Goal: Task Accomplishment & Management: Complete application form

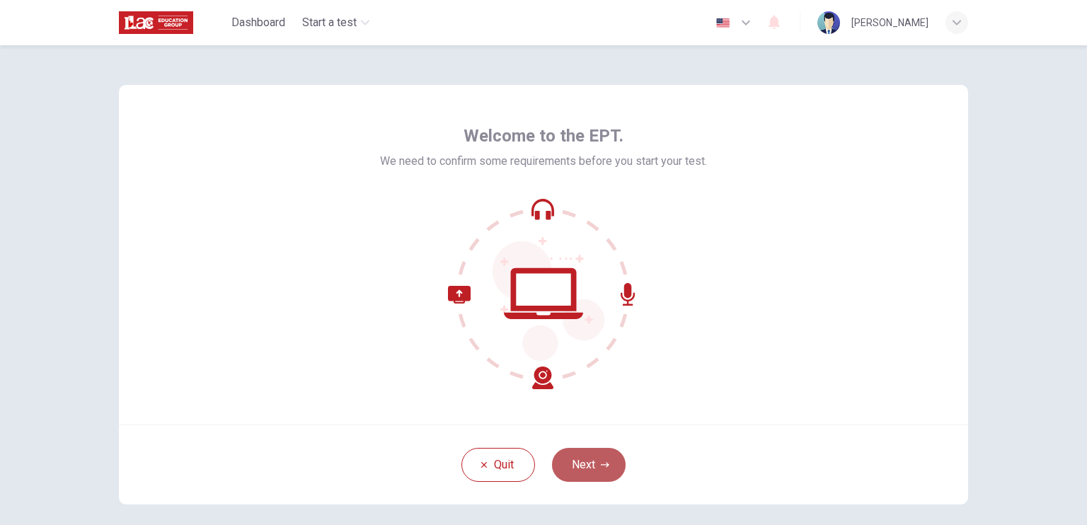
click at [617, 471] on button "Next" at bounding box center [589, 465] width 74 height 34
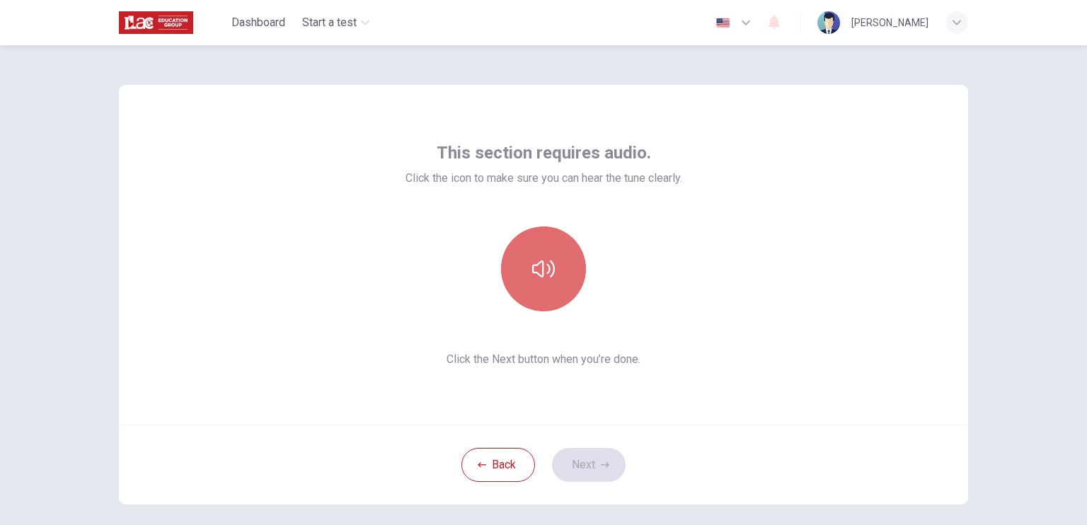
click at [558, 292] on button "button" at bounding box center [543, 269] width 85 height 85
click at [554, 276] on button "button" at bounding box center [543, 269] width 85 height 85
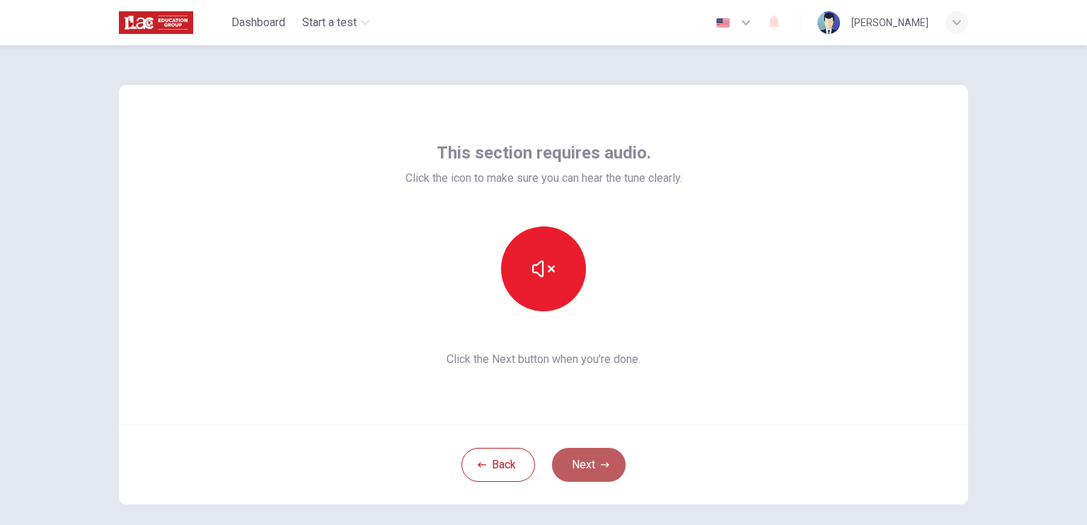
click at [614, 473] on button "Next" at bounding box center [589, 465] width 74 height 34
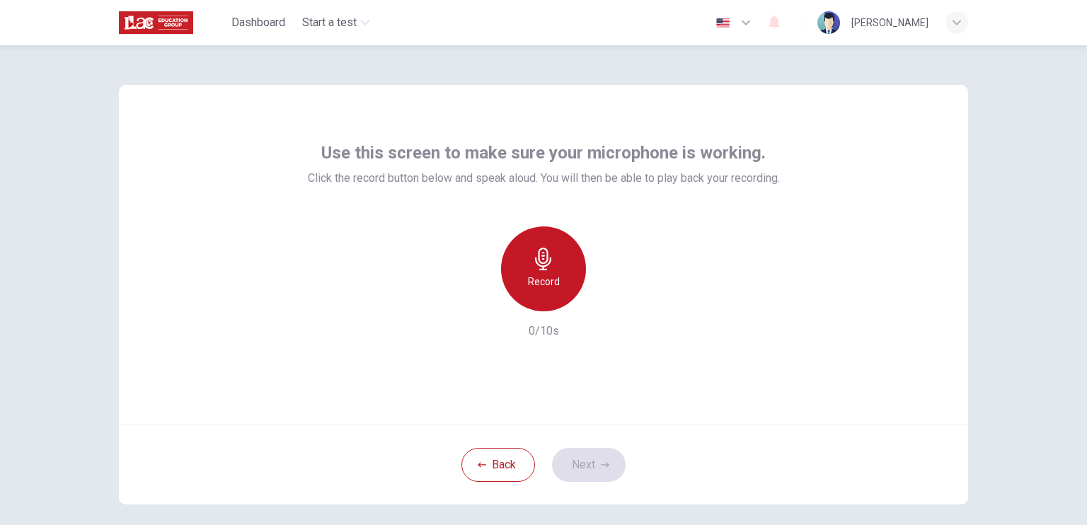
click at [553, 286] on h6 "Record" at bounding box center [544, 281] width 32 height 17
click at [536, 286] on h6 "Record" at bounding box center [544, 281] width 32 height 17
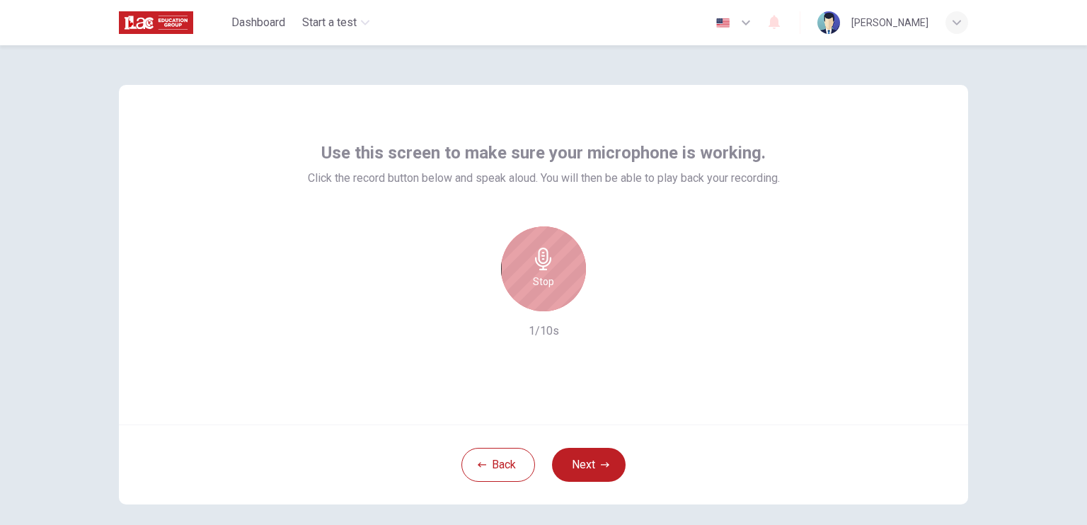
click at [536, 286] on h6 "Stop" at bounding box center [543, 281] width 21 height 17
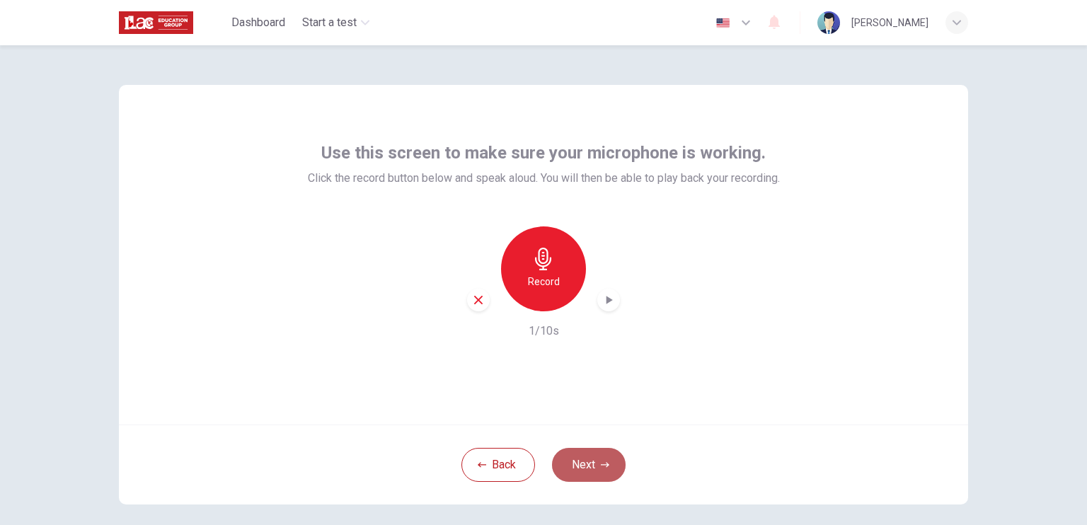
click at [609, 466] on button "Next" at bounding box center [589, 465] width 74 height 34
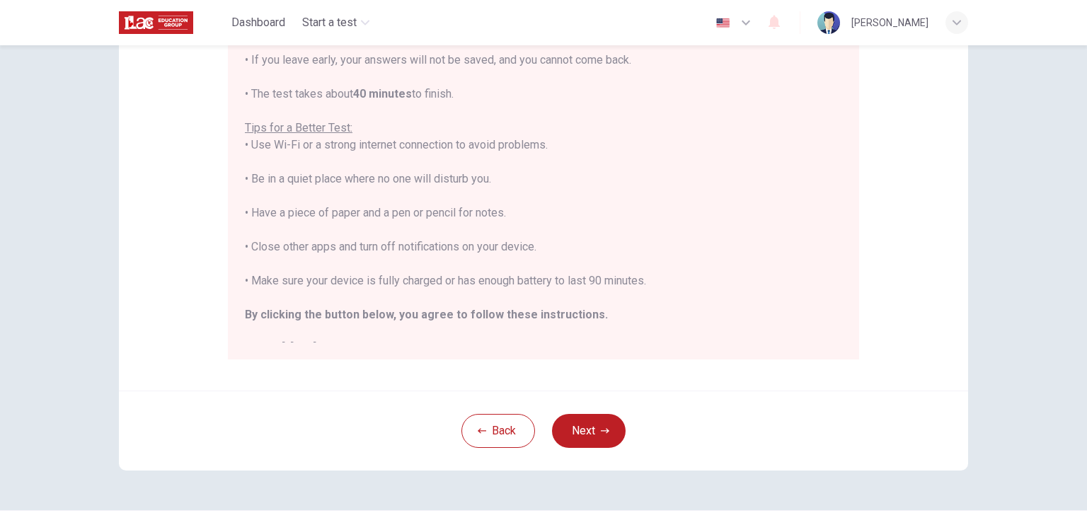
scroll to position [231, 0]
click at [587, 423] on button "Next" at bounding box center [589, 432] width 74 height 34
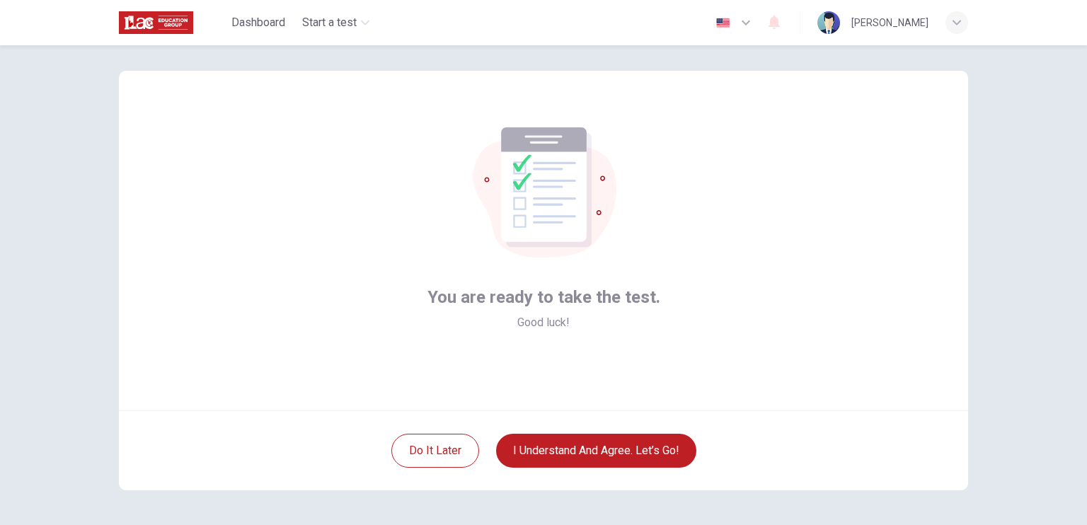
scroll to position [10, 0]
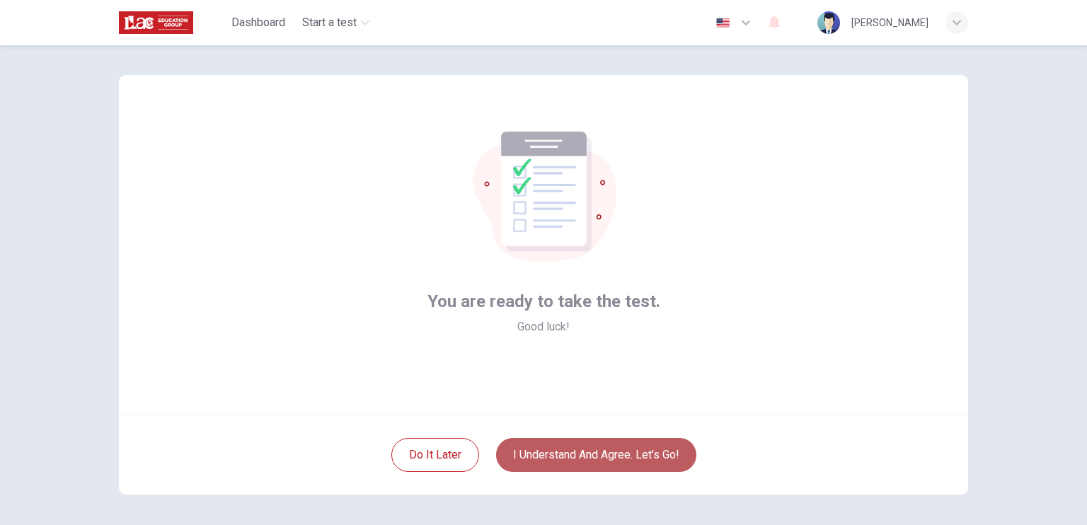
click at [646, 457] on button "I understand and agree. Let’s go!" at bounding box center [596, 455] width 200 height 34
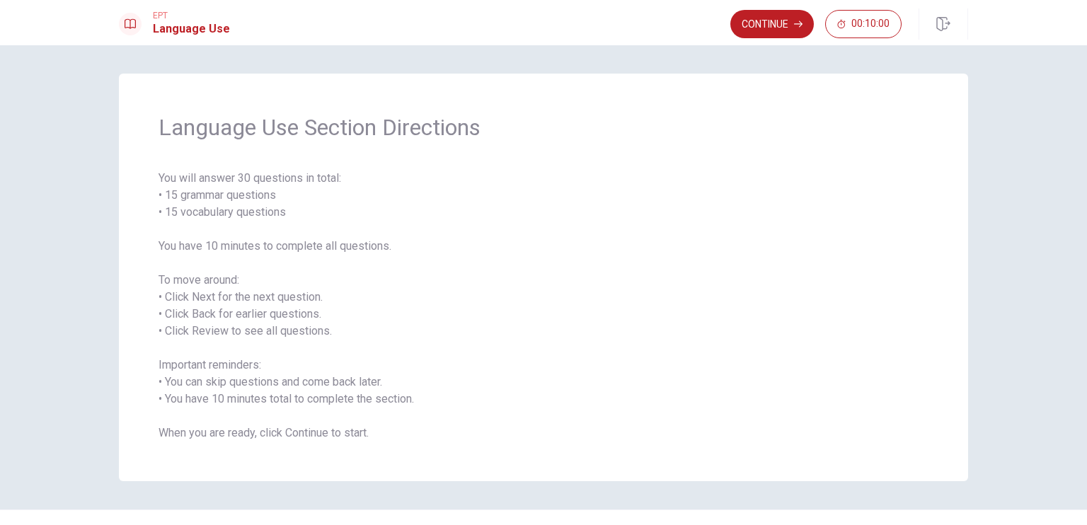
drag, startPoint x: 435, startPoint y: 430, endPoint x: 221, endPoint y: 302, distance: 249.8
click at [221, 302] on span "You will answer 30 questions in total: • 15 grammar questions • 15 vocabulary q…" at bounding box center [544, 306] width 770 height 272
drag, startPoint x: 158, startPoint y: 120, endPoint x: 342, endPoint y: 353, distance: 297.4
click at [326, 297] on div "Language Use Section Directions You will answer 30 questions in total: • 15 gra…" at bounding box center [543, 278] width 849 height 408
click at [773, 22] on button "Continue" at bounding box center [773, 24] width 84 height 28
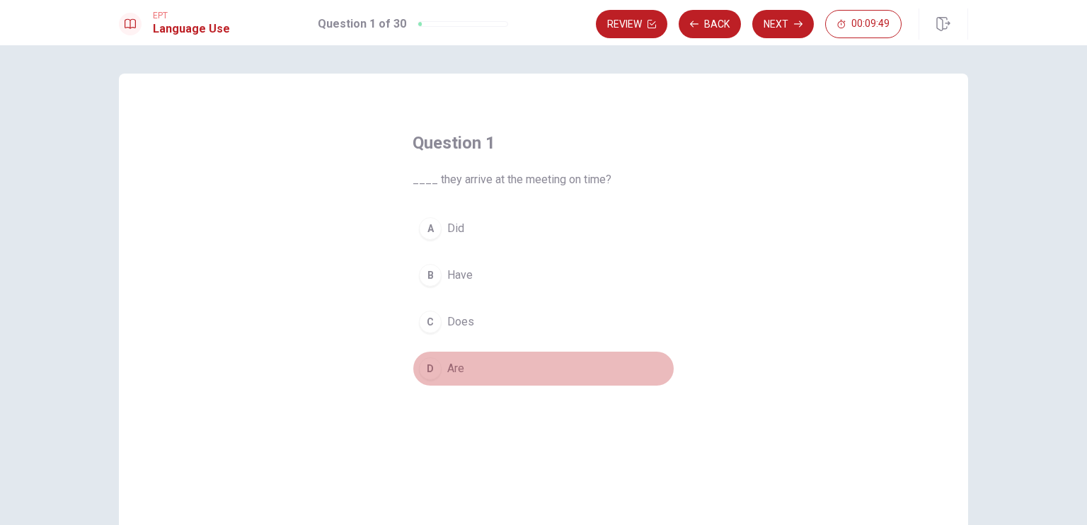
click at [461, 374] on button "D Are" at bounding box center [544, 368] width 262 height 35
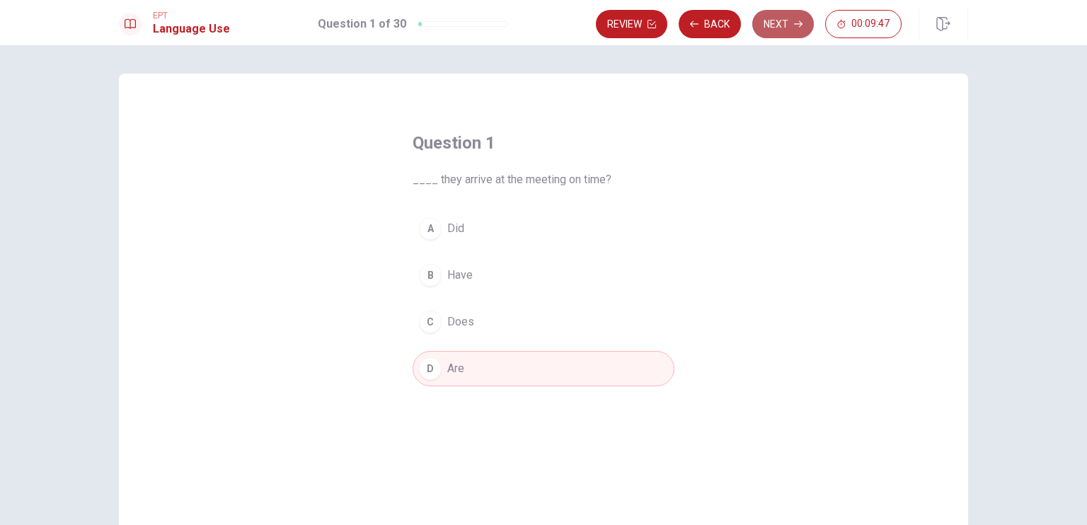
click at [790, 28] on button "Next" at bounding box center [783, 24] width 62 height 28
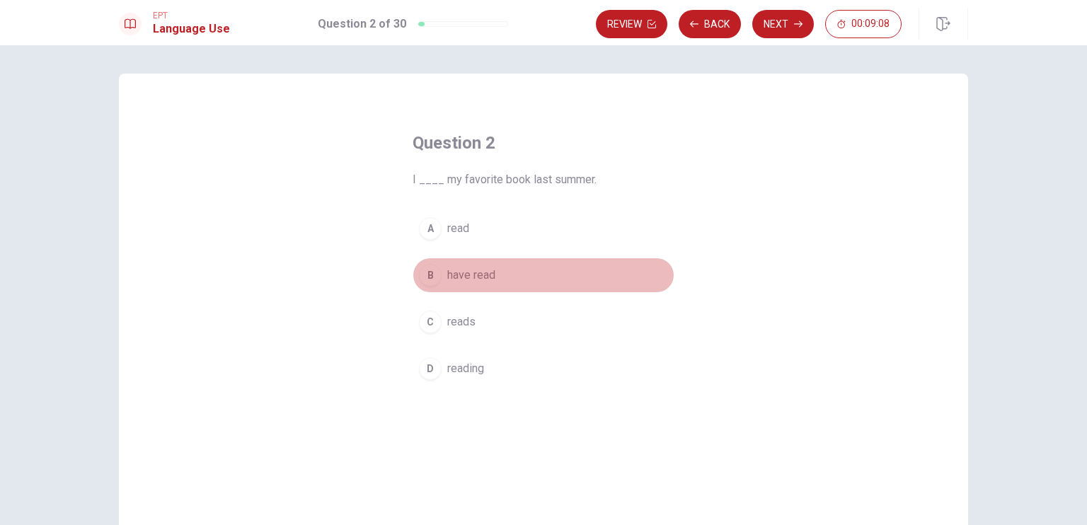
click at [454, 269] on span "have read" at bounding box center [471, 275] width 48 height 17
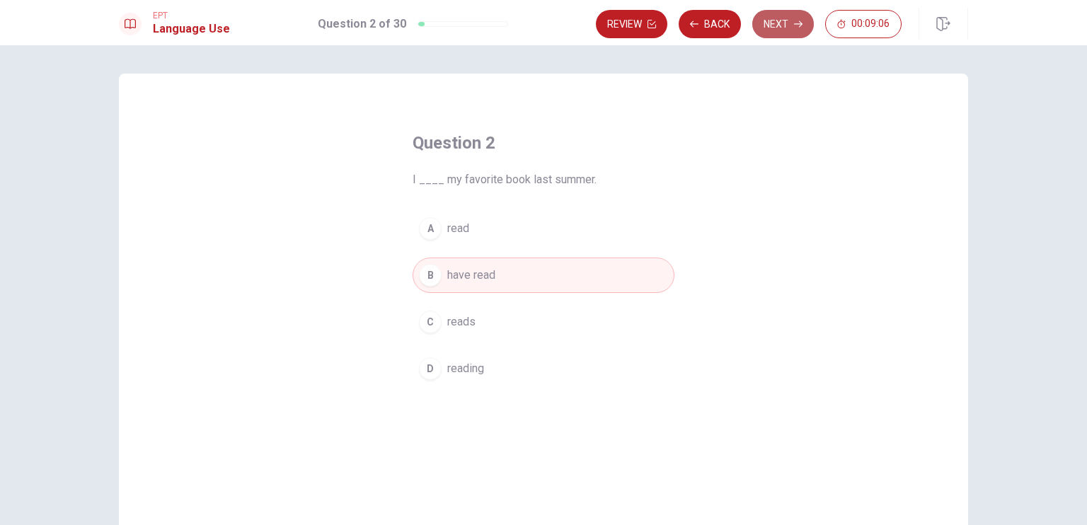
click at [772, 30] on button "Next" at bounding box center [783, 24] width 62 height 28
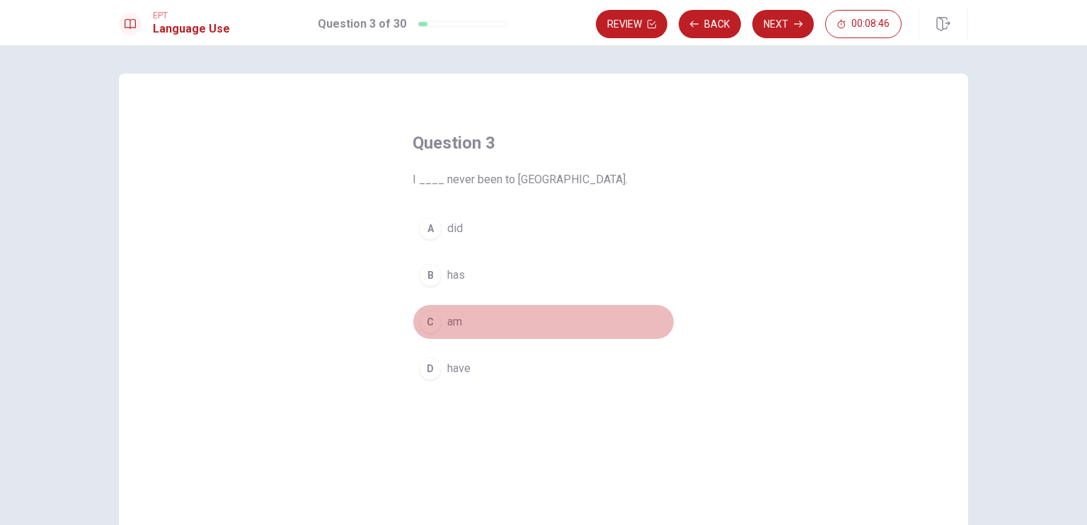
click at [448, 307] on button "C am" at bounding box center [544, 321] width 262 height 35
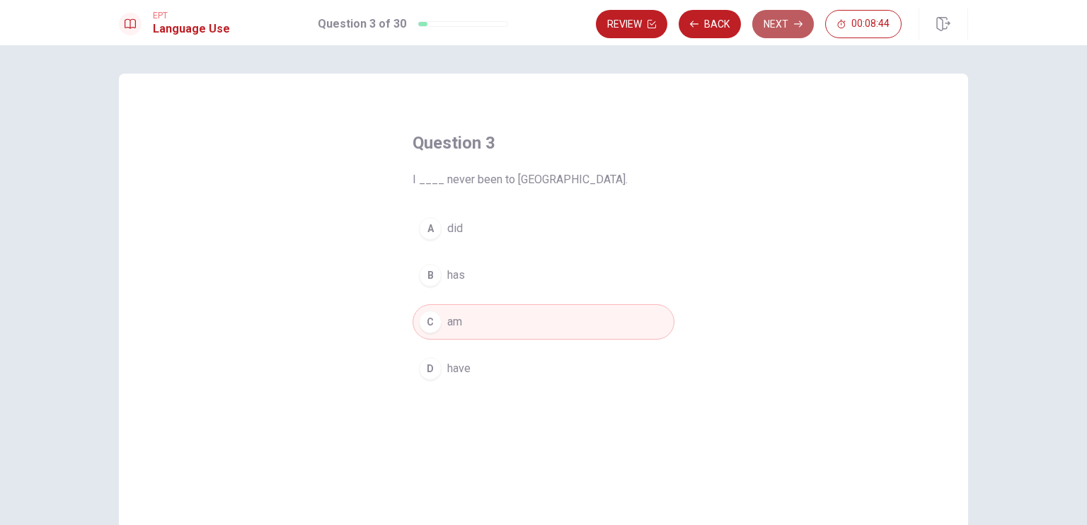
click at [791, 25] on button "Next" at bounding box center [783, 24] width 62 height 28
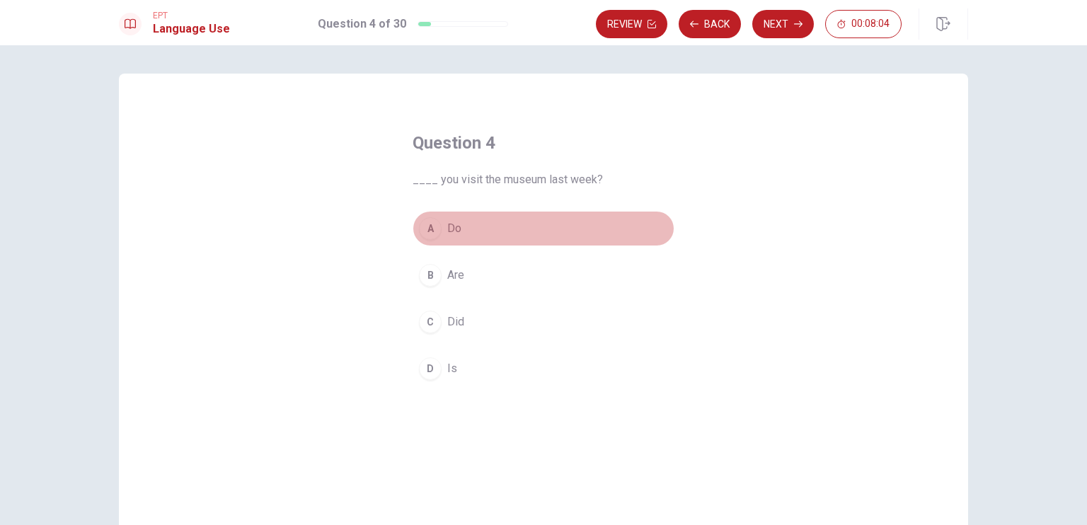
click at [447, 227] on span "Do" at bounding box center [454, 228] width 14 height 17
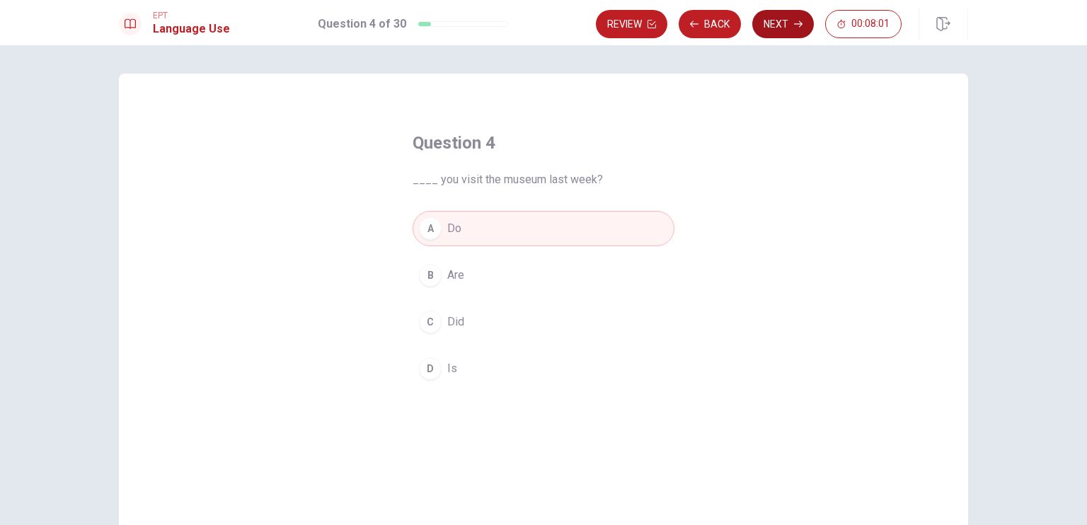
click at [779, 25] on button "Next" at bounding box center [783, 24] width 62 height 28
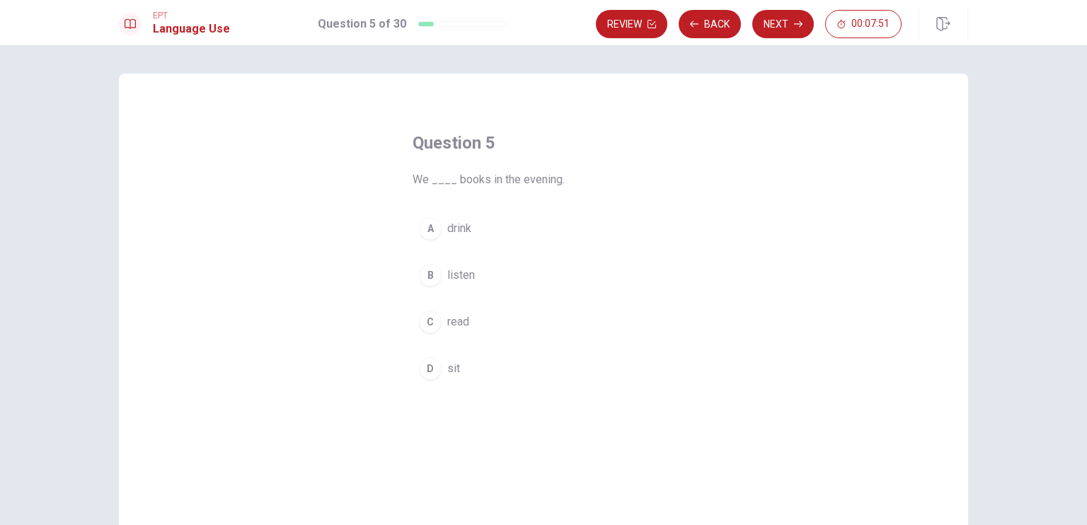
drag, startPoint x: 556, startPoint y: 173, endPoint x: 337, endPoint y: 132, distance: 222.7
click at [337, 132] on div "Question 5 We ____ books in the evening. A drink B listen C read D sit" at bounding box center [543, 320] width 849 height 492
click at [477, 185] on span "We ____ books in the evening." at bounding box center [544, 179] width 262 height 17
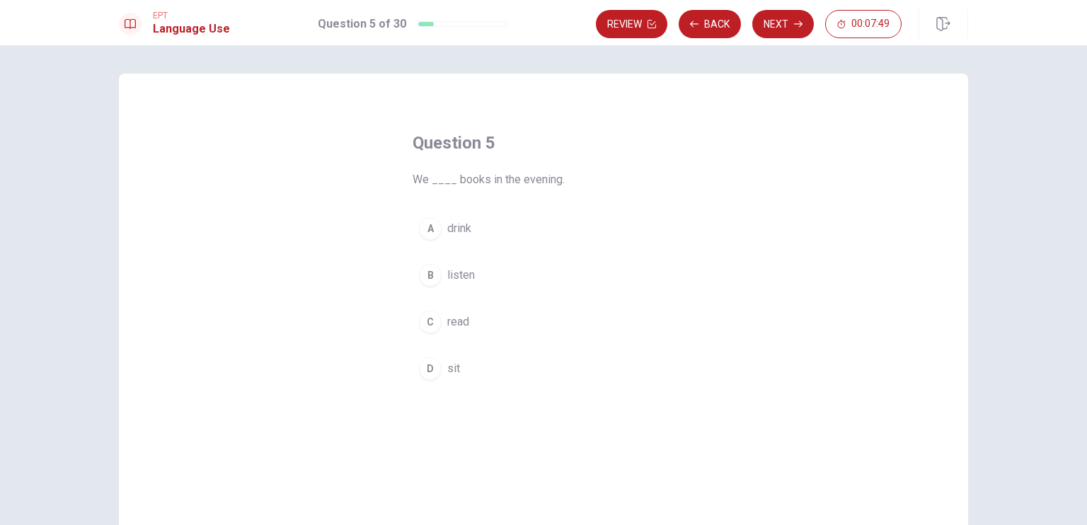
drag, startPoint x: 477, startPoint y: 185, endPoint x: 602, endPoint y: 188, distance: 125.3
click at [602, 188] on span "We ____ books in the evening." at bounding box center [544, 179] width 262 height 17
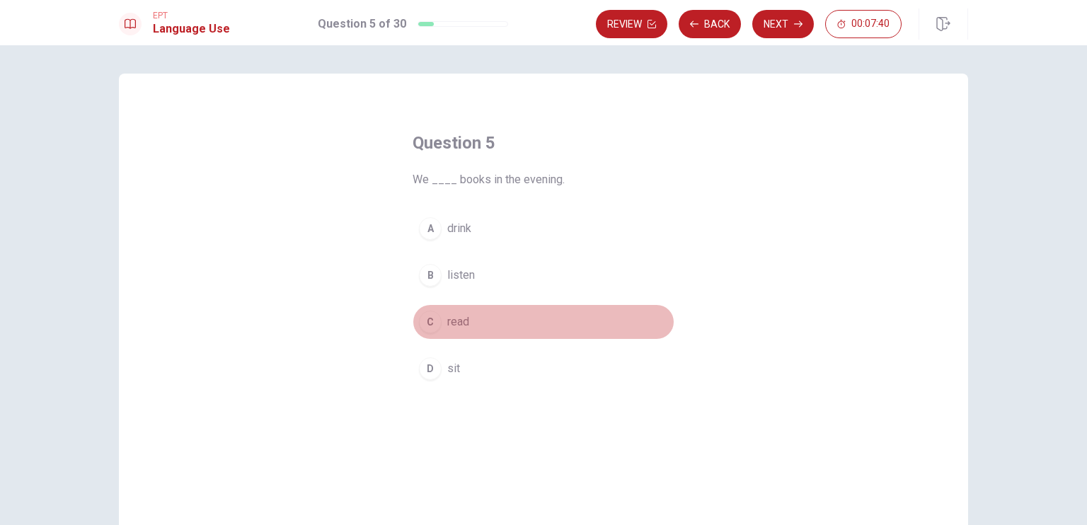
click at [461, 333] on button "C read" at bounding box center [544, 321] width 262 height 35
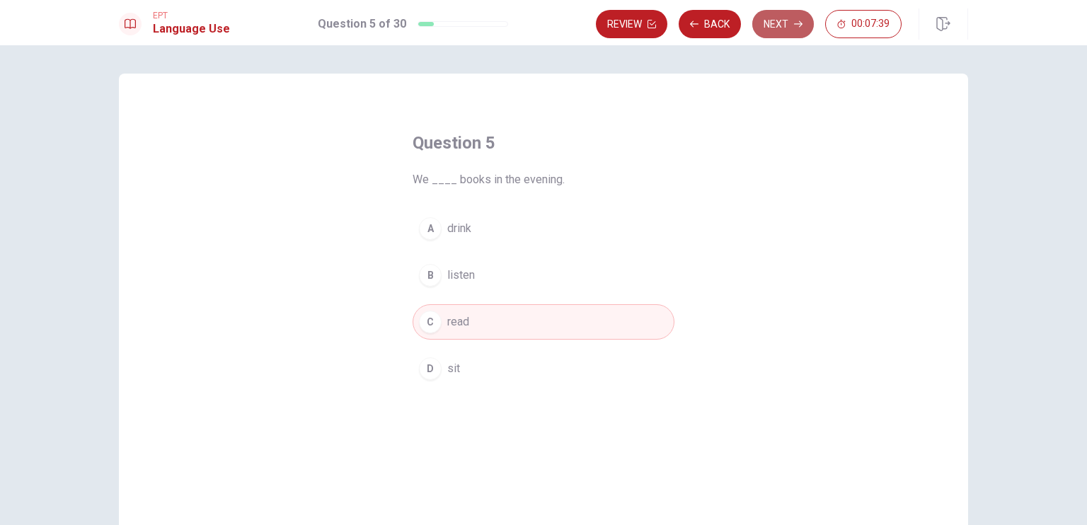
click at [791, 19] on button "Next" at bounding box center [783, 24] width 62 height 28
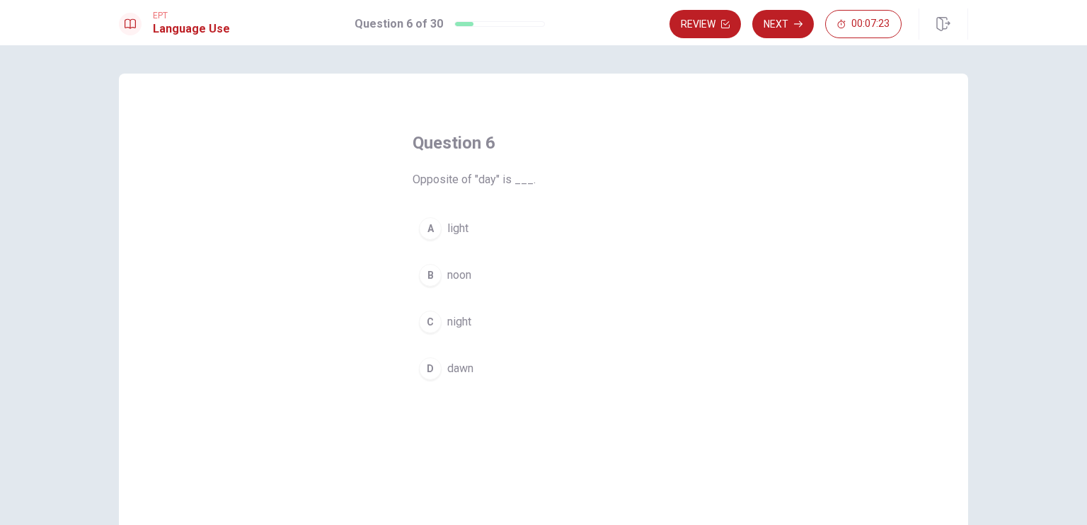
click at [462, 321] on span "night" at bounding box center [459, 322] width 24 height 17
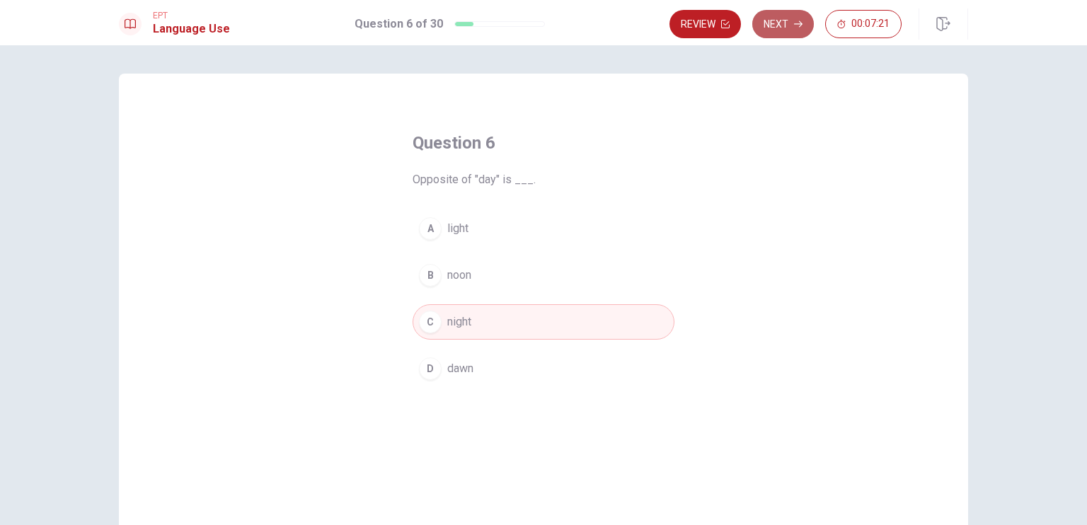
click at [772, 28] on button "Next" at bounding box center [783, 24] width 62 height 28
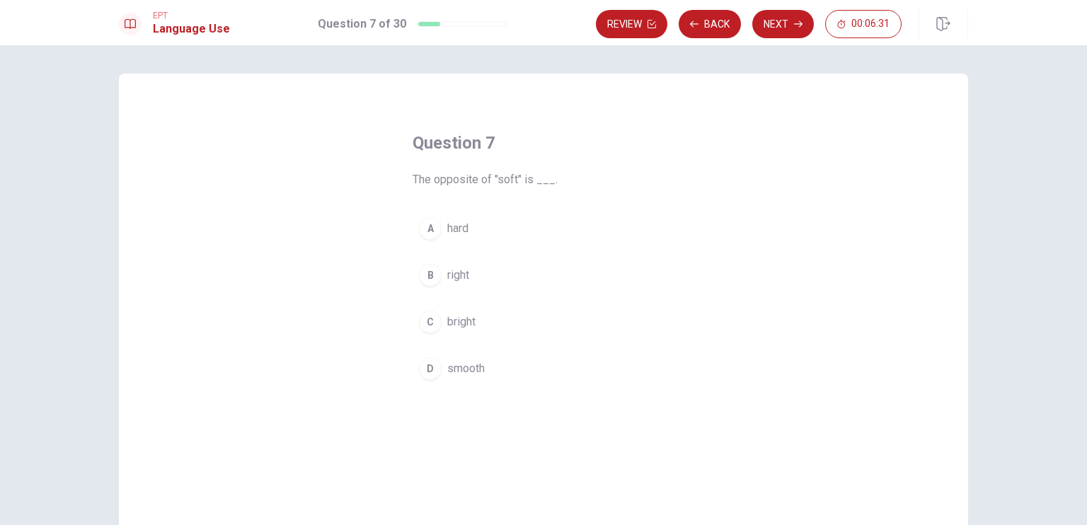
click at [453, 226] on span "hard" at bounding box center [457, 228] width 21 height 17
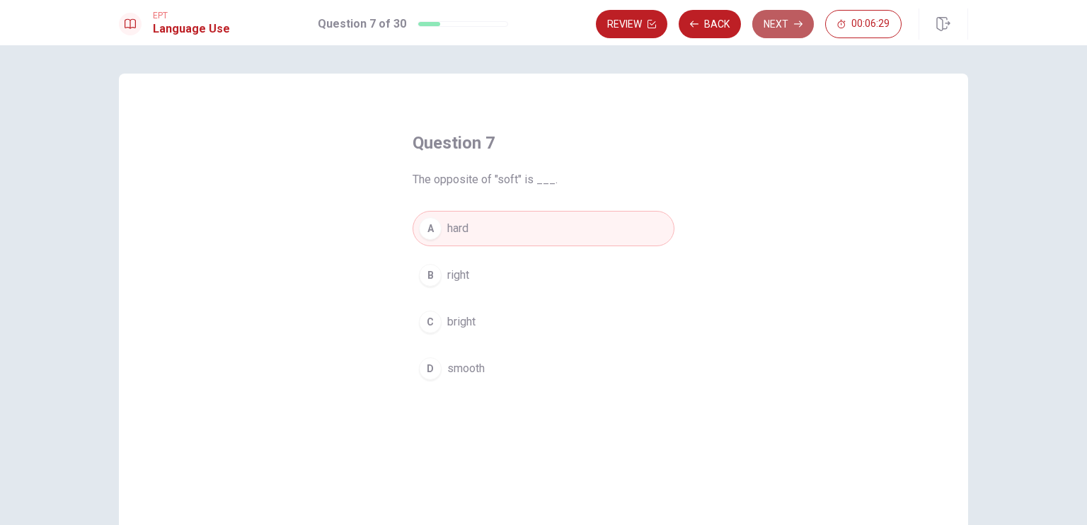
click at [767, 14] on button "Next" at bounding box center [783, 24] width 62 height 28
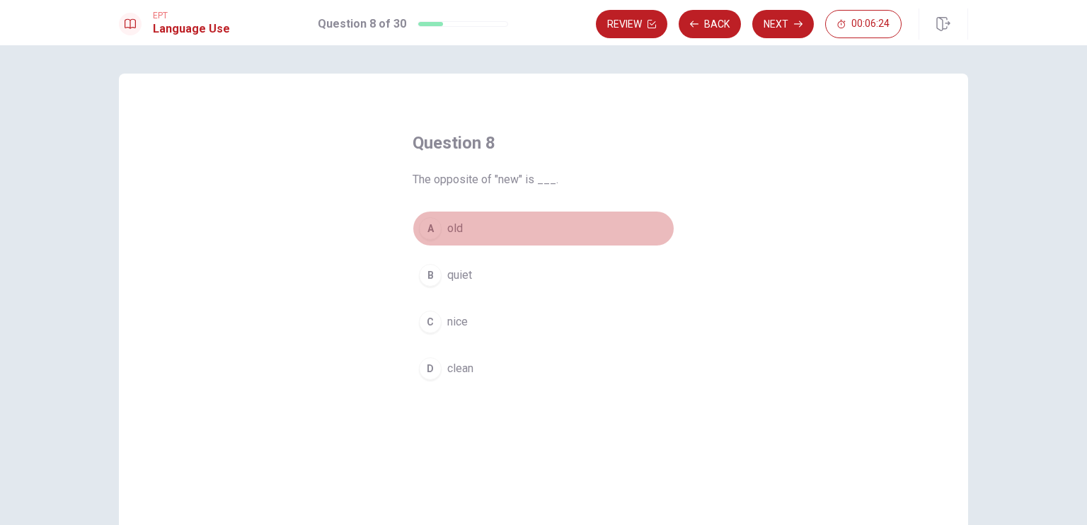
click at [450, 229] on span "old" at bounding box center [455, 228] width 16 height 17
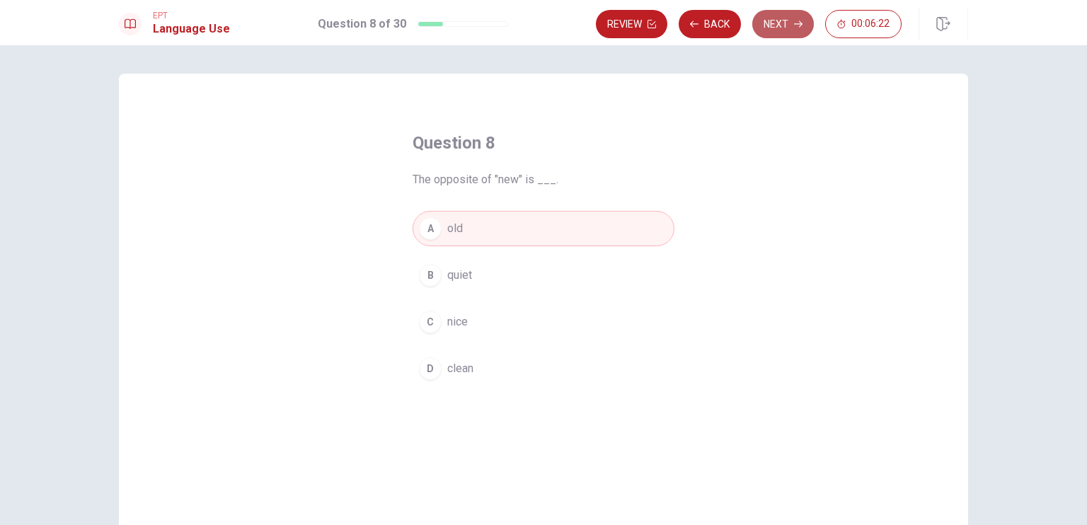
click at [803, 26] on icon "button" at bounding box center [798, 24] width 8 height 8
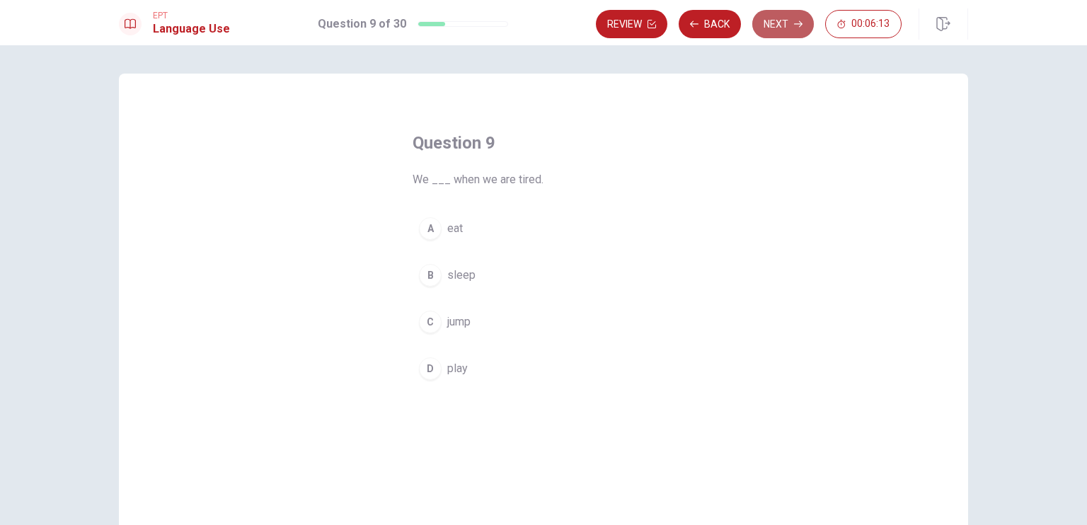
click at [803, 26] on icon "button" at bounding box center [798, 24] width 8 height 8
click at [714, 21] on button "Back" at bounding box center [710, 24] width 62 height 28
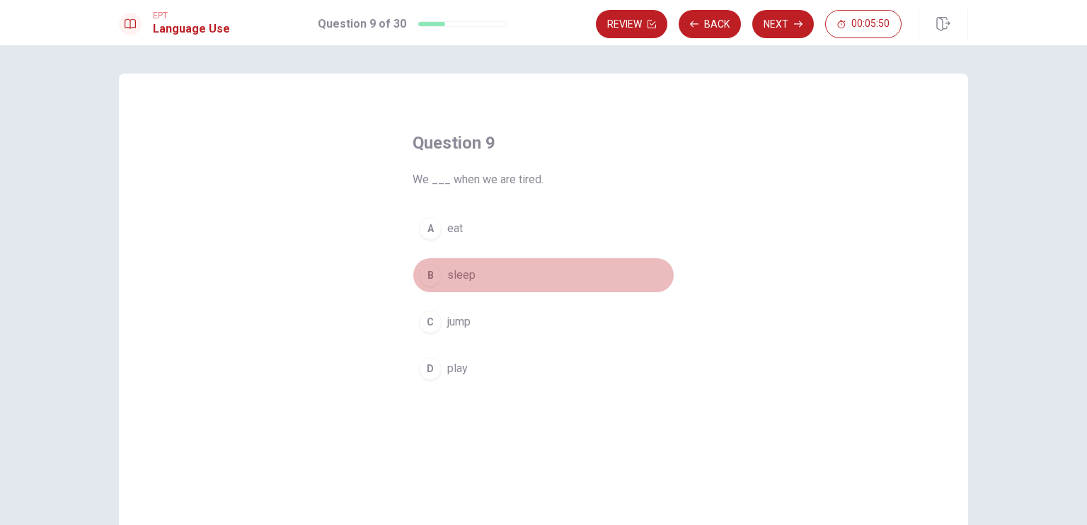
click at [471, 271] on button "B sleep" at bounding box center [544, 275] width 262 height 35
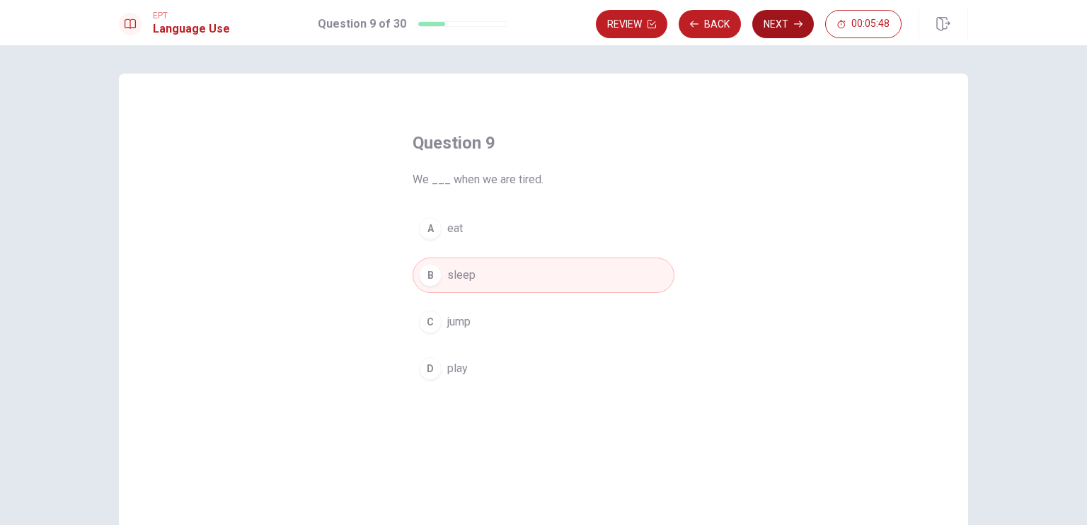
click at [796, 26] on icon "button" at bounding box center [798, 24] width 8 height 8
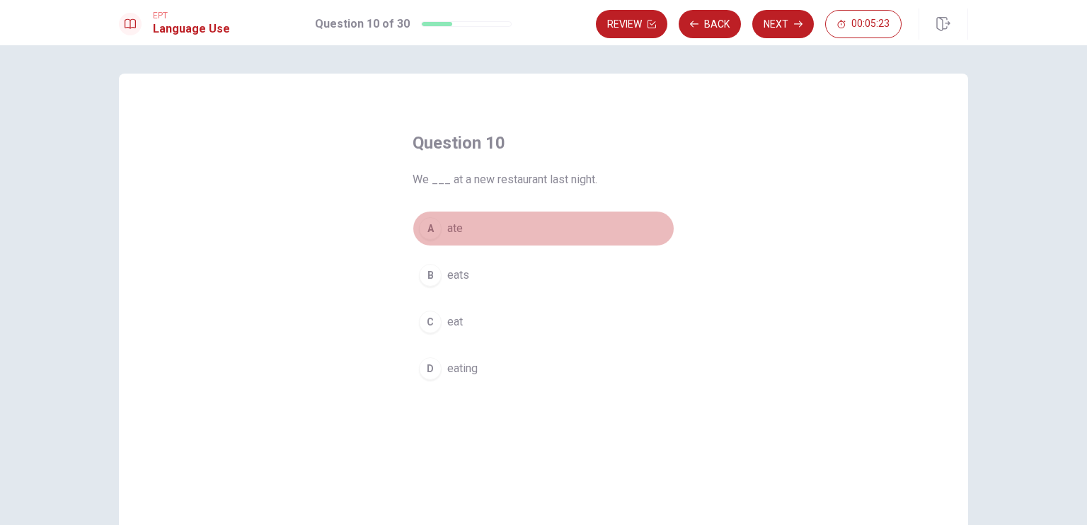
click at [447, 228] on span "ate" at bounding box center [455, 228] width 16 height 17
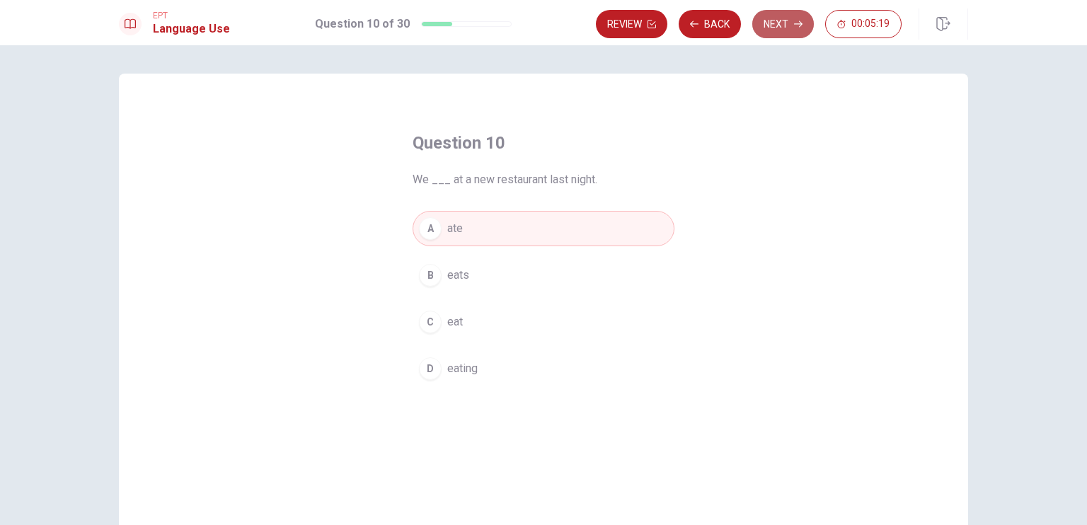
click at [779, 26] on button "Next" at bounding box center [783, 24] width 62 height 28
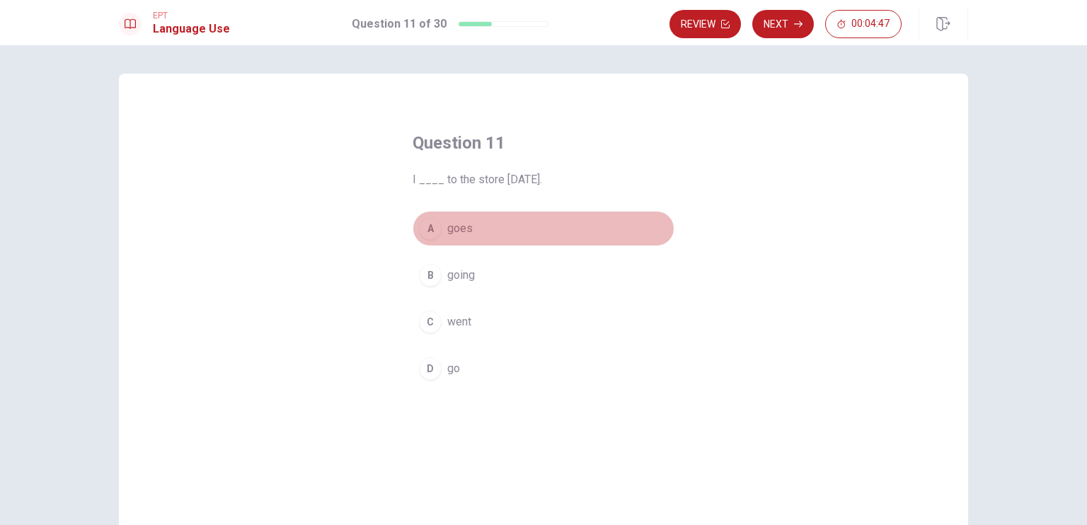
click at [450, 246] on button "A goes" at bounding box center [544, 228] width 262 height 35
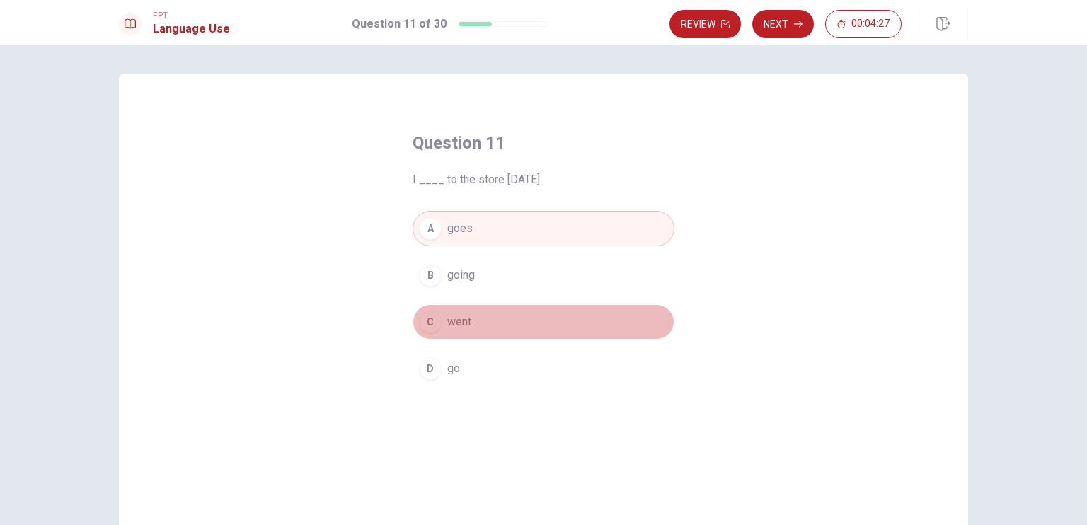
click at [464, 311] on button "C went" at bounding box center [544, 321] width 262 height 35
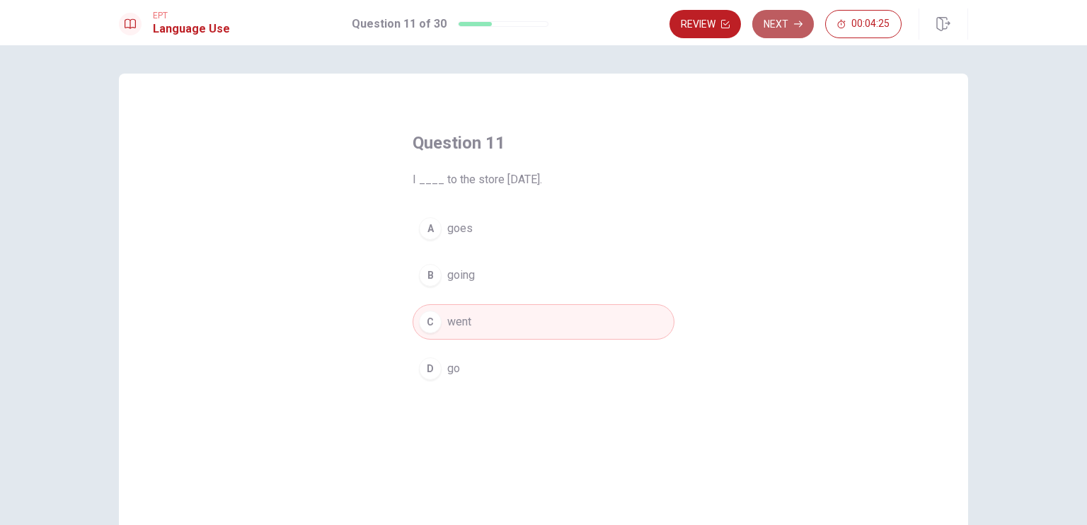
click at [791, 25] on button "Next" at bounding box center [783, 24] width 62 height 28
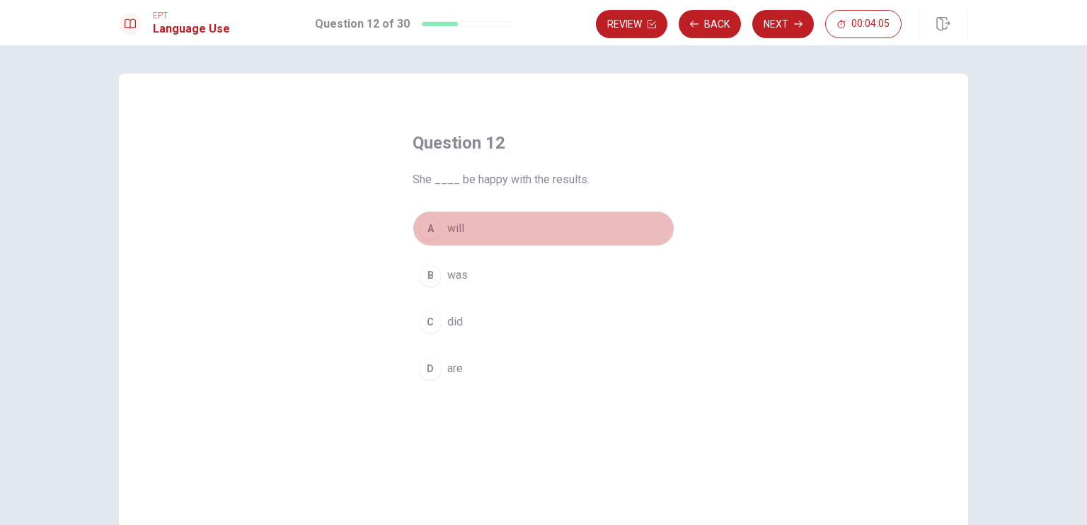
click at [462, 226] on button "A will" at bounding box center [544, 228] width 262 height 35
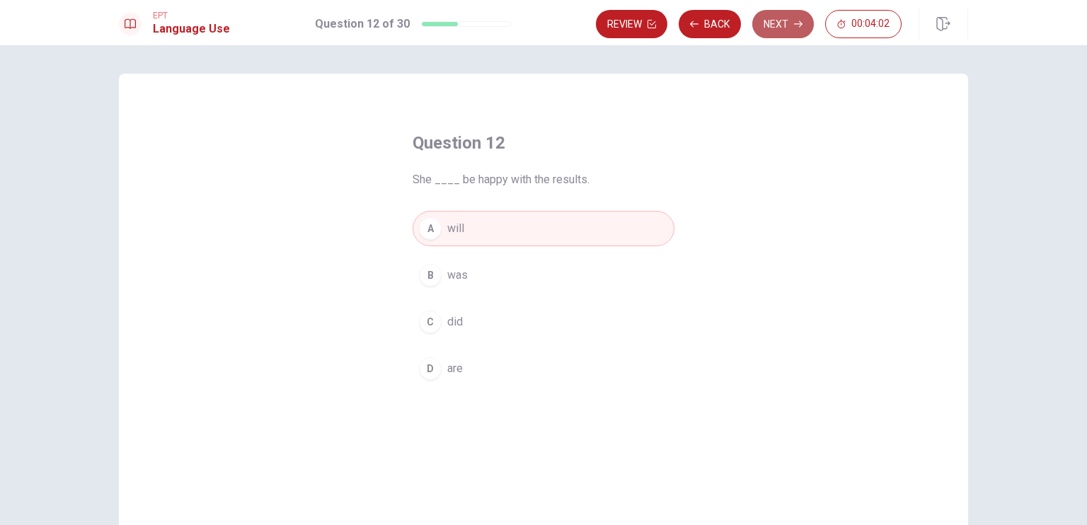
click at [783, 13] on button "Next" at bounding box center [783, 24] width 62 height 28
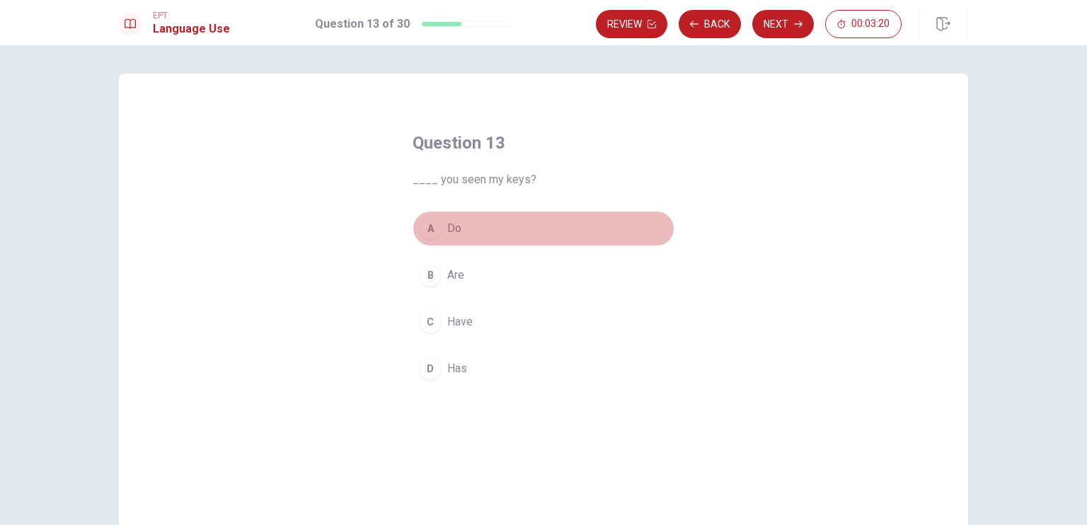
click at [455, 234] on span "Do" at bounding box center [454, 228] width 14 height 17
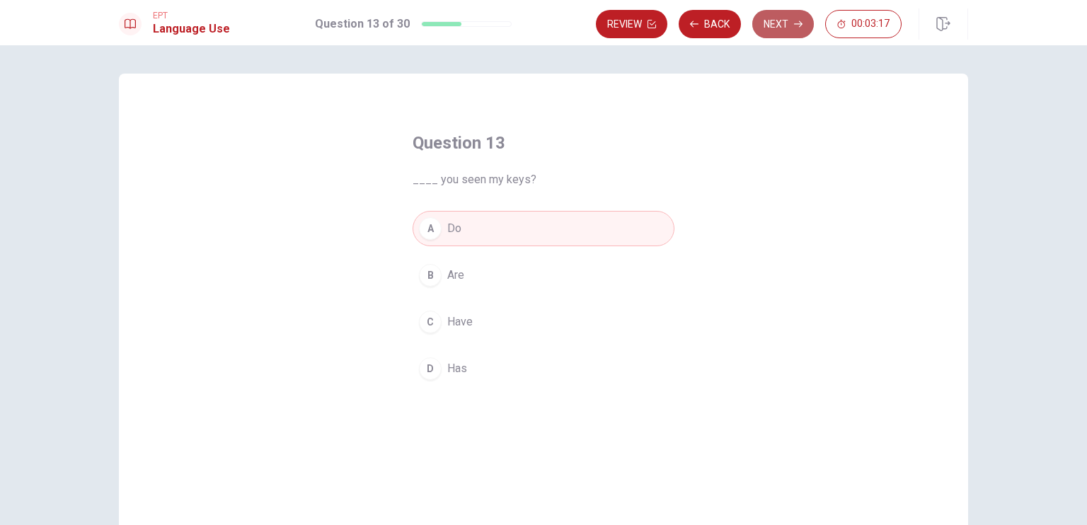
click at [775, 29] on button "Next" at bounding box center [783, 24] width 62 height 28
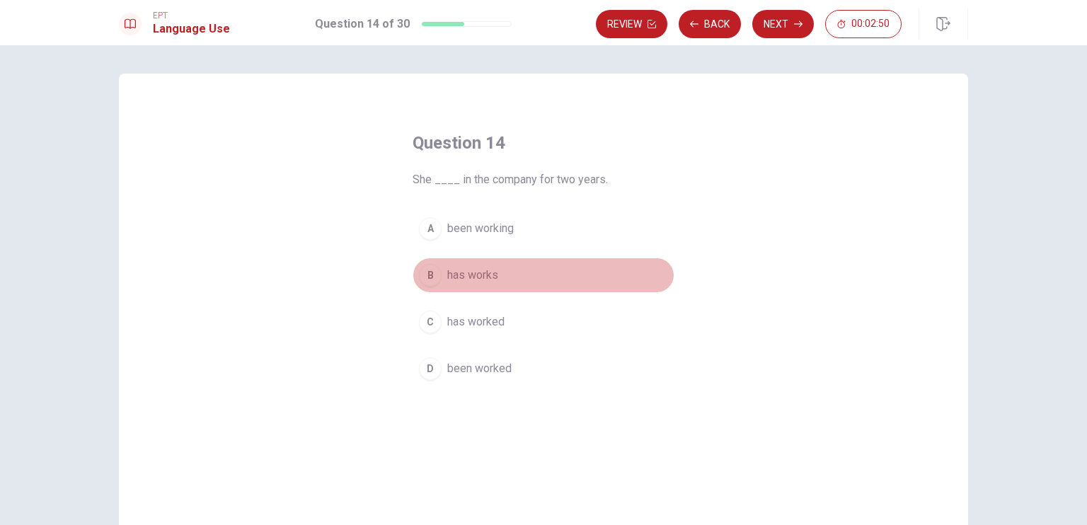
click at [480, 280] on span "has works" at bounding box center [472, 275] width 51 height 17
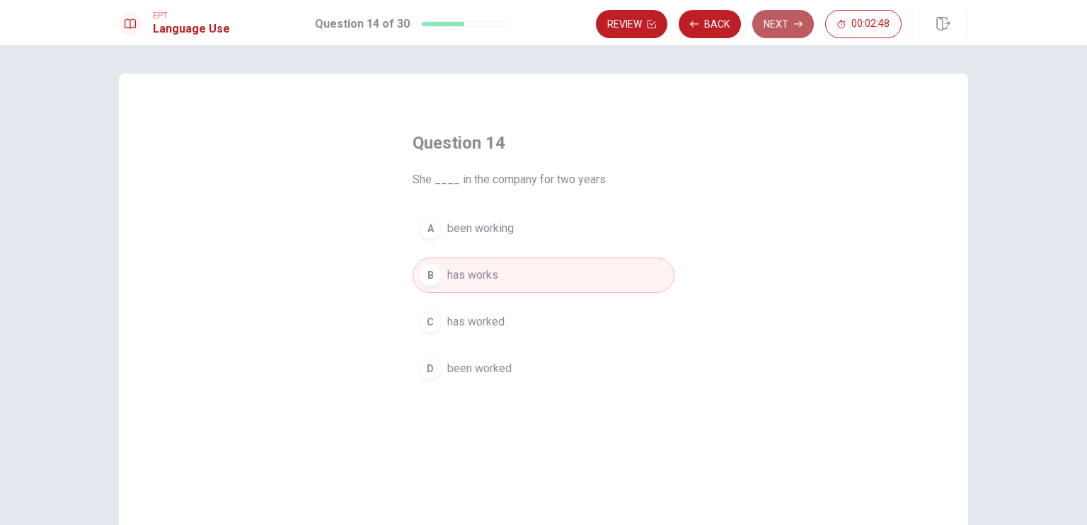
click at [763, 22] on button "Next" at bounding box center [783, 24] width 62 height 28
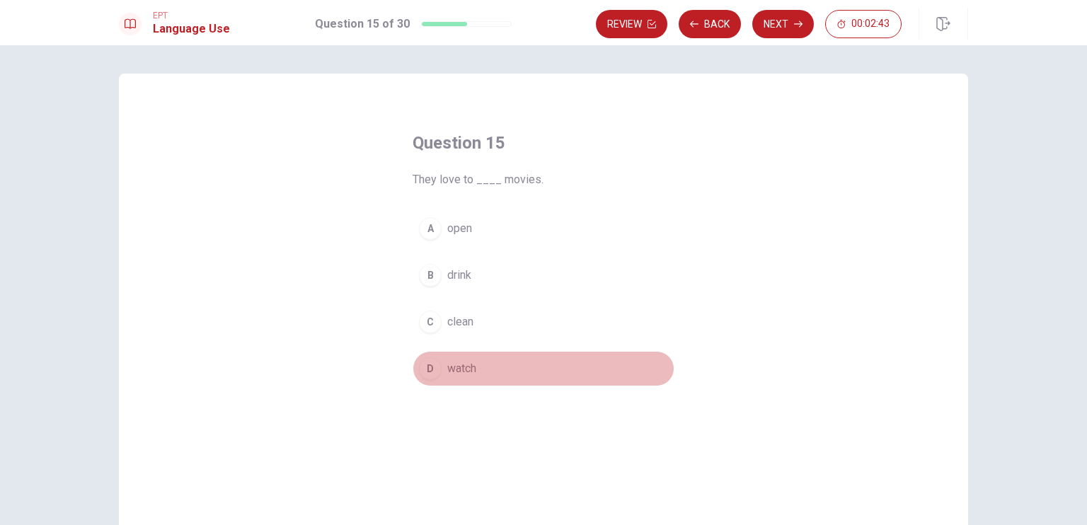
click at [471, 379] on button "D watch" at bounding box center [544, 368] width 262 height 35
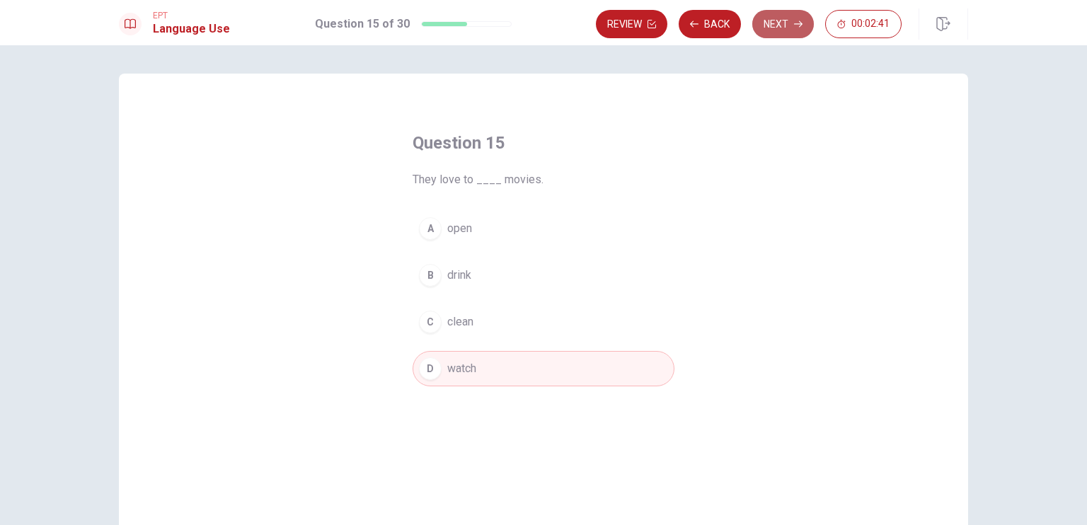
click at [779, 28] on button "Next" at bounding box center [783, 24] width 62 height 28
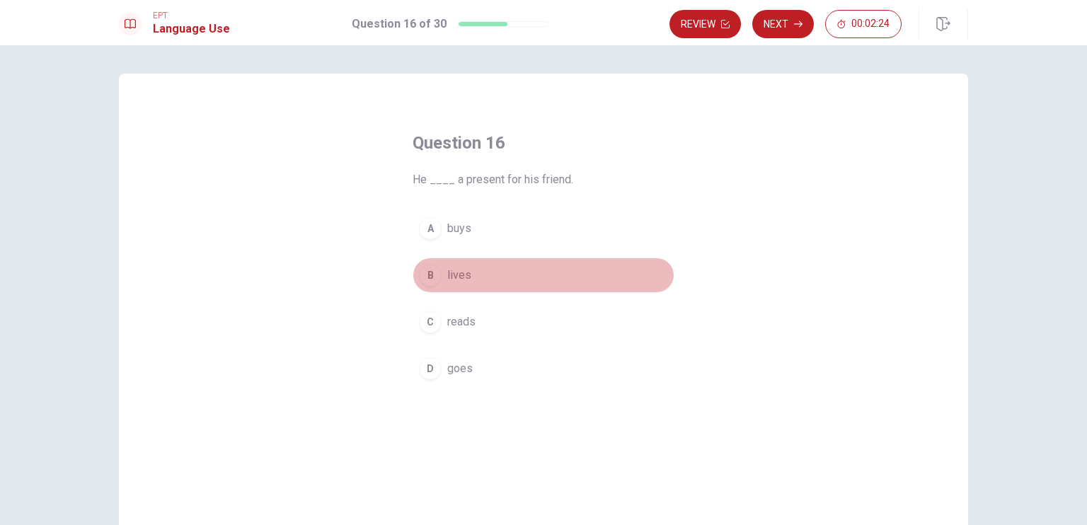
click at [447, 287] on button "B lives" at bounding box center [544, 275] width 262 height 35
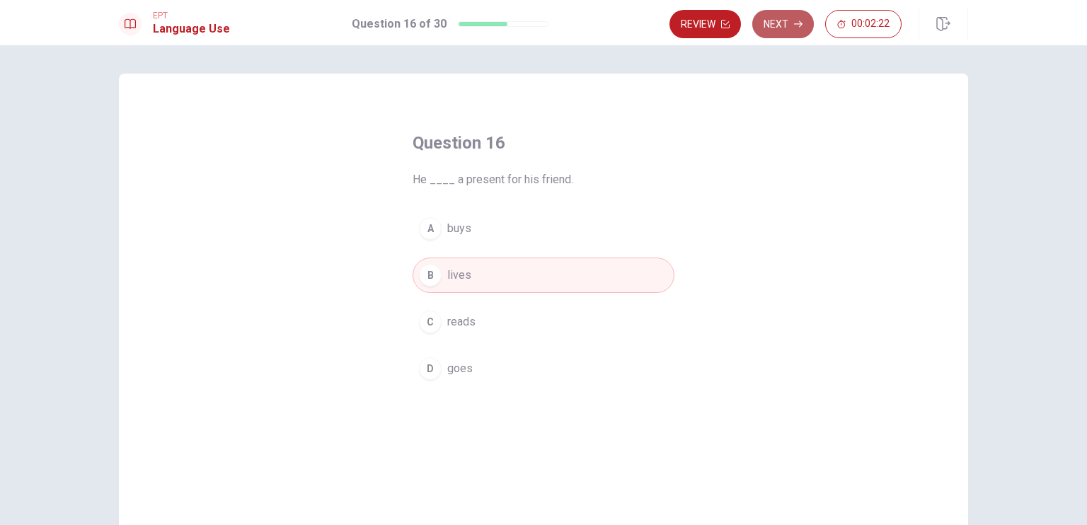
click at [789, 16] on button "Next" at bounding box center [783, 24] width 62 height 28
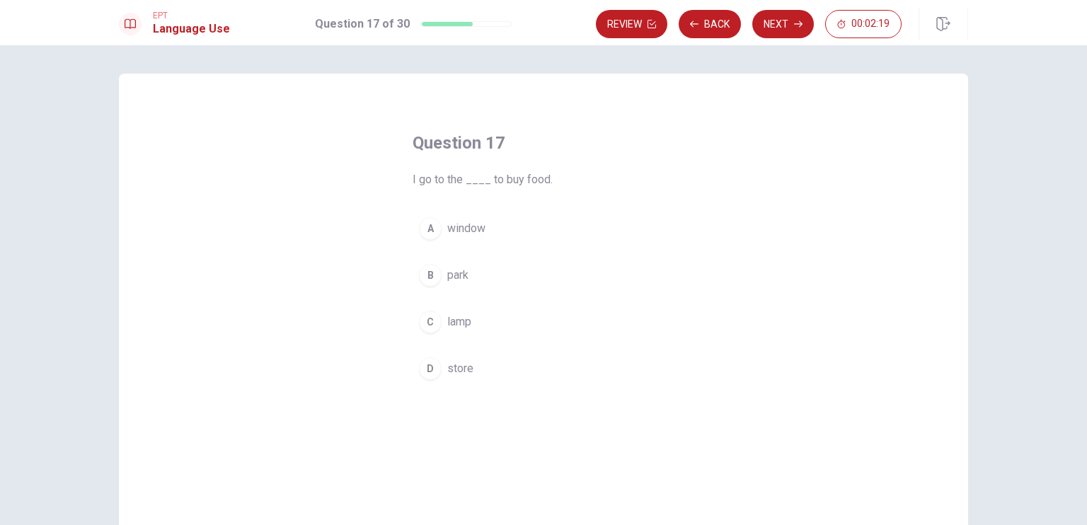
drag, startPoint x: 789, startPoint y: 16, endPoint x: 600, endPoint y: 196, distance: 260.9
click at [600, 196] on div "EPT Language Use Question 17 of 30 Review Back Next 00:02:19 Question 17 of 30 …" at bounding box center [543, 262] width 1087 height 525
click at [454, 367] on span "store" at bounding box center [460, 368] width 26 height 17
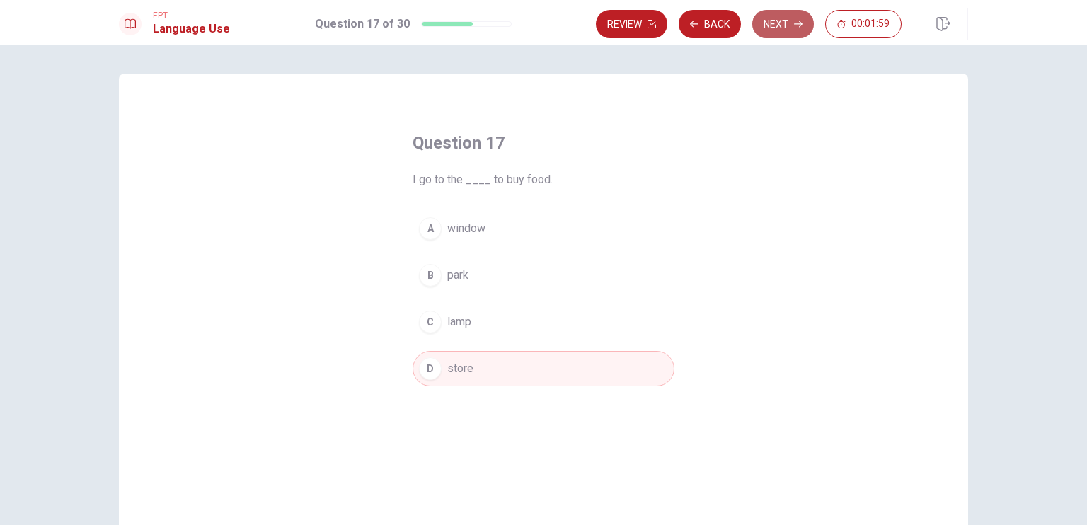
click at [769, 29] on button "Next" at bounding box center [783, 24] width 62 height 28
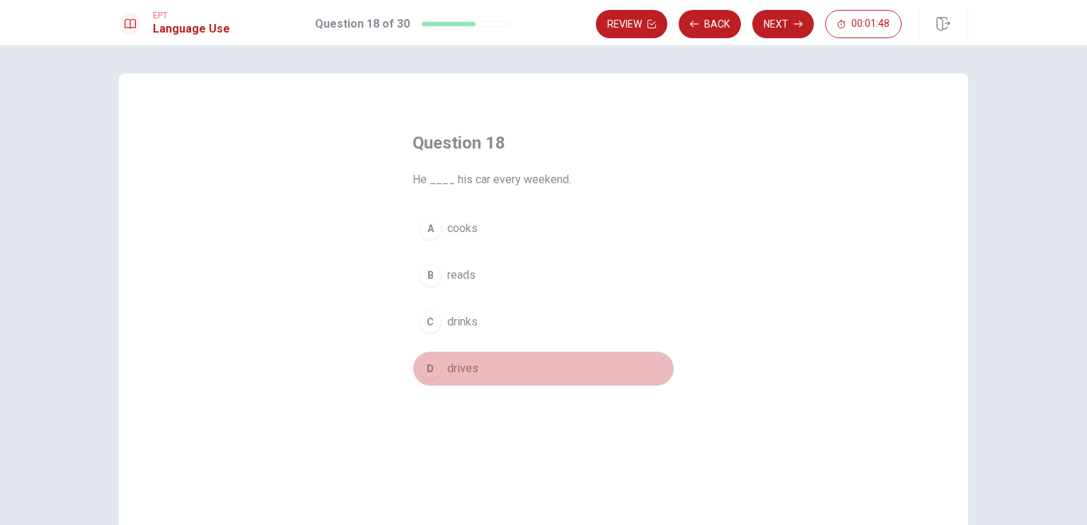
click at [473, 366] on span "drives" at bounding box center [462, 368] width 31 height 17
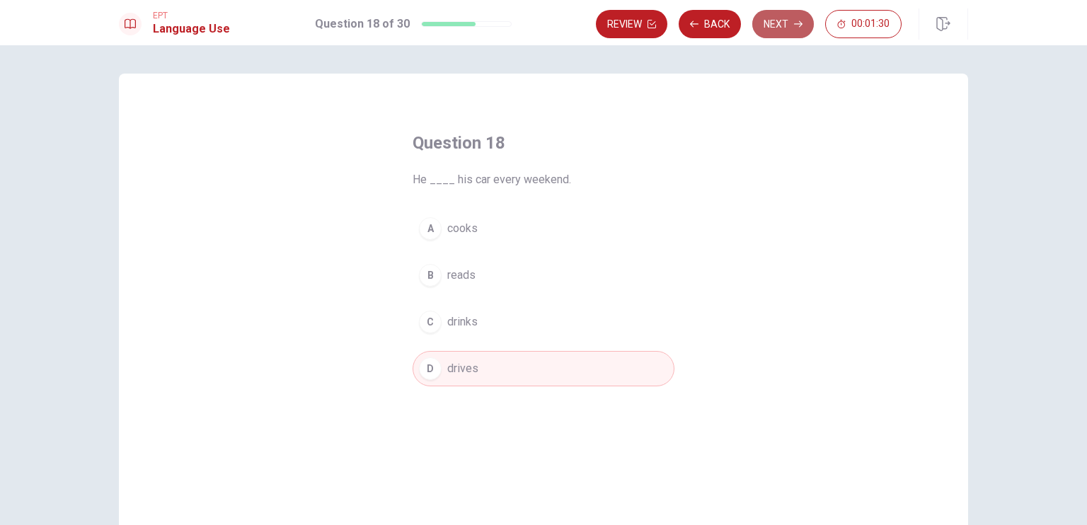
click at [790, 19] on button "Next" at bounding box center [783, 24] width 62 height 28
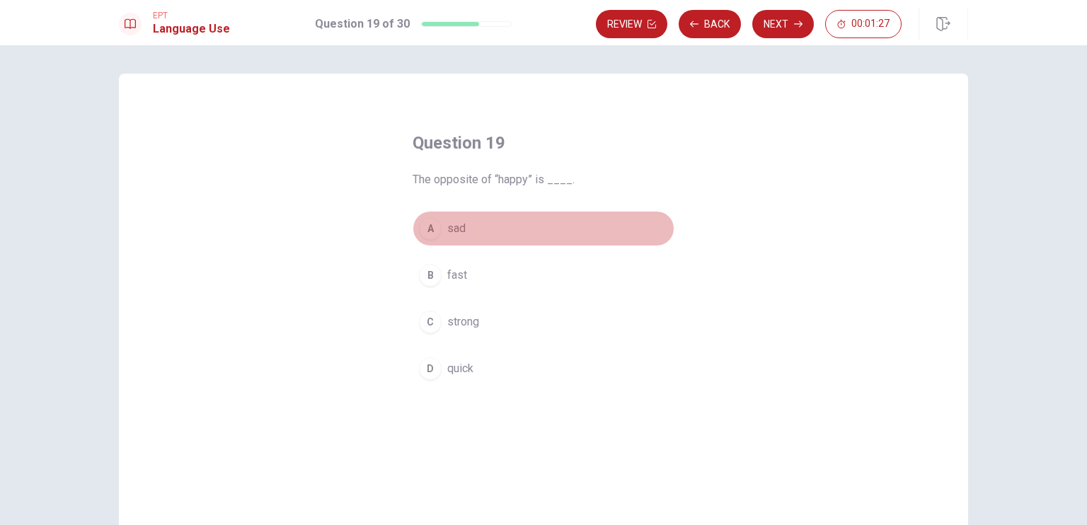
click at [447, 232] on span "sad" at bounding box center [456, 228] width 18 height 17
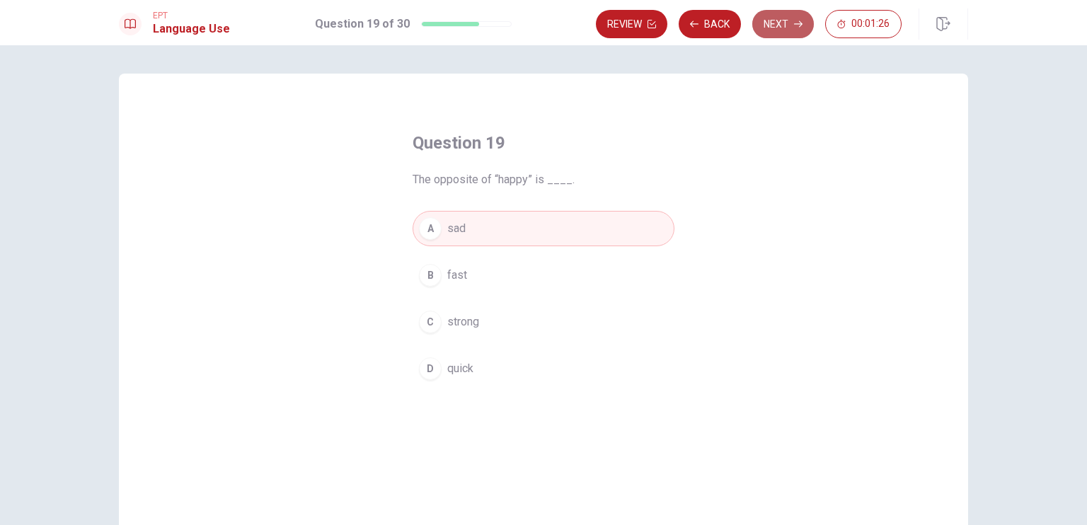
click at [805, 29] on button "Next" at bounding box center [783, 24] width 62 height 28
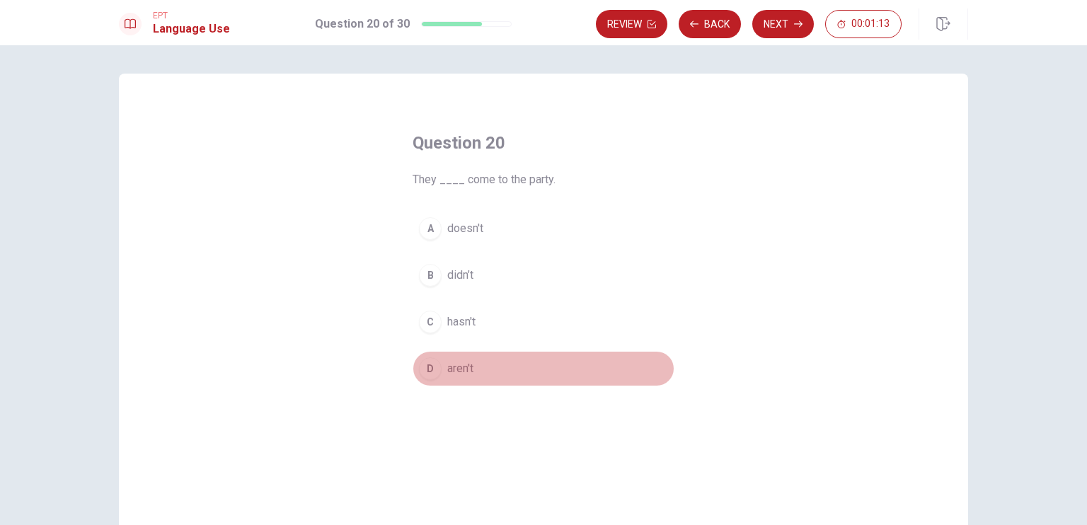
click at [469, 373] on span "aren't" at bounding box center [460, 368] width 26 height 17
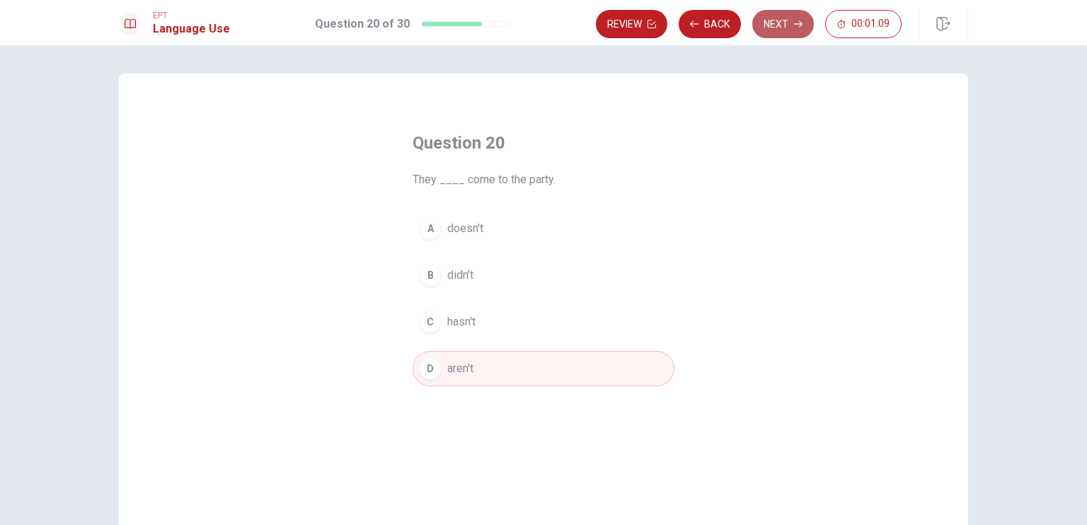
click at [775, 16] on button "Next" at bounding box center [783, 24] width 62 height 28
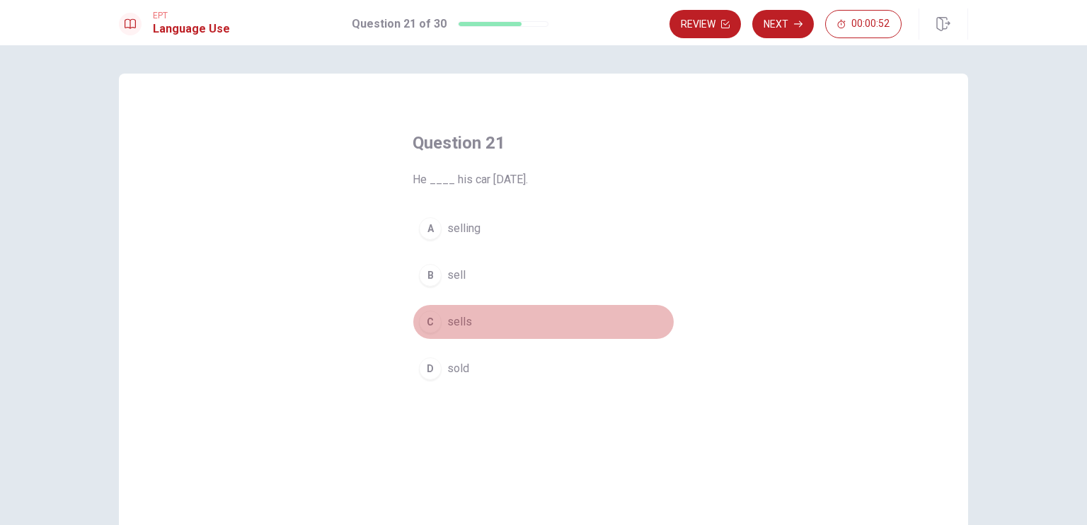
click at [454, 329] on span "sells" at bounding box center [459, 322] width 25 height 17
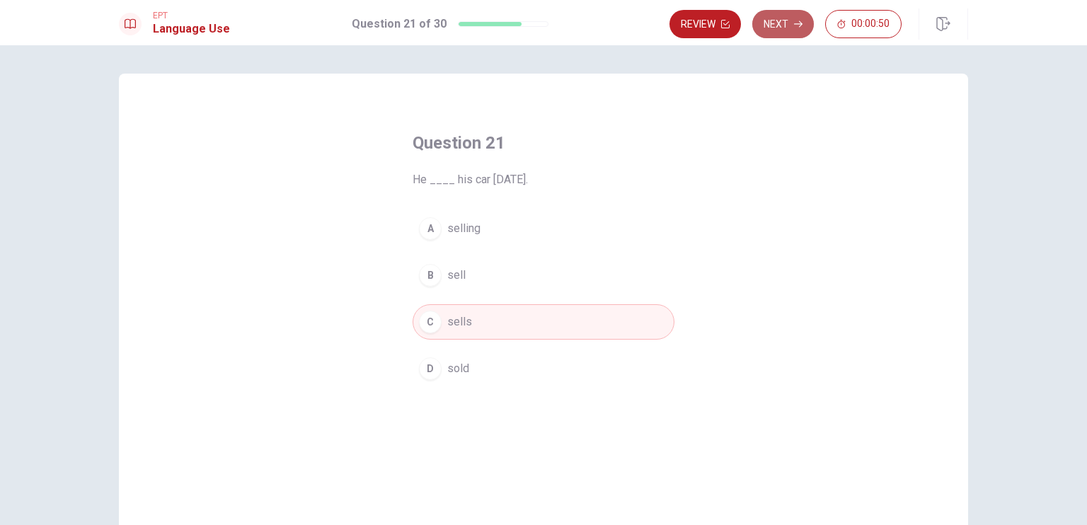
click at [790, 36] on button "Next" at bounding box center [783, 24] width 62 height 28
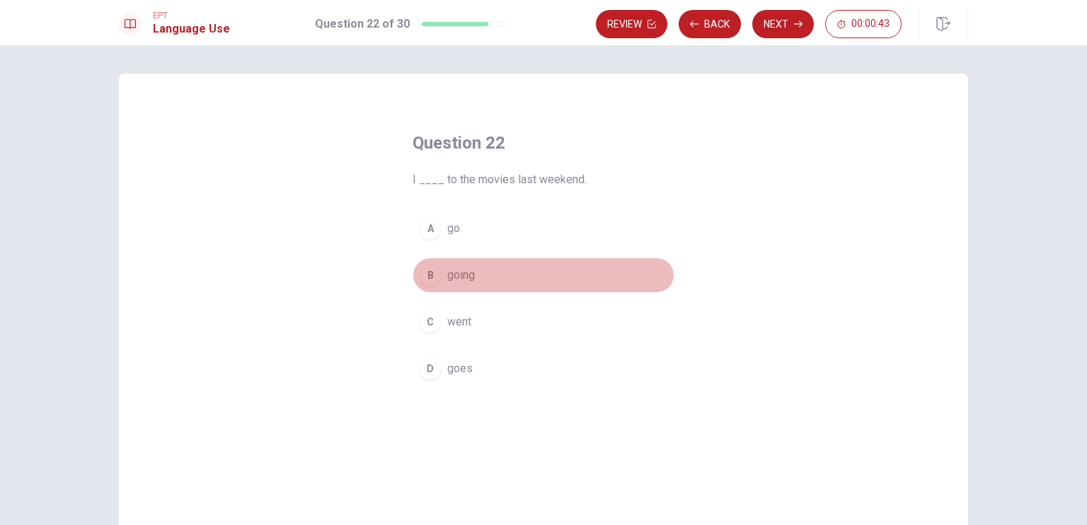
click at [466, 274] on span "going" at bounding box center [461, 275] width 28 height 17
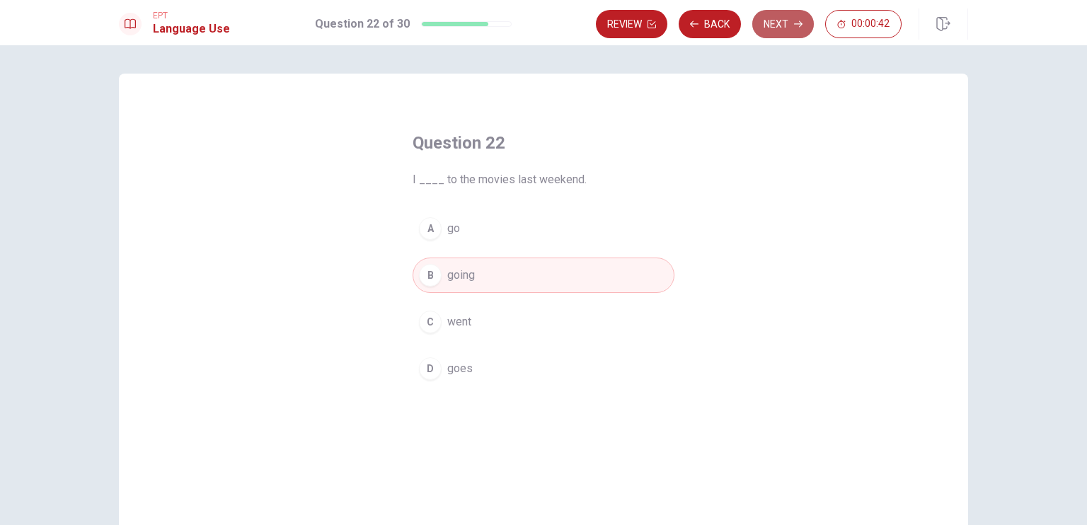
click at [787, 23] on button "Next" at bounding box center [783, 24] width 62 height 28
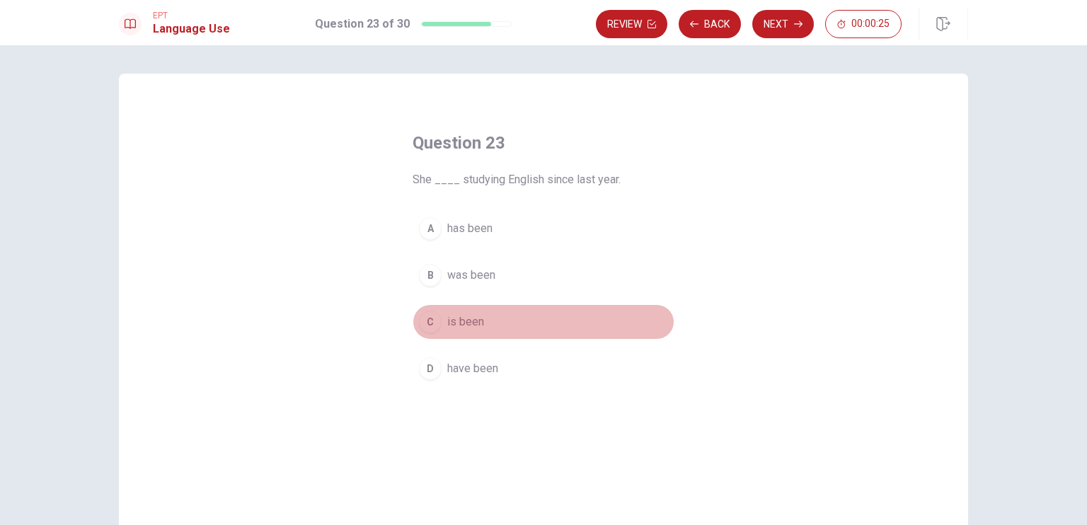
click at [459, 327] on span "is been" at bounding box center [465, 322] width 37 height 17
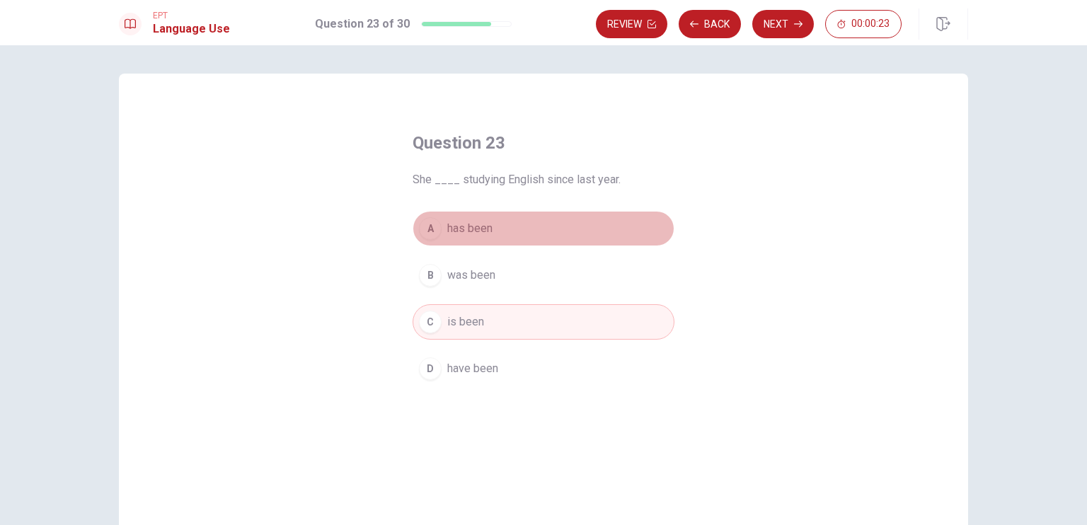
click at [477, 236] on span "has been" at bounding box center [469, 228] width 45 height 17
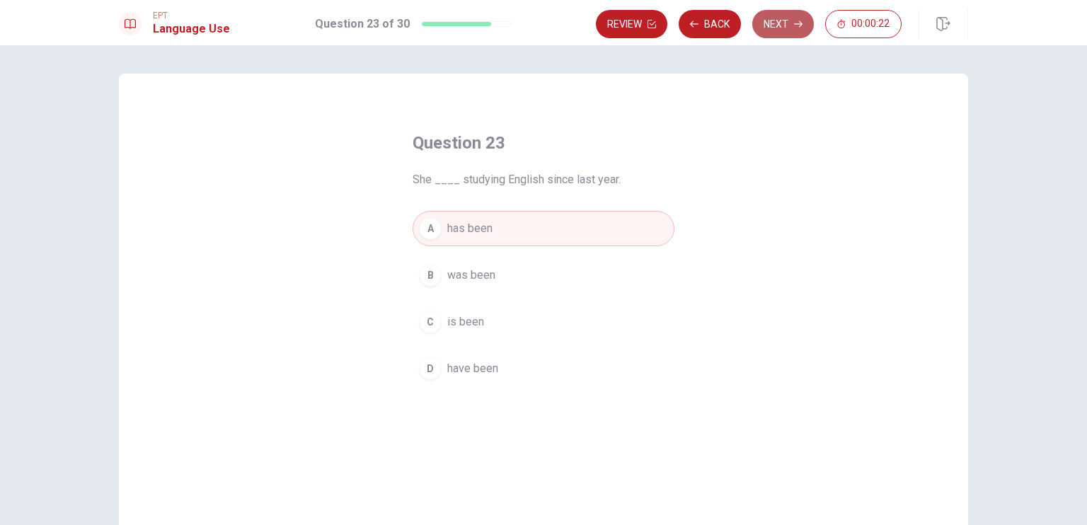
click at [780, 21] on button "Next" at bounding box center [783, 24] width 62 height 28
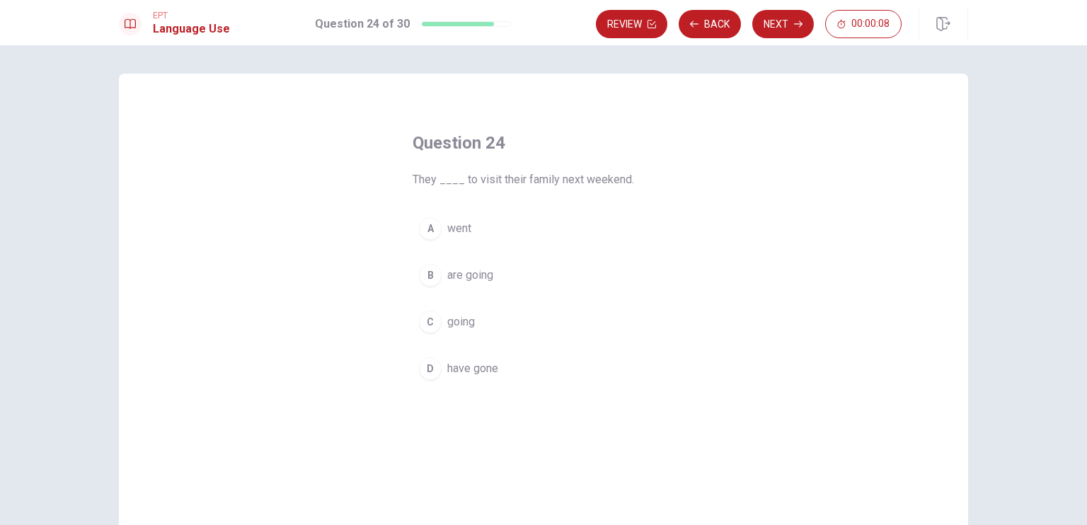
click at [474, 271] on span "are going" at bounding box center [470, 275] width 46 height 17
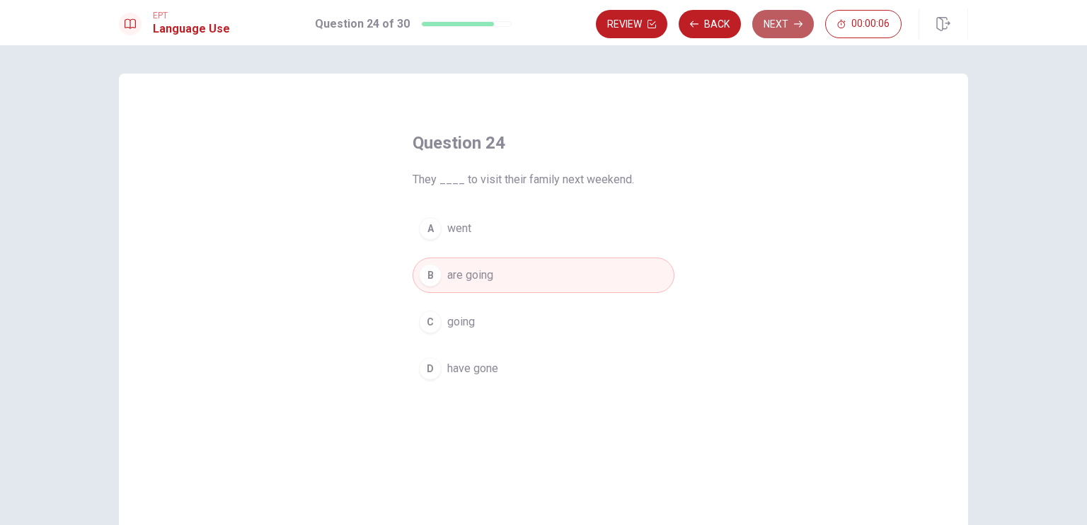
click at [796, 28] on button "Next" at bounding box center [783, 24] width 62 height 28
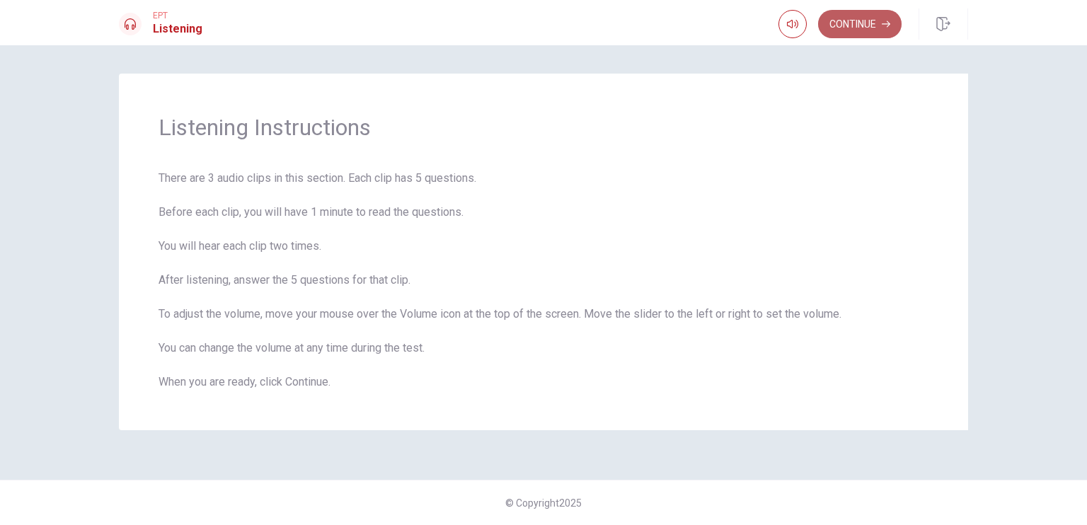
click at [859, 19] on button "Continue" at bounding box center [860, 24] width 84 height 28
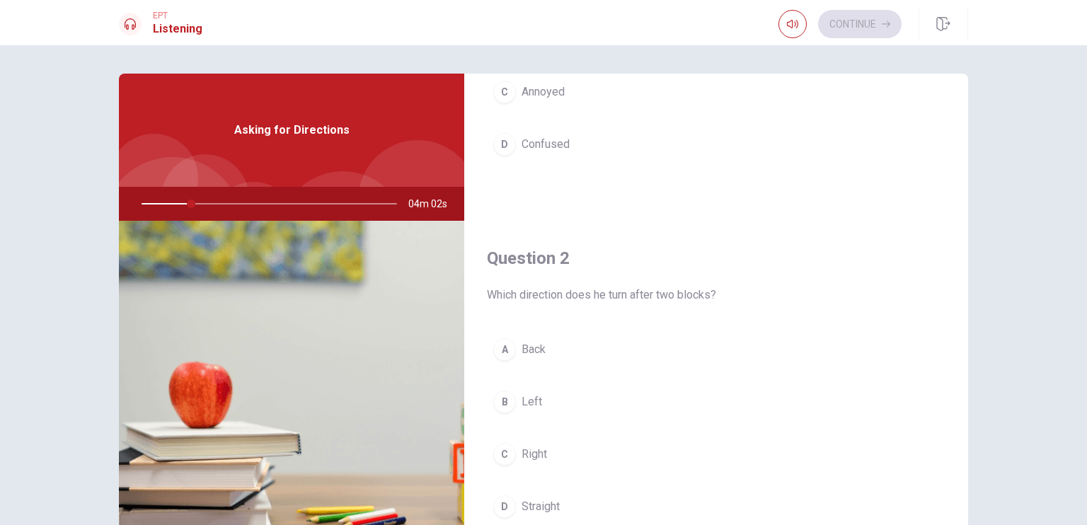
scroll to position [195, 0]
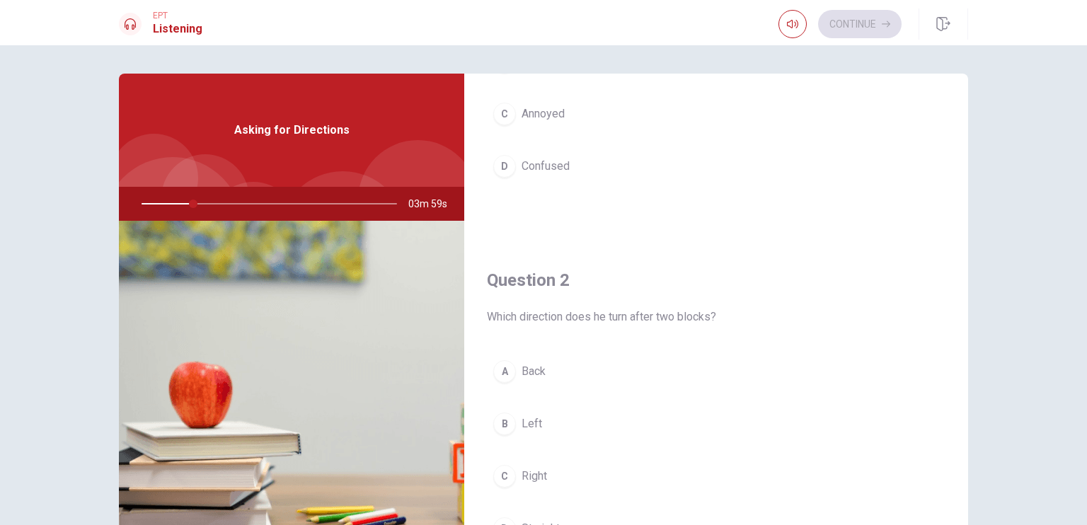
click at [173, 204] on div at bounding box center [267, 204] width 284 height 34
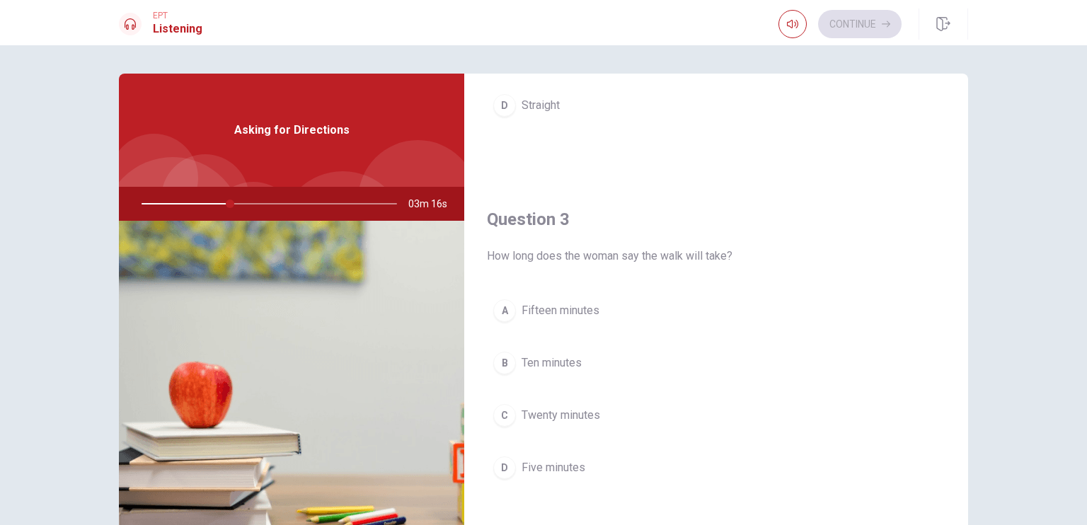
scroll to position [621, 0]
click at [567, 469] on span "Five minutes" at bounding box center [554, 465] width 64 height 17
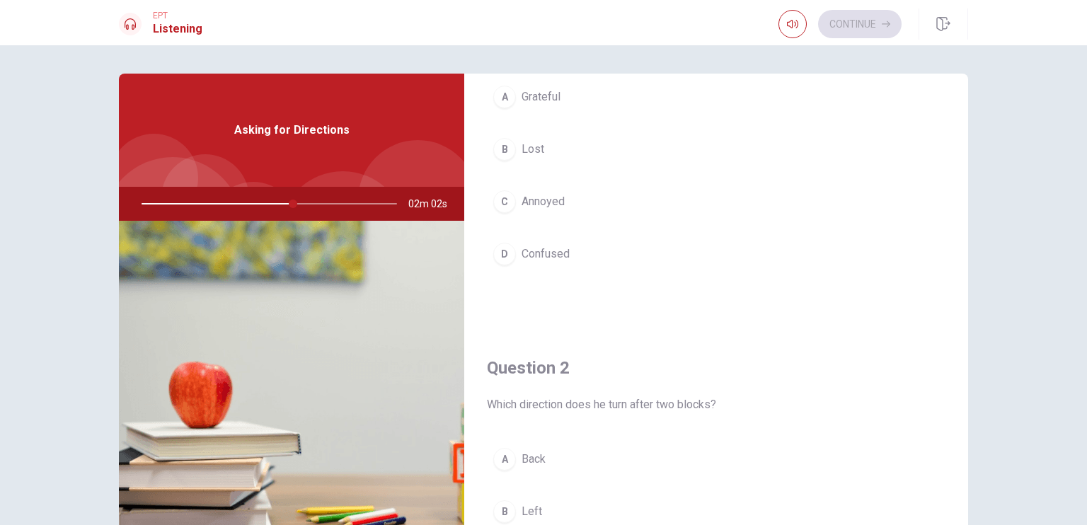
scroll to position [0, 0]
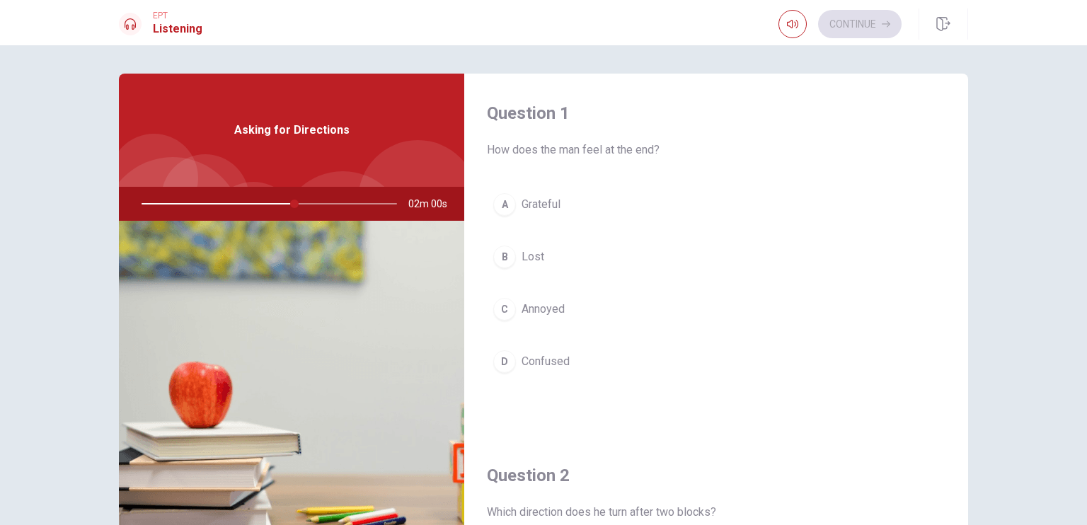
click at [344, 209] on div at bounding box center [267, 204] width 284 height 34
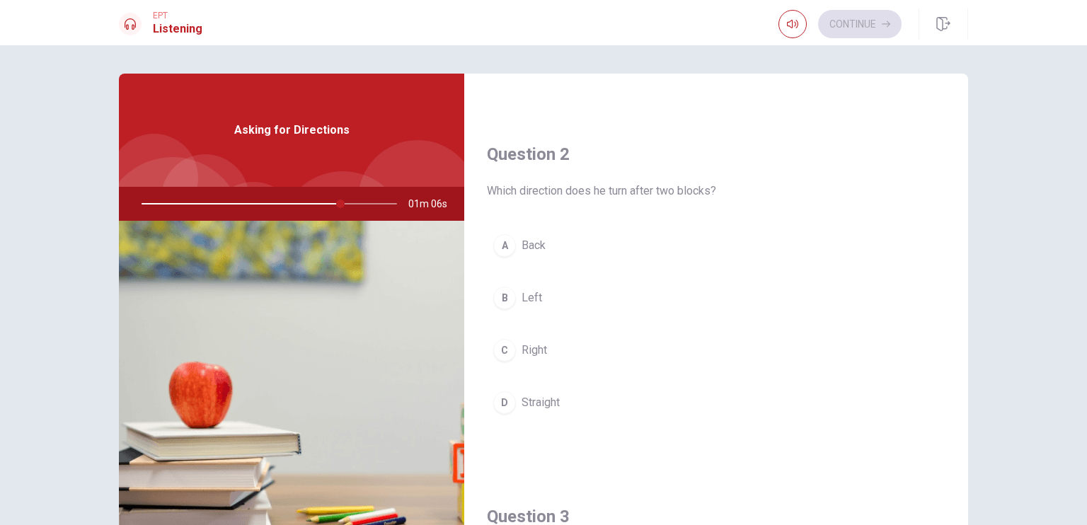
scroll to position [334, 0]
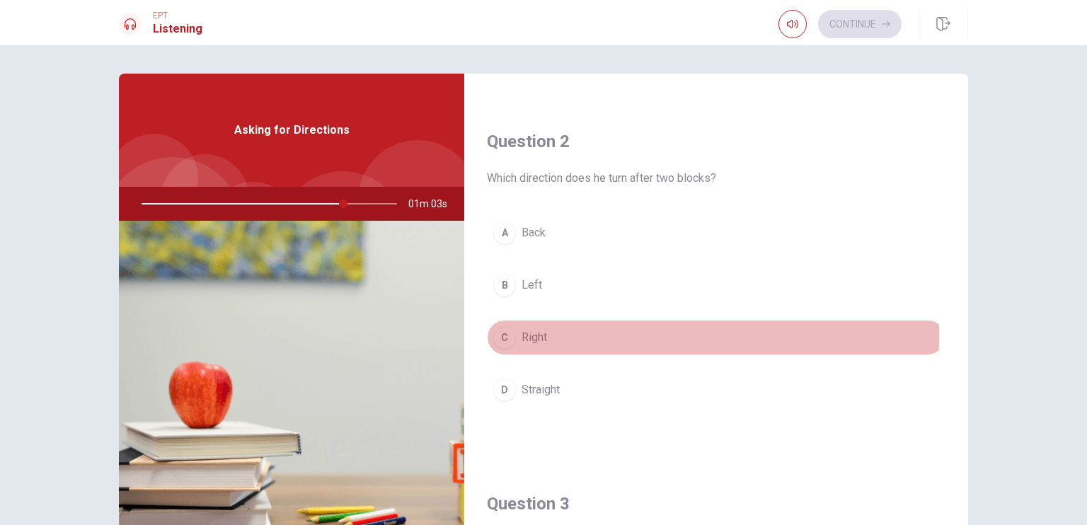
click at [532, 333] on span "Right" at bounding box center [534, 337] width 25 height 17
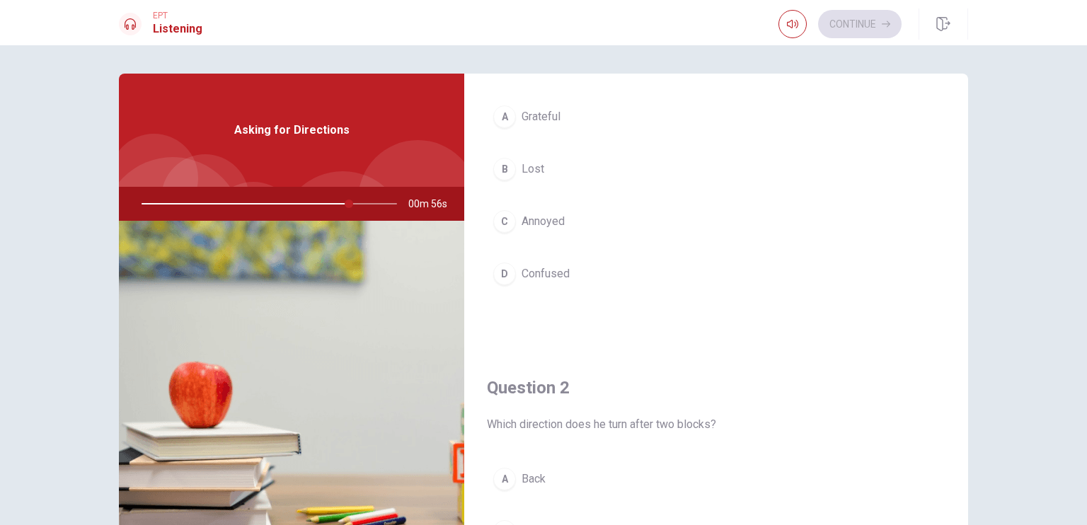
scroll to position [0, 0]
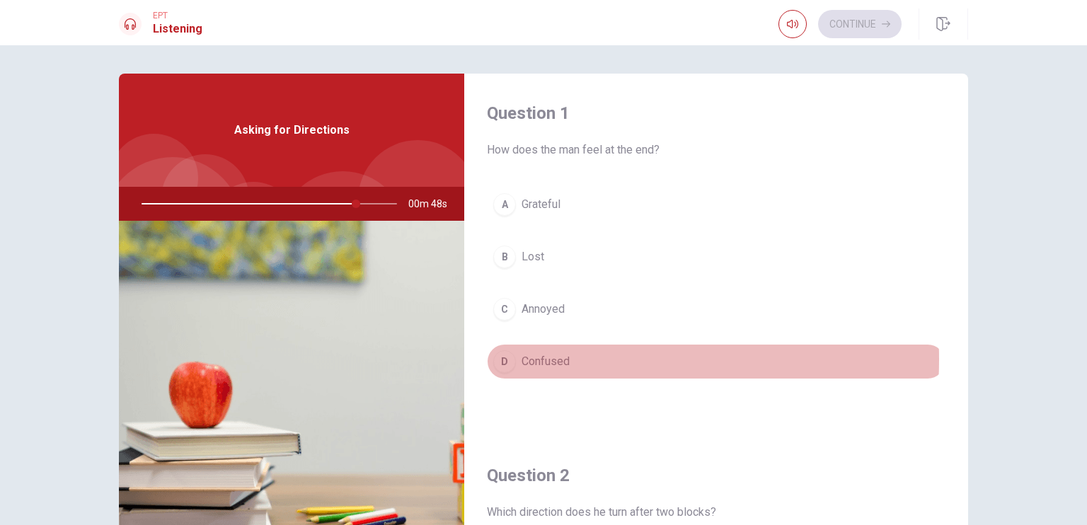
click at [546, 359] on span "Confused" at bounding box center [546, 361] width 48 height 17
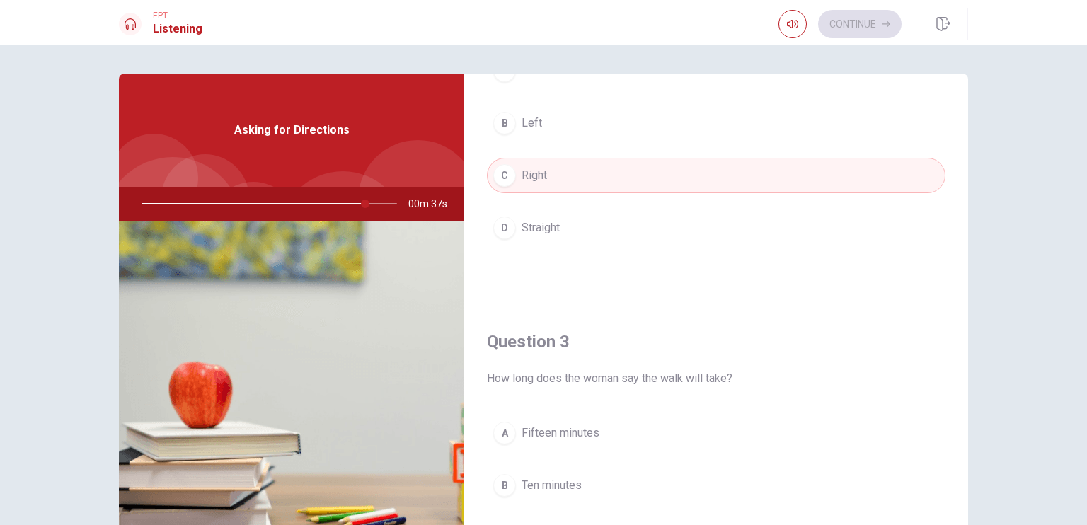
scroll to position [452, 0]
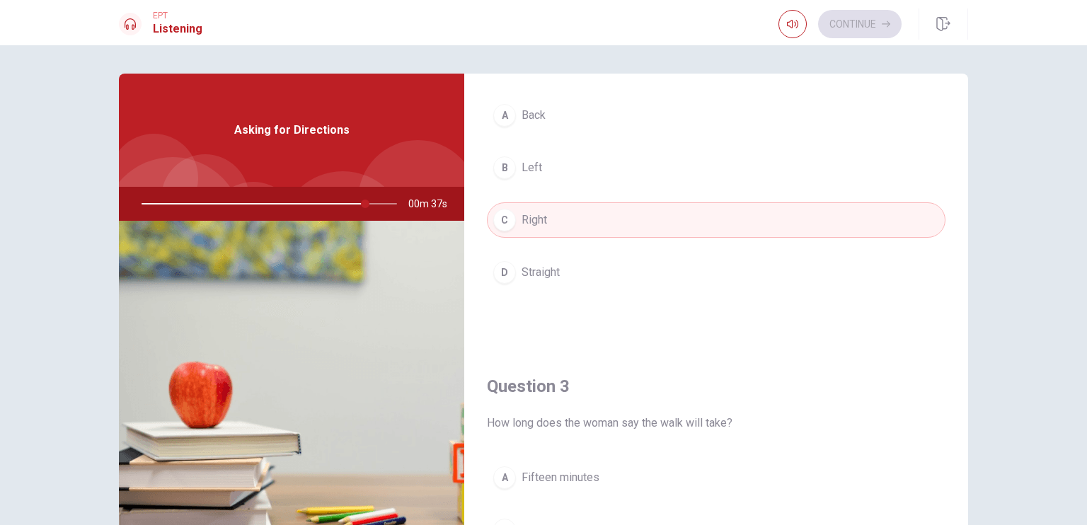
click at [964, 311] on div "Question 1 How does the man feel at the end? A Grateful B Lost C Annoyed D Conf…" at bounding box center [716, 320] width 504 height 492
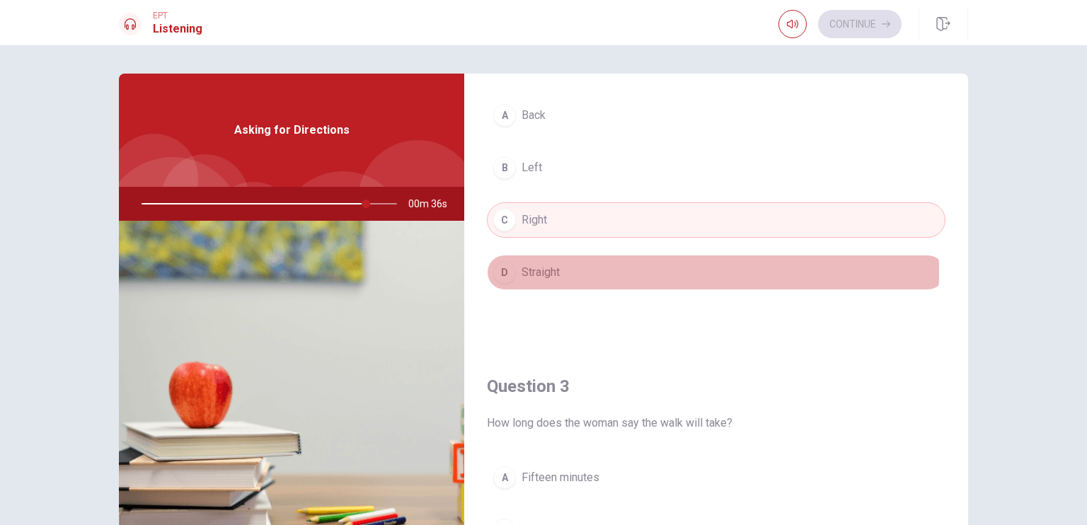
click at [657, 271] on button "D Straight" at bounding box center [716, 272] width 459 height 35
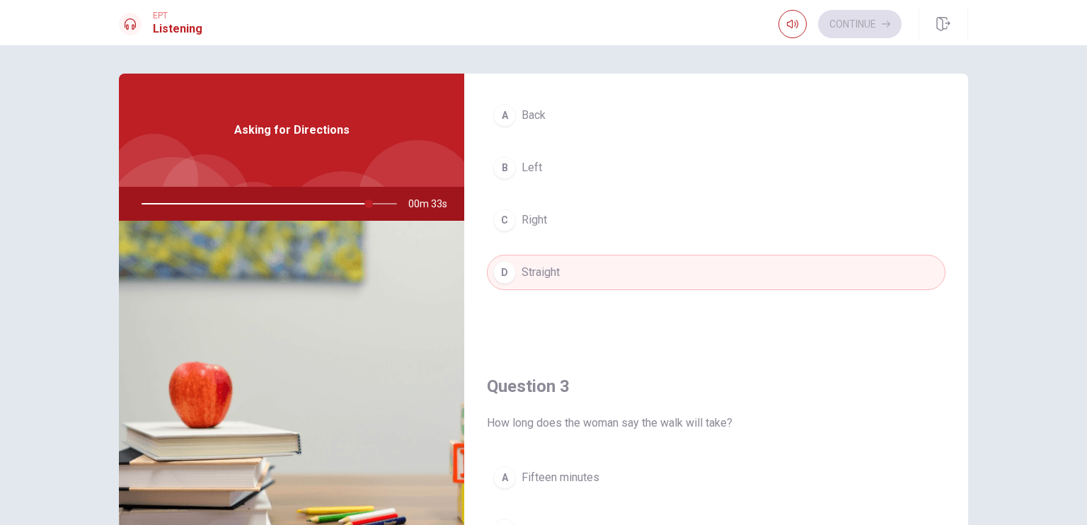
drag, startPoint x: 956, startPoint y: 271, endPoint x: 955, endPoint y: 297, distance: 25.5
click at [955, 297] on div "Question 2 Which direction does he turn after two blocks? A Back B Left C Right…" at bounding box center [716, 165] width 504 height 362
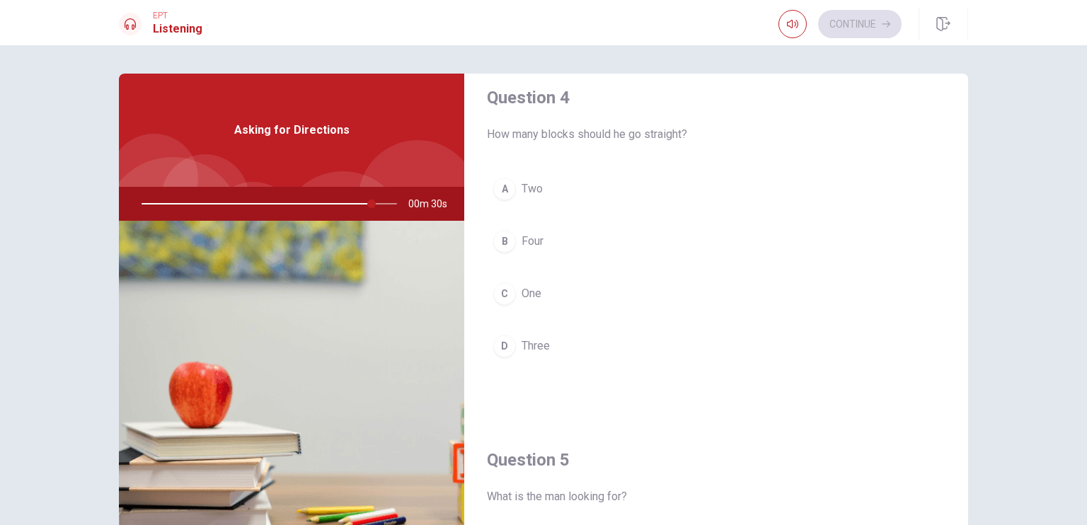
scroll to position [1121, 0]
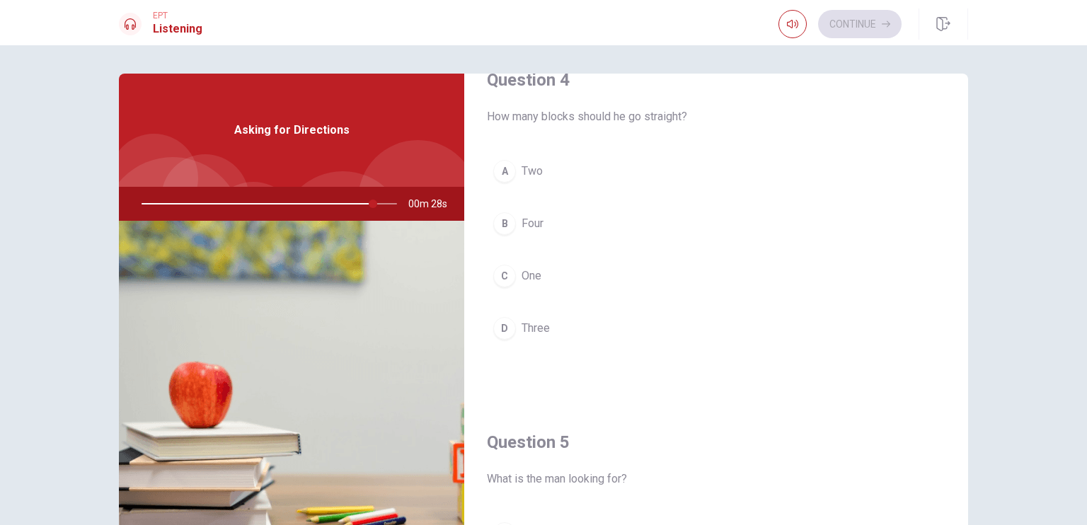
click at [546, 227] on button "B Four" at bounding box center [716, 223] width 459 height 35
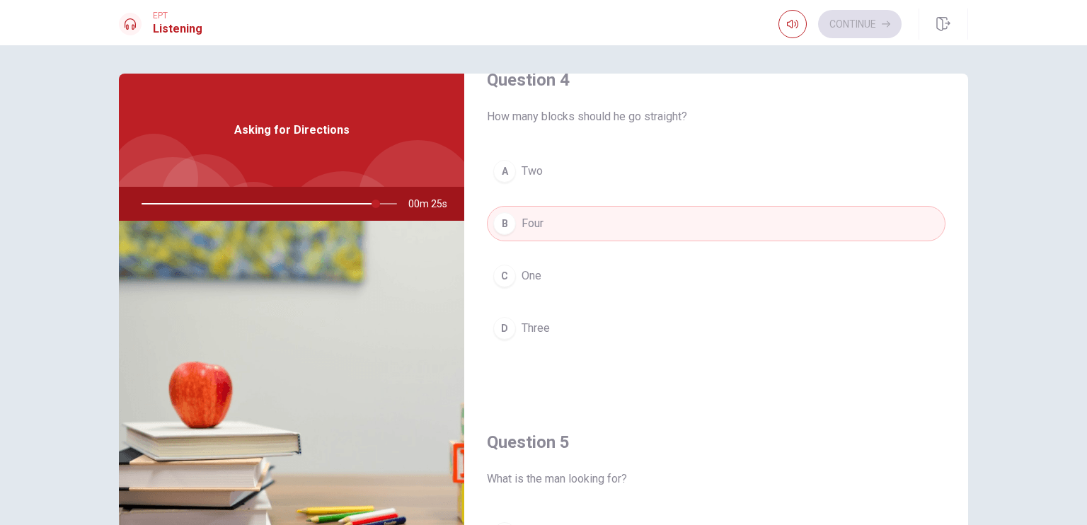
drag, startPoint x: 966, startPoint y: 415, endPoint x: 991, endPoint y: 472, distance: 62.7
click at [991, 472] on div "Question 1 How does the man feel at the end? A Grateful B Lost C Annoyed D Conf…" at bounding box center [543, 285] width 1087 height 480
drag, startPoint x: 951, startPoint y: 469, endPoint x: 968, endPoint y: 518, distance: 51.5
click at [968, 518] on div "Question 1 How does the man feel at the end? A Grateful B Lost C Annoyed D Conf…" at bounding box center [543, 320] width 895 height 492
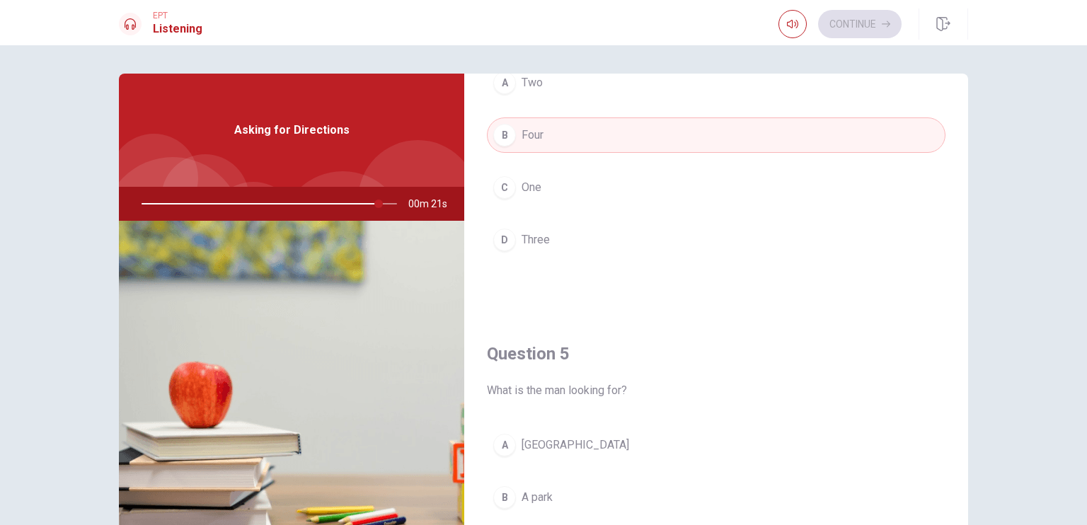
scroll to position [1314, 0]
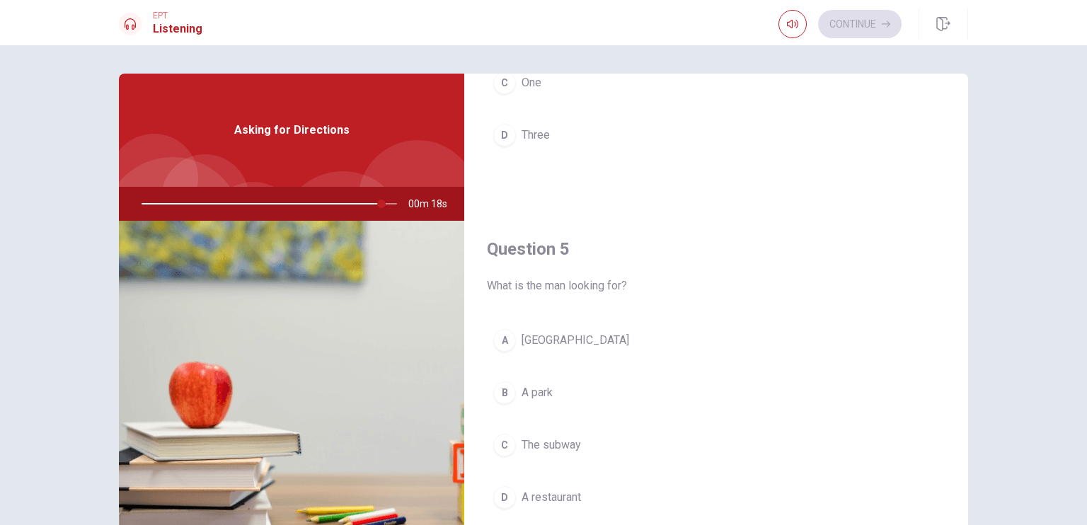
click at [545, 387] on span "A park" at bounding box center [537, 392] width 31 height 17
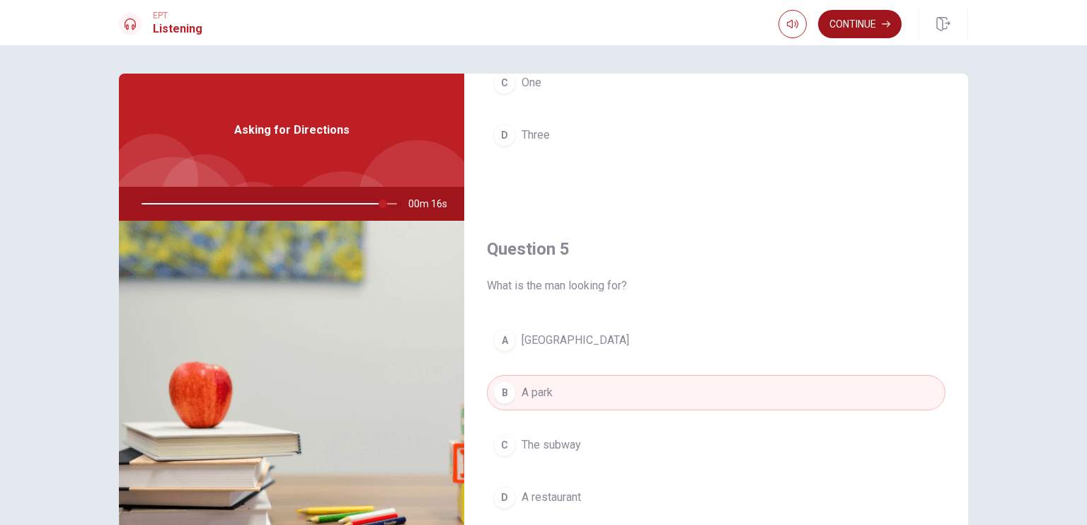
click at [857, 24] on button "Continue" at bounding box center [860, 24] width 84 height 28
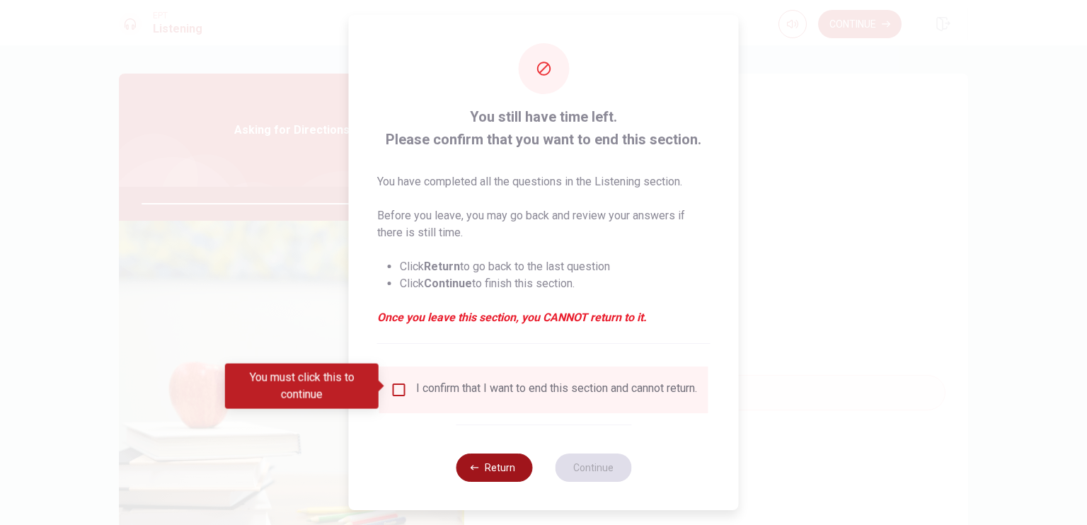
click at [505, 475] on button "Return" at bounding box center [494, 468] width 76 height 28
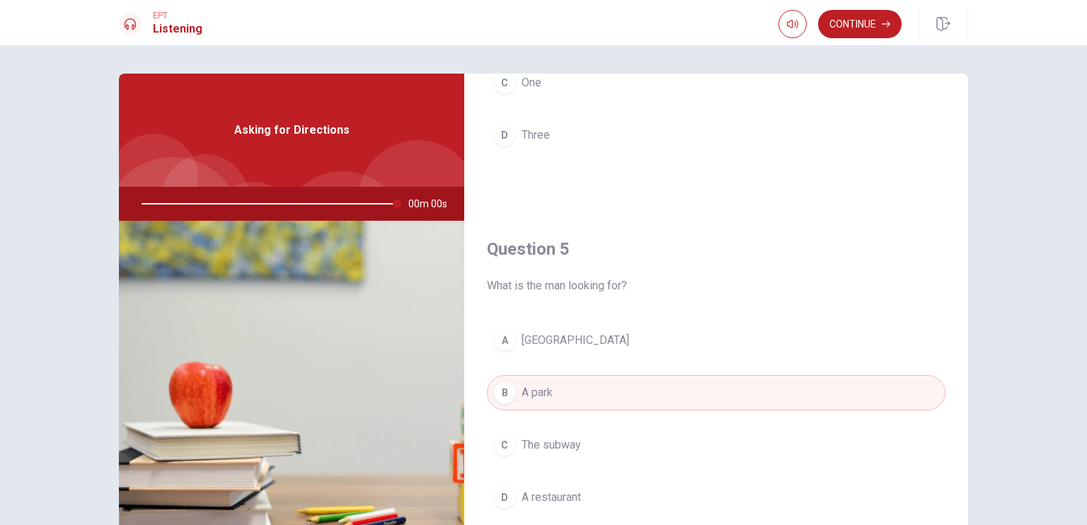
type input "0"
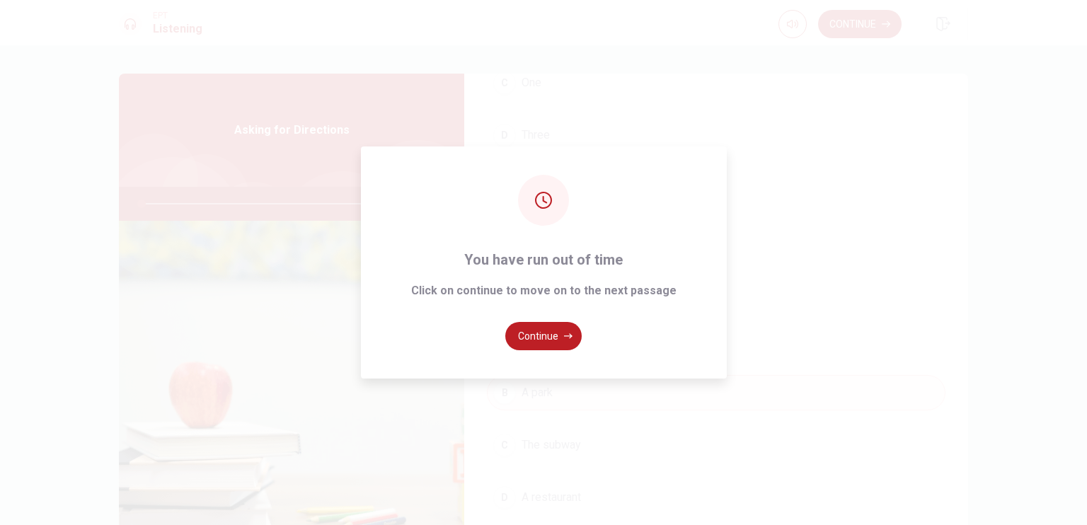
drag, startPoint x: 965, startPoint y: 481, endPoint x: 953, endPoint y: 458, distance: 25.7
click at [953, 458] on div "EPT Listening Continue Continue Question 1 How does the man feel at the end? A …" at bounding box center [543, 262] width 1087 height 525
click at [566, 343] on button "Continue" at bounding box center [543, 336] width 76 height 28
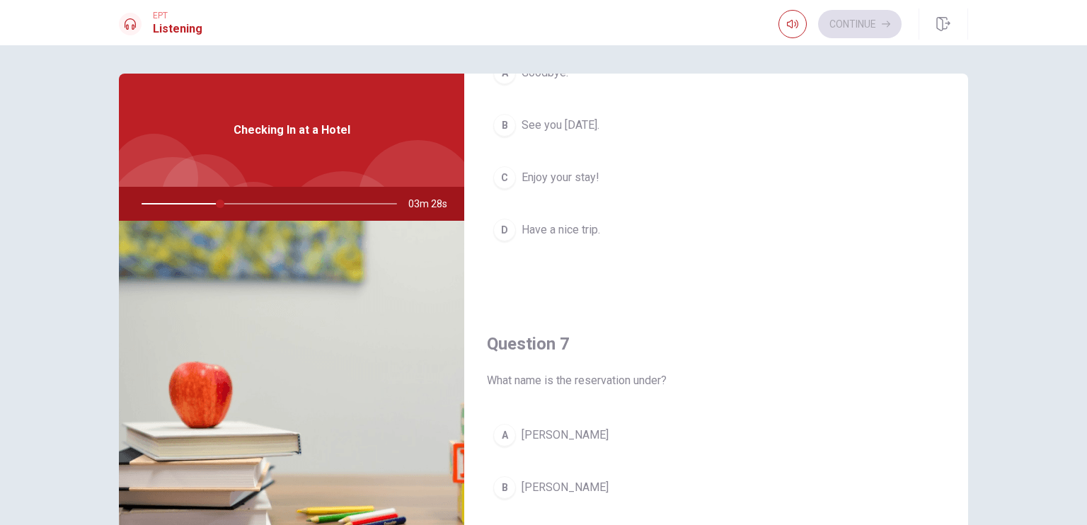
scroll to position [196, 0]
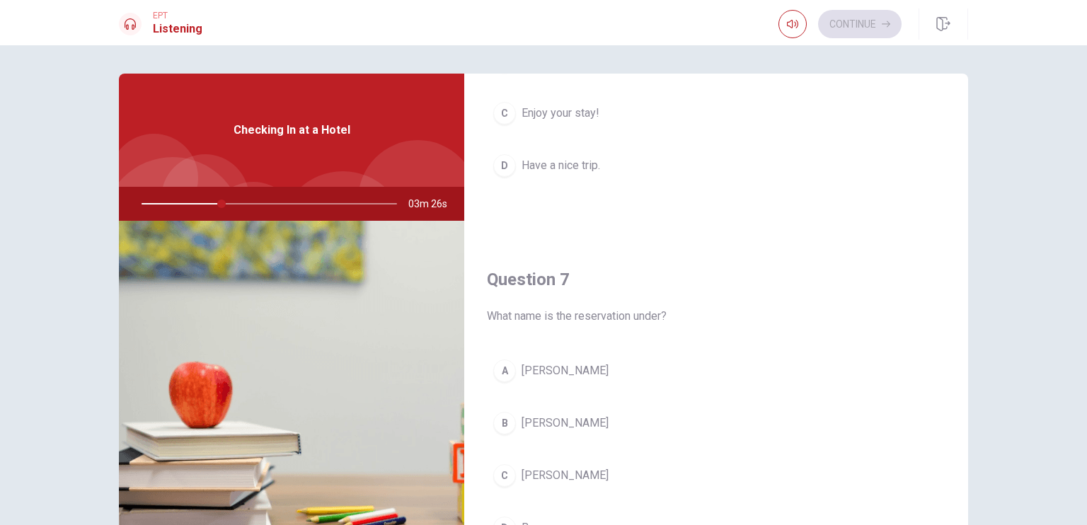
click at [527, 418] on span "[PERSON_NAME]" at bounding box center [565, 423] width 87 height 17
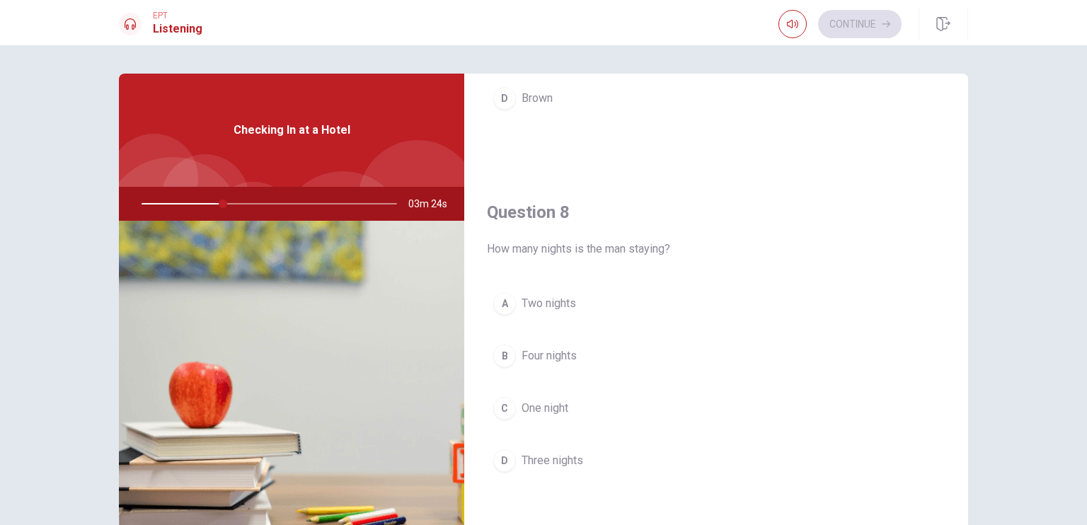
scroll to position [665, 0]
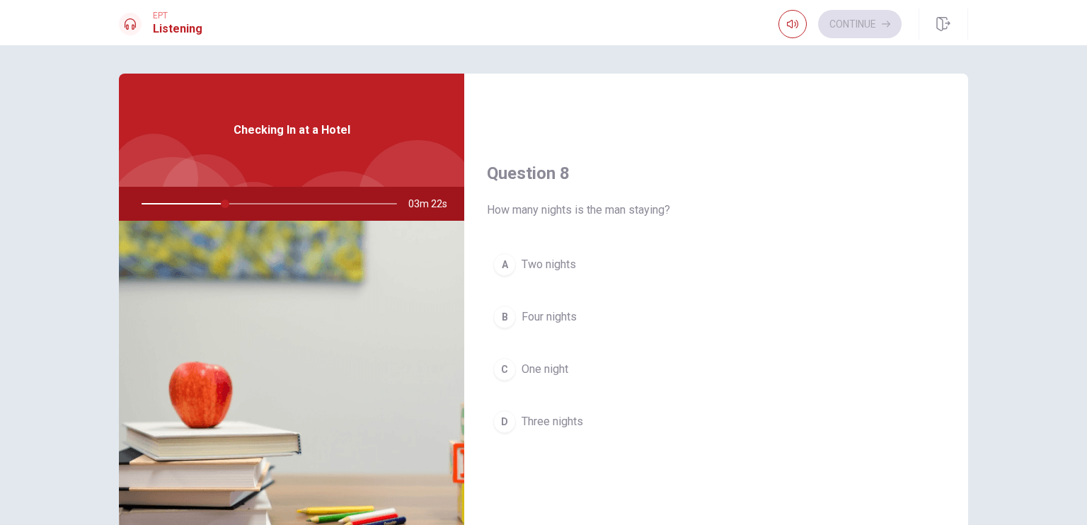
click at [580, 423] on span "Three nights" at bounding box center [553, 421] width 62 height 17
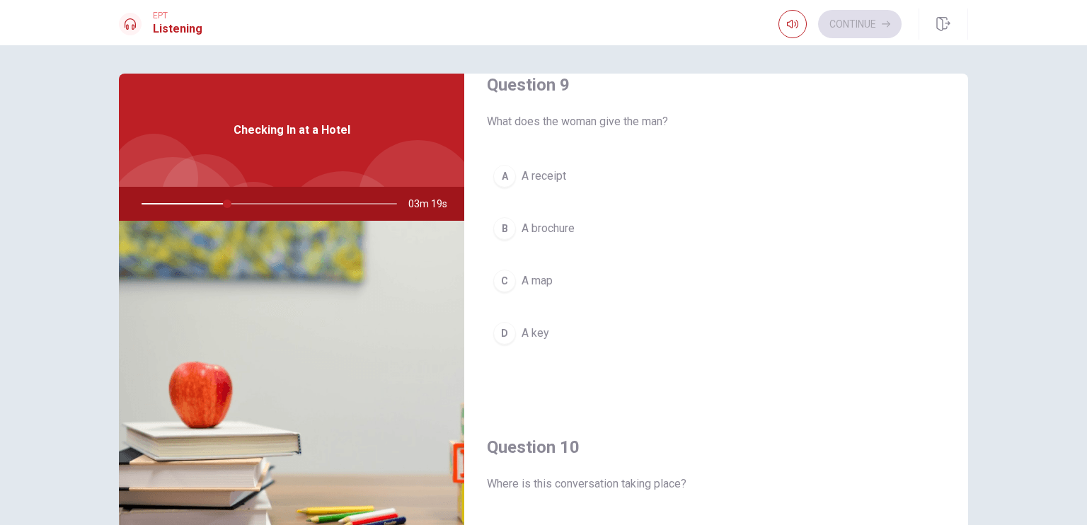
scroll to position [1124, 0]
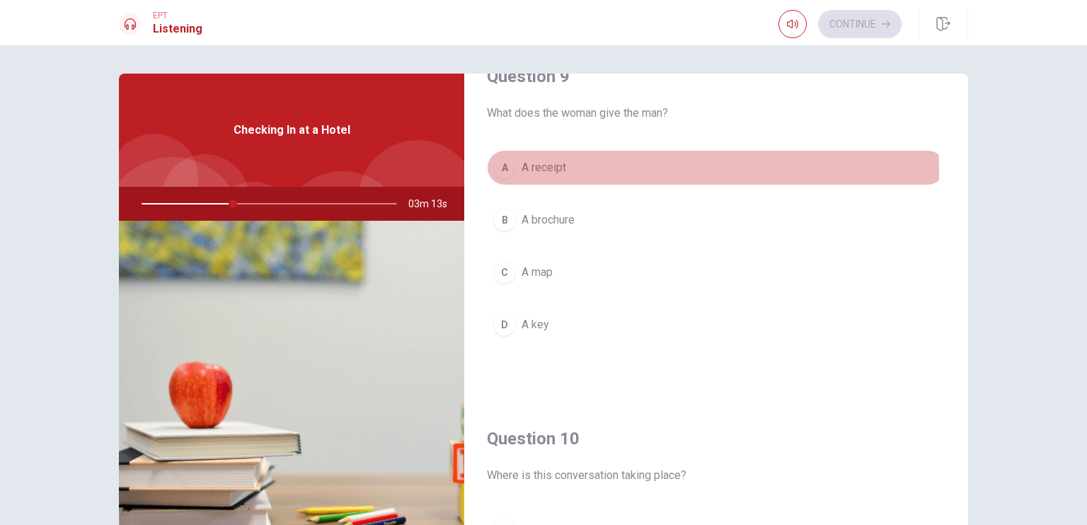
click at [572, 168] on button "A A receipt" at bounding box center [716, 167] width 459 height 35
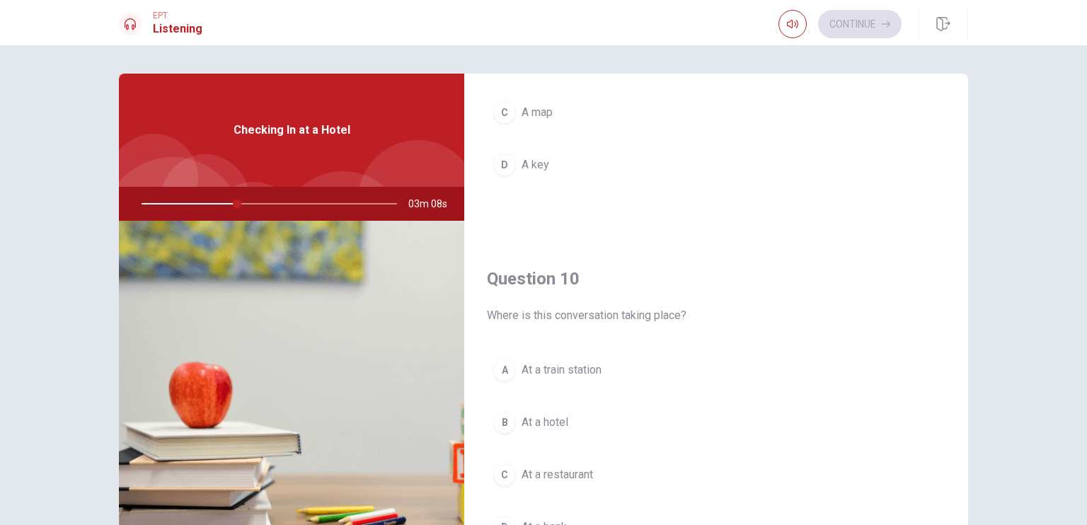
scroll to position [1314, 0]
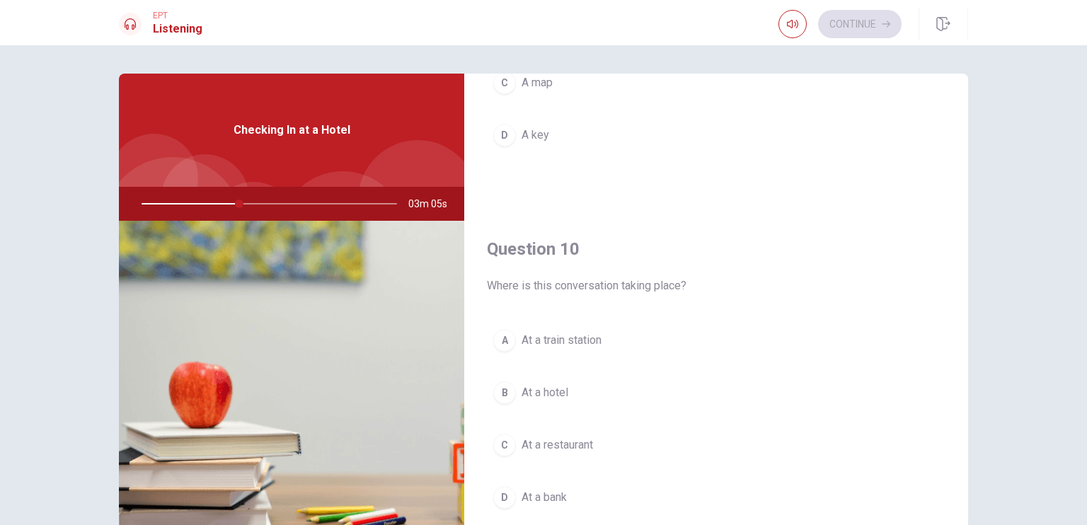
click at [753, 387] on button "B At a hotel" at bounding box center [716, 392] width 459 height 35
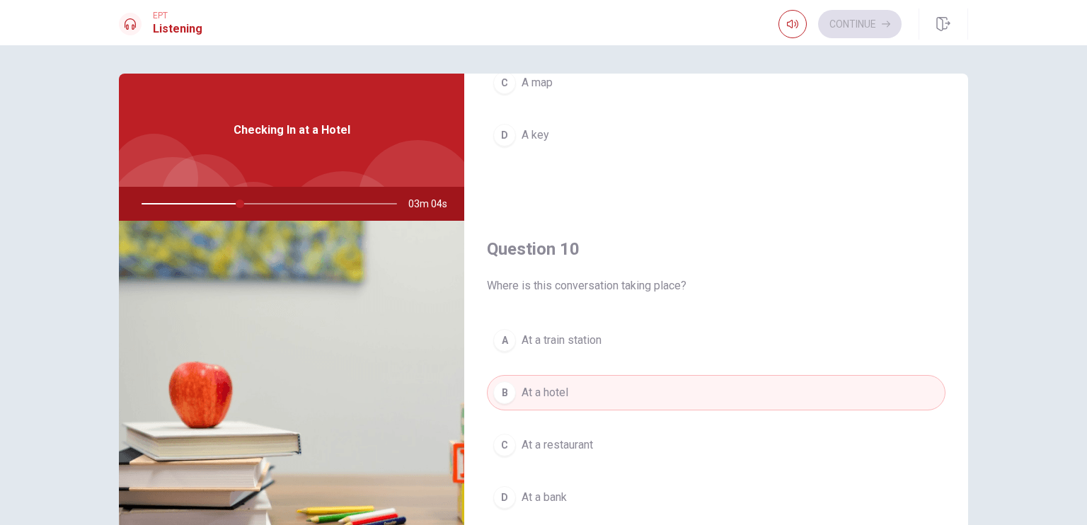
click at [956, 439] on div "Question 10 Where is this conversation taking place? A At a train station B At …" at bounding box center [716, 391] width 504 height 362
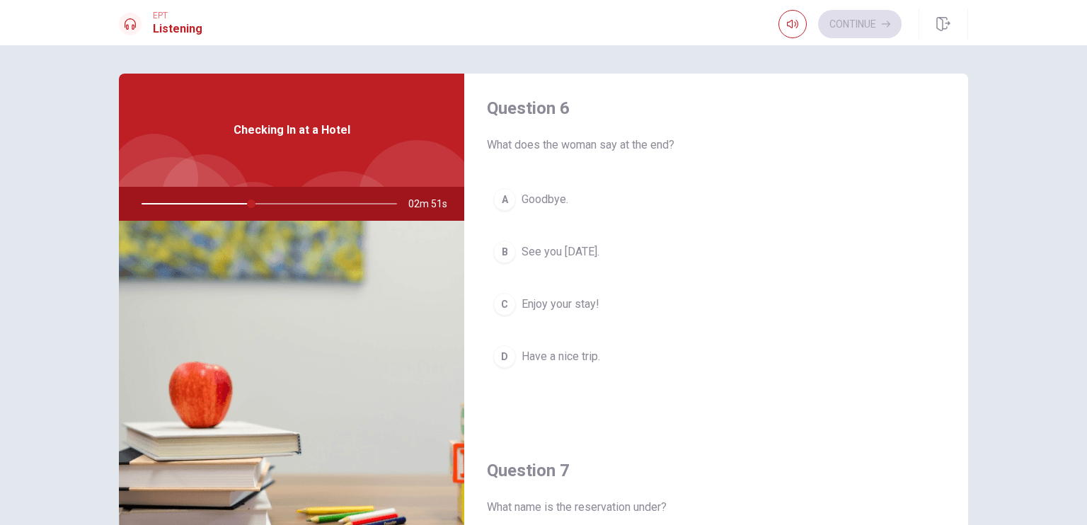
scroll to position [11, 0]
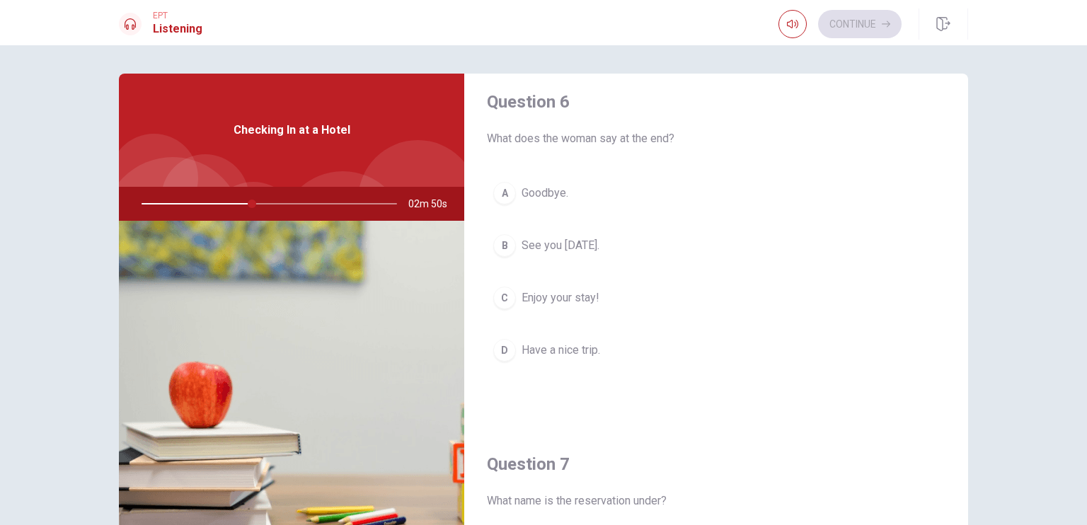
click at [580, 302] on span "Enjoy your stay!" at bounding box center [561, 298] width 78 height 17
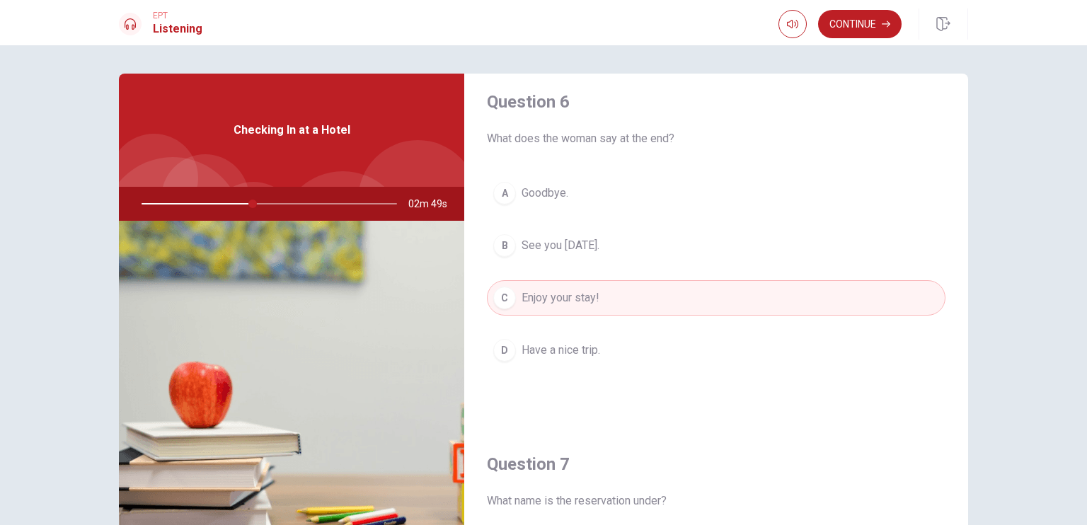
scroll to position [1314, 0]
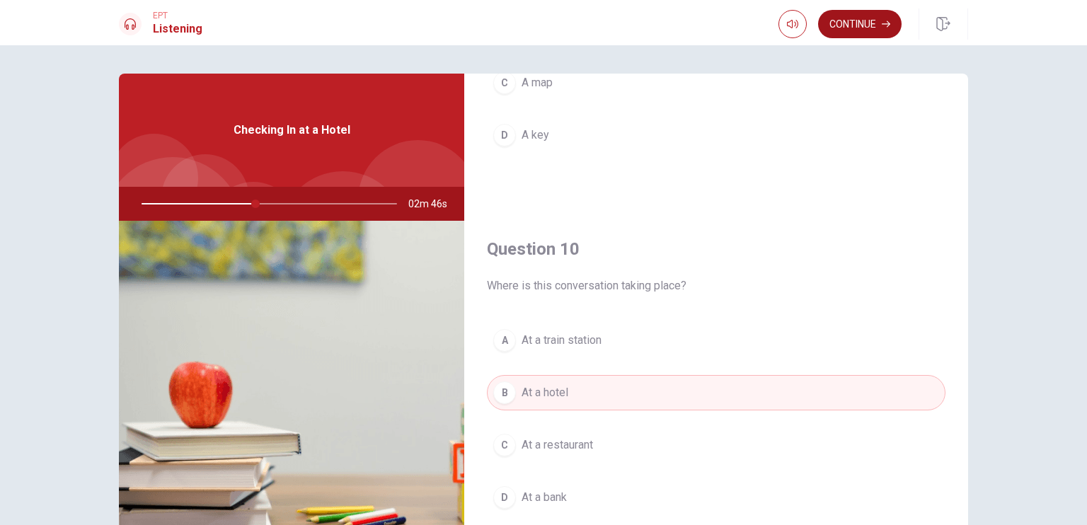
click at [863, 22] on button "Continue" at bounding box center [860, 24] width 84 height 28
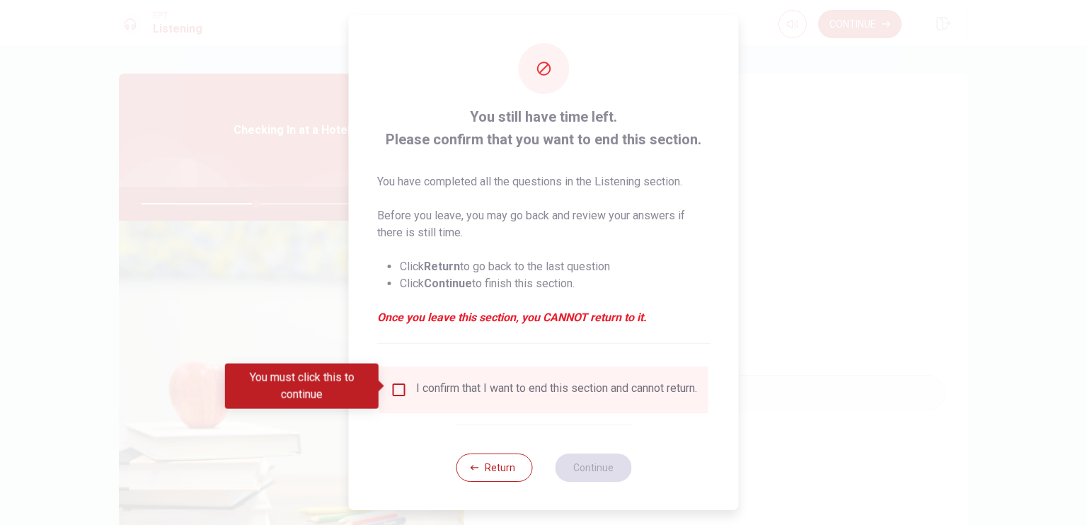
click at [590, 399] on div "I confirm that I want to end this section and cannot return." at bounding box center [556, 390] width 281 height 17
click at [397, 390] on input "You must click this to continue" at bounding box center [399, 390] width 17 height 17
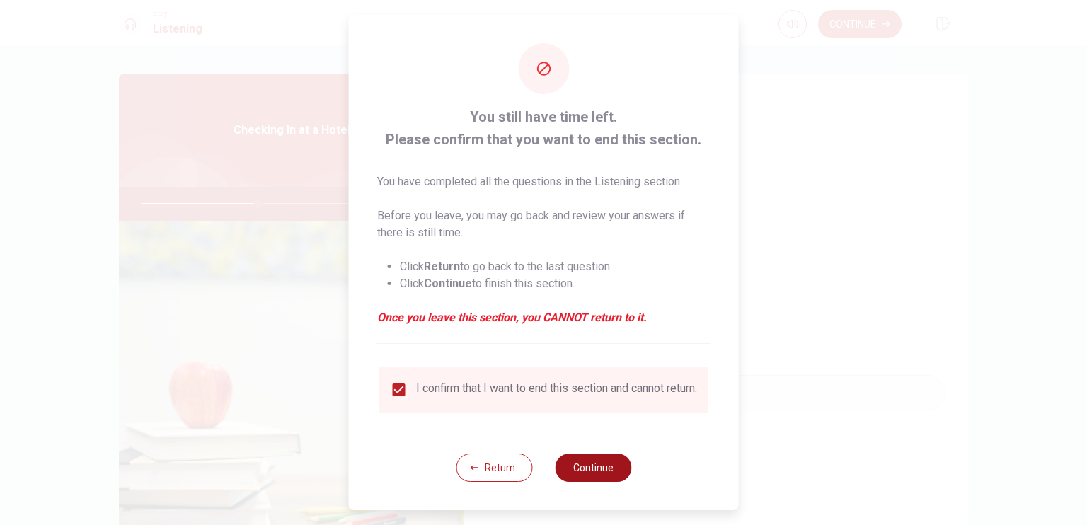
click at [580, 478] on button "Continue" at bounding box center [593, 468] width 76 height 28
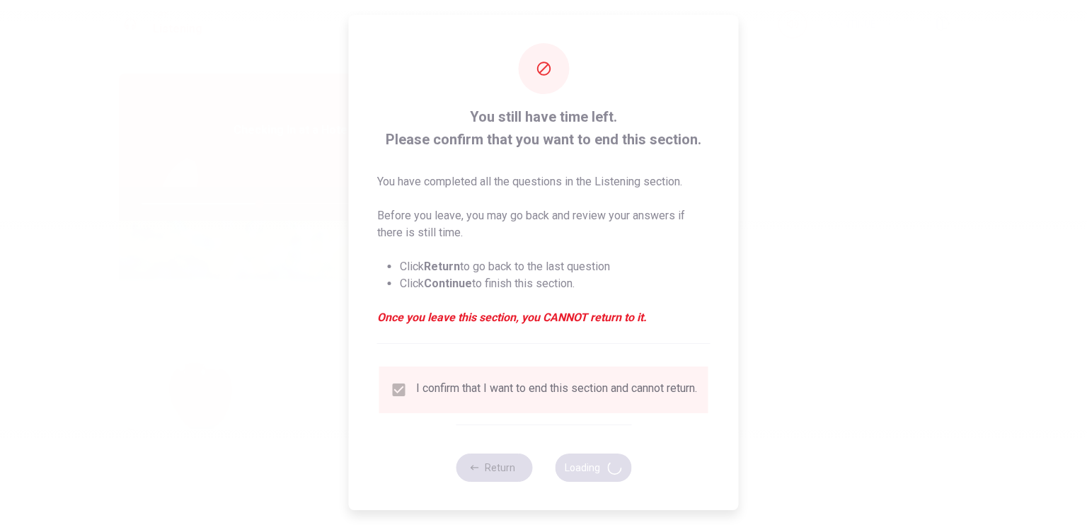
type input "47"
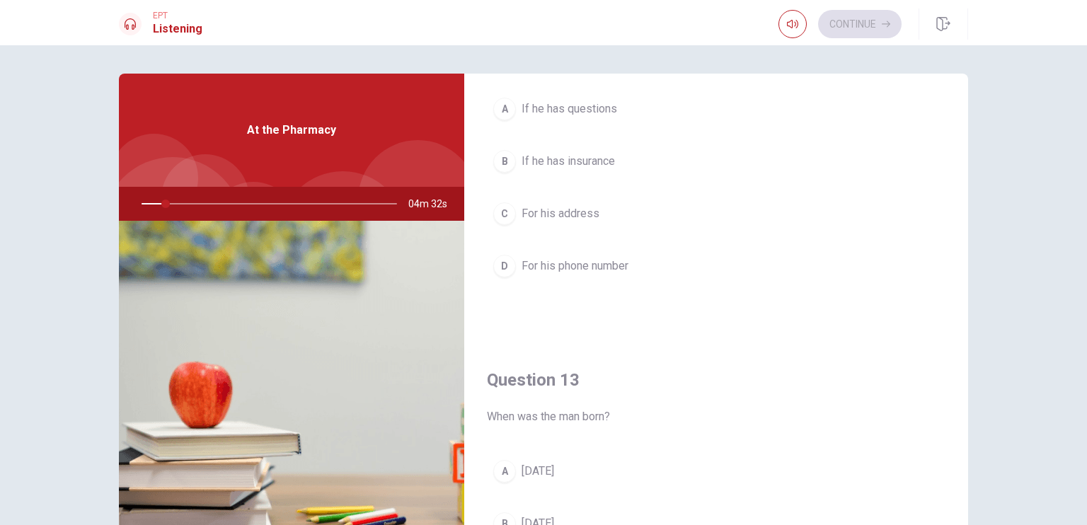
scroll to position [457, 0]
click at [491, 316] on div "Question 12 What does the woman ask the man? A If he has questions B If he has …" at bounding box center [716, 160] width 504 height 362
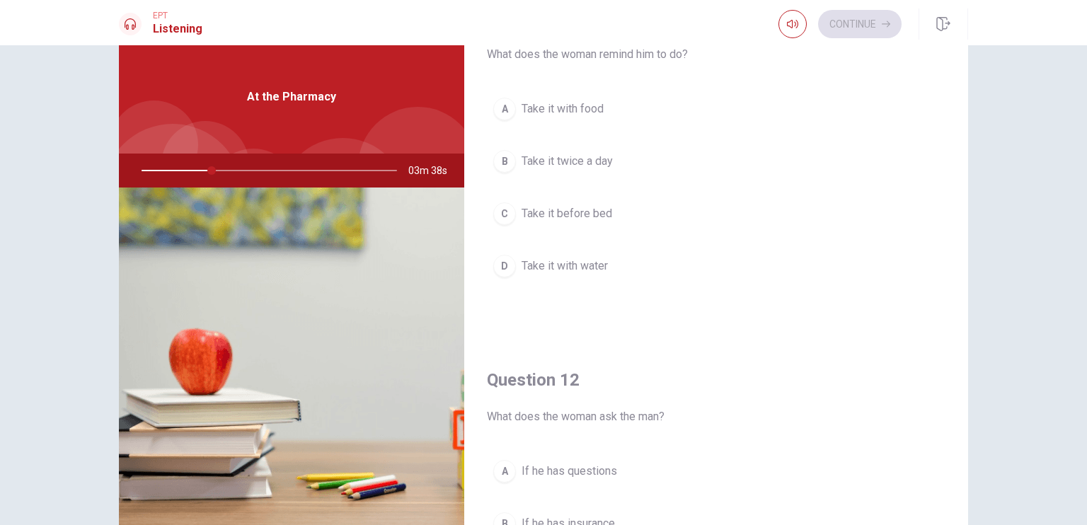
scroll to position [67, 0]
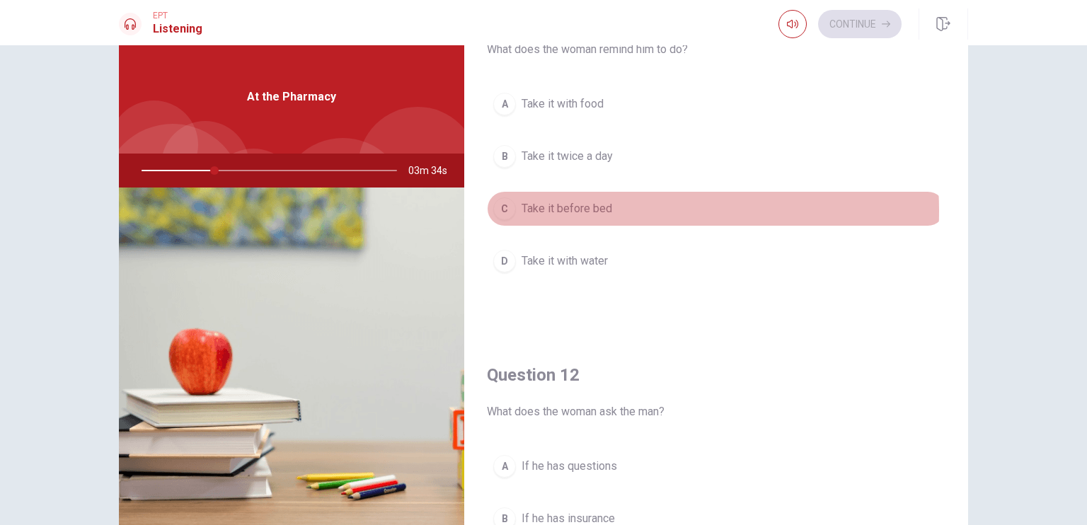
click at [602, 210] on span "Take it before bed" at bounding box center [567, 208] width 91 height 17
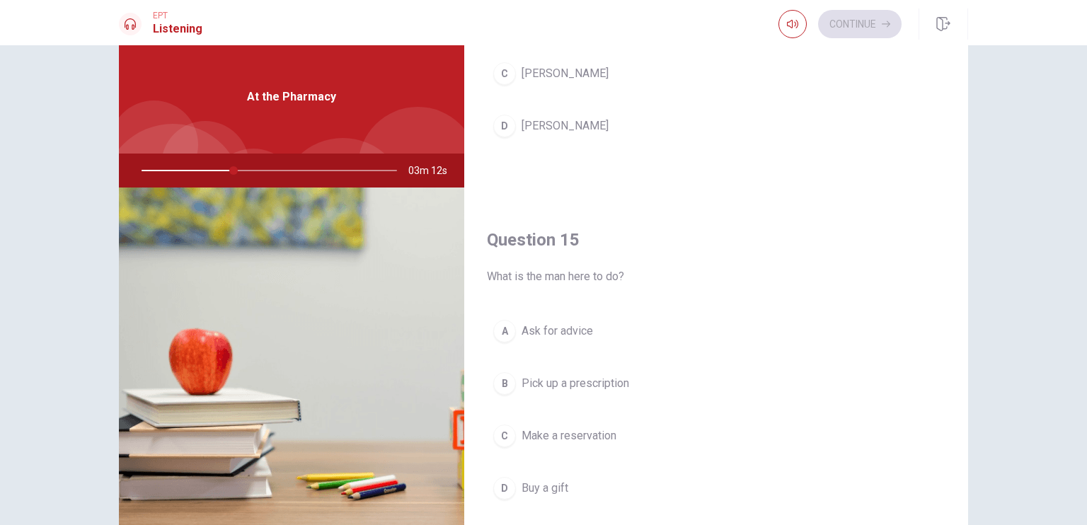
scroll to position [1314, 0]
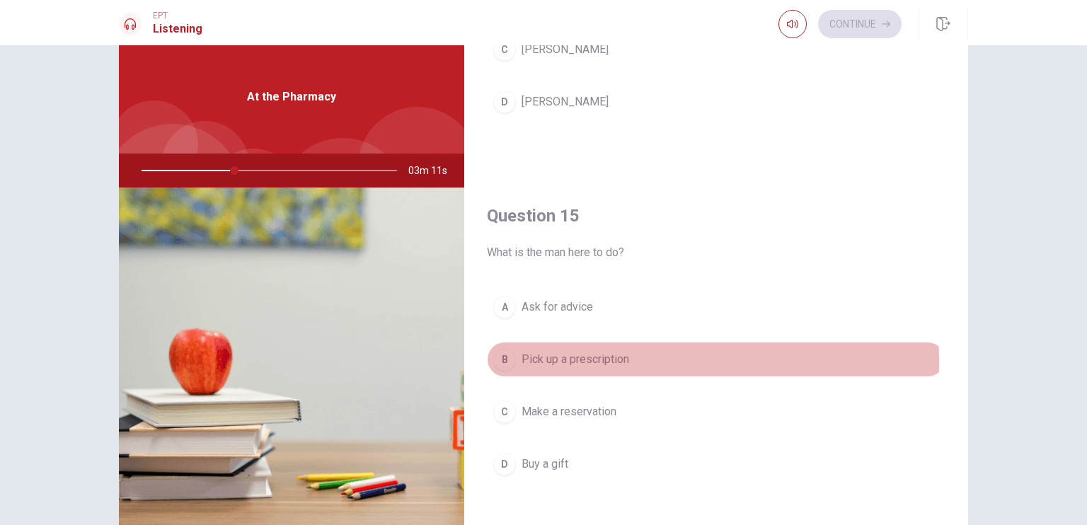
click at [600, 357] on span "Pick up a prescription" at bounding box center [576, 359] width 108 height 17
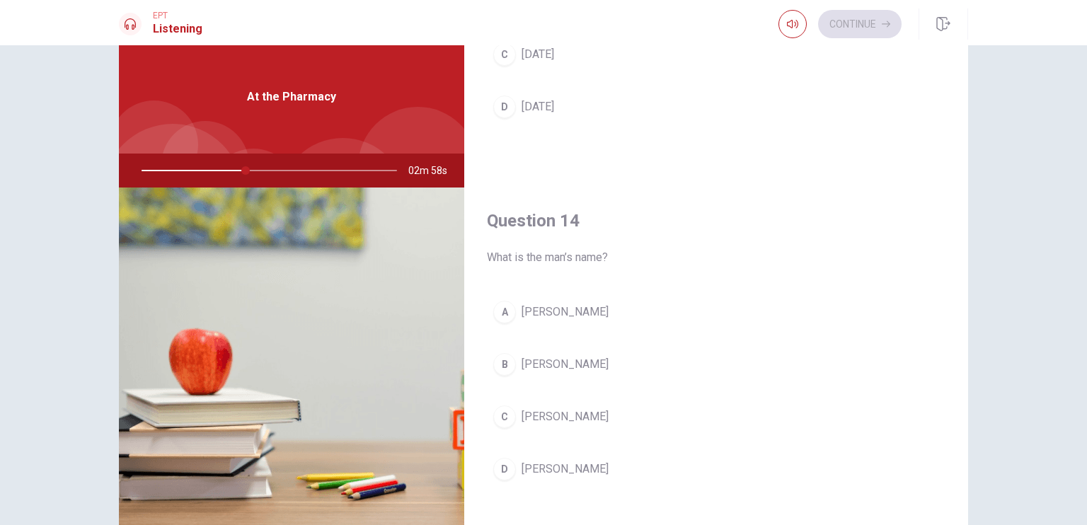
scroll to position [944, 0]
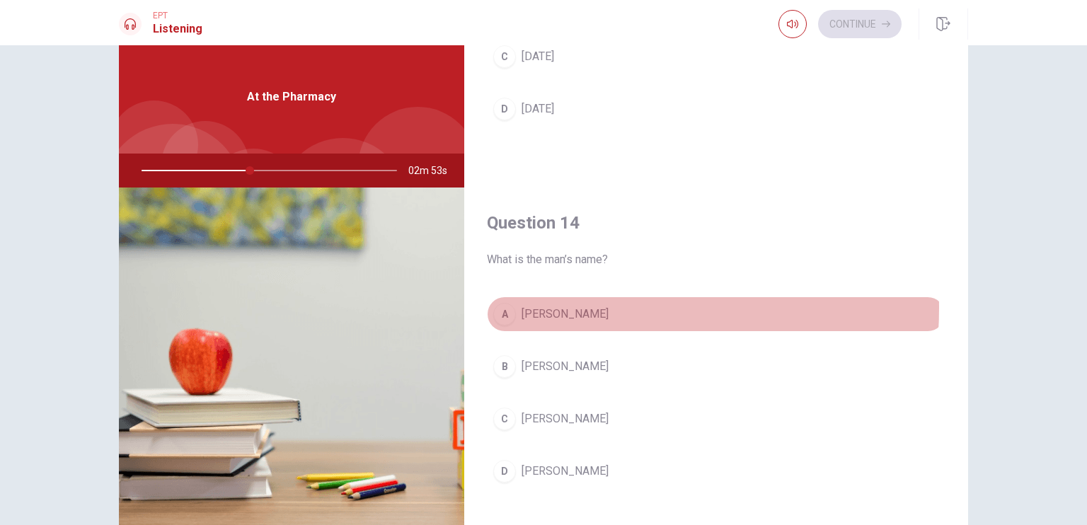
click at [554, 306] on span "[PERSON_NAME]" at bounding box center [565, 314] width 87 height 17
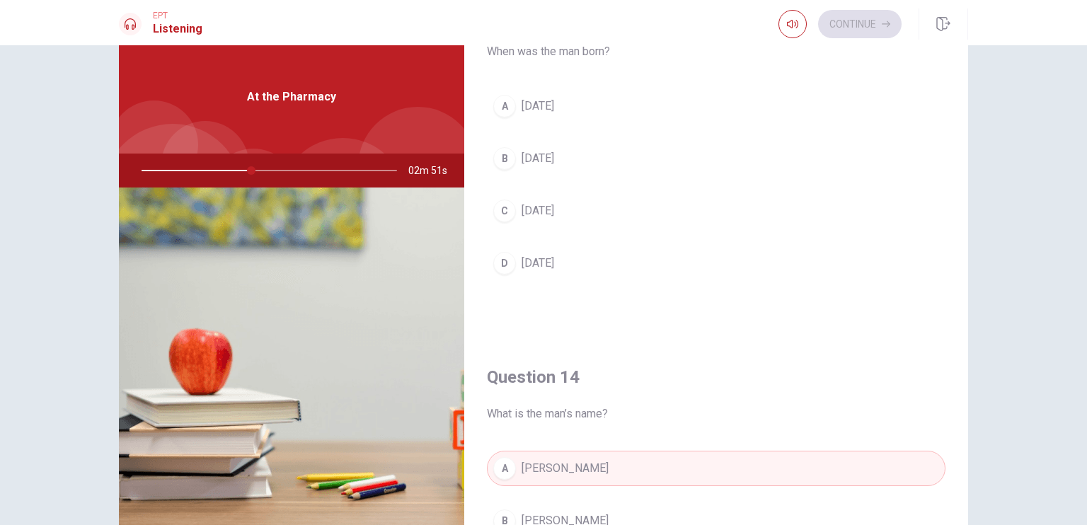
scroll to position [765, 0]
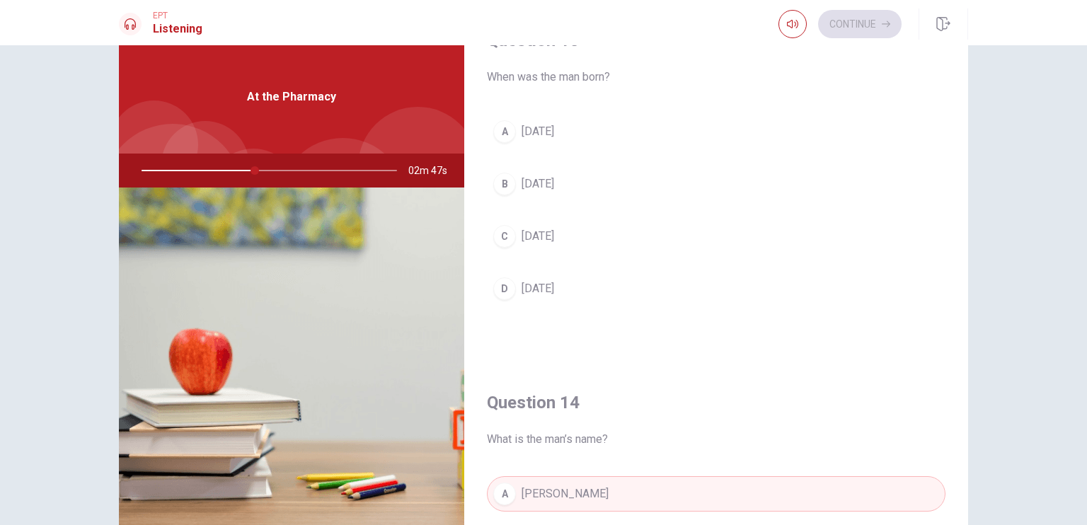
click at [554, 289] on span "[DATE]" at bounding box center [538, 288] width 33 height 17
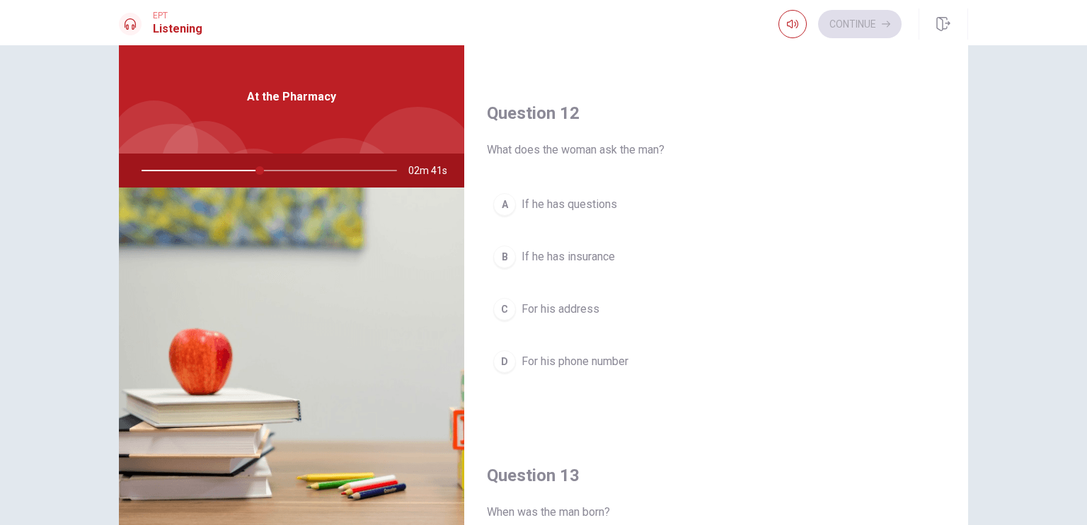
scroll to position [327, 0]
click at [575, 246] on button "B If he has insurance" at bounding box center [716, 258] width 459 height 35
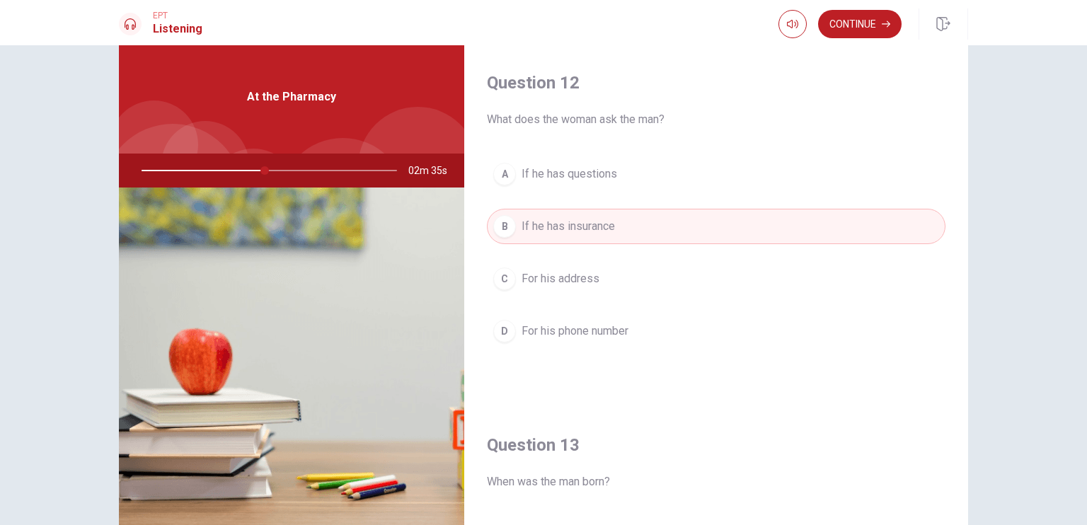
scroll to position [365, 0]
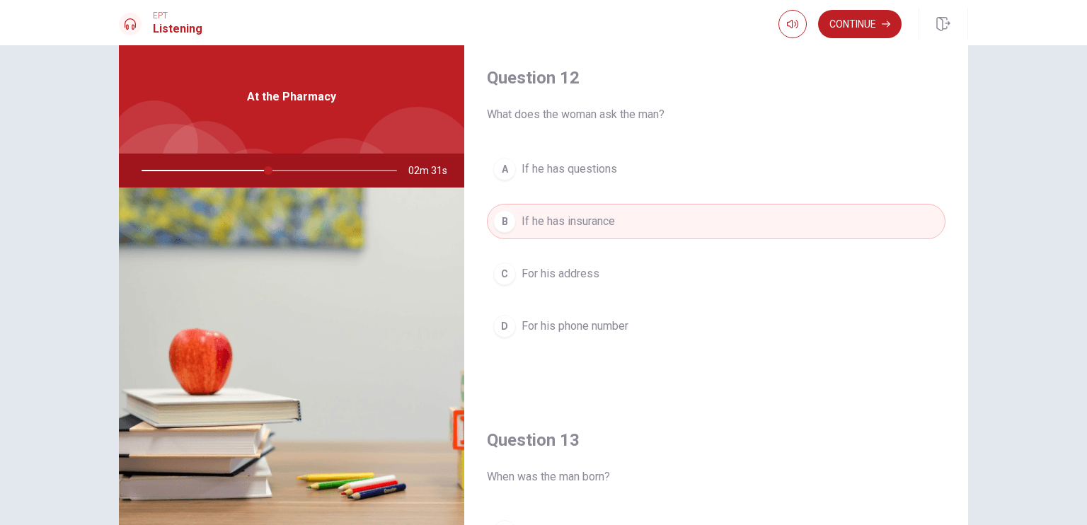
click at [782, 166] on button "A If he has questions" at bounding box center [716, 168] width 459 height 35
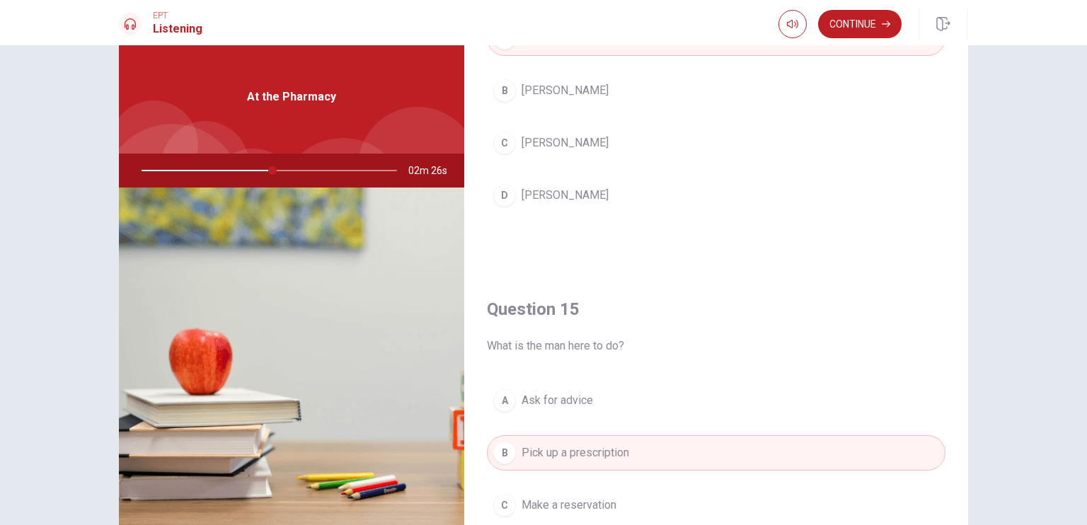
scroll to position [1195, 0]
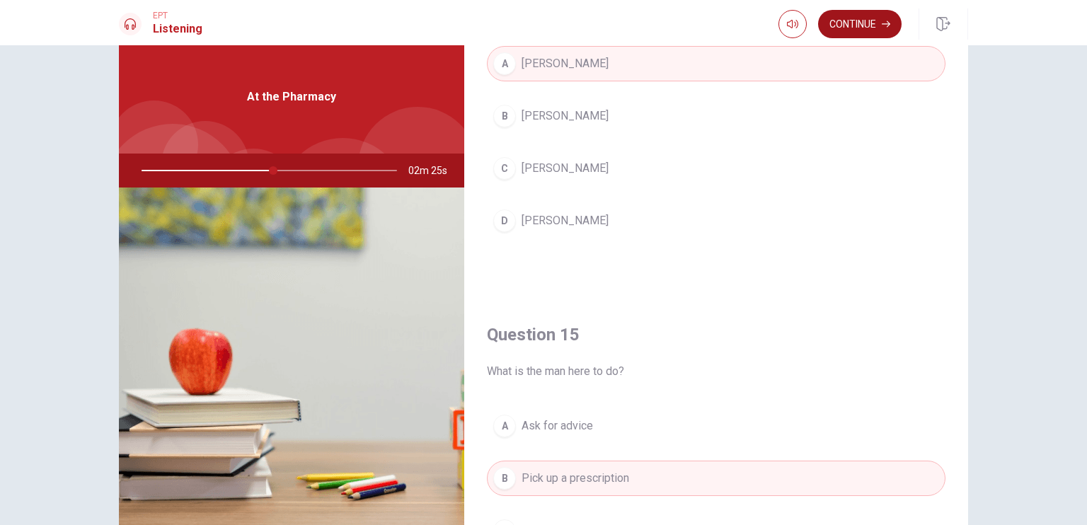
click at [861, 21] on button "Continue" at bounding box center [860, 24] width 84 height 28
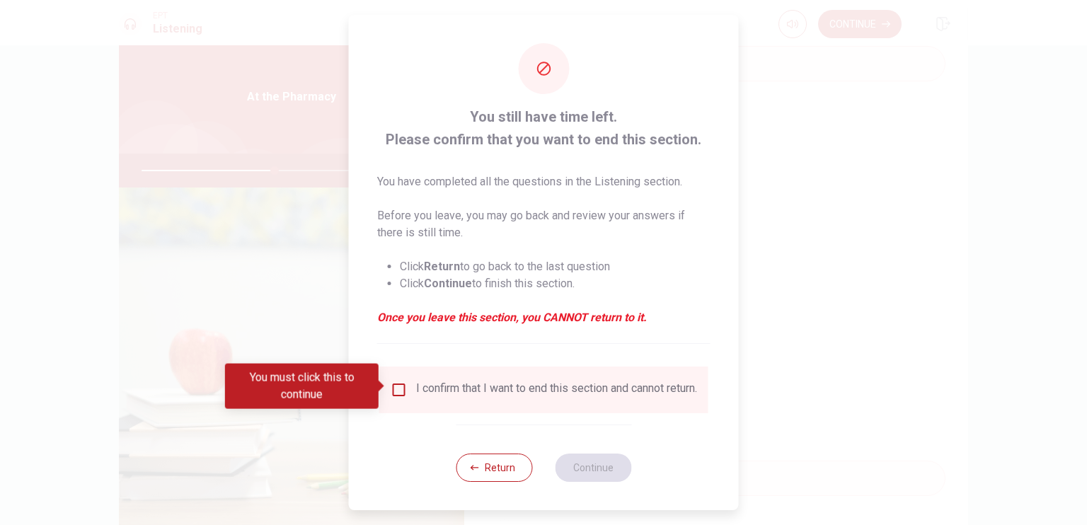
click at [537, 354] on div "You still have time left. Please confirm that you want to end this section. You…" at bounding box center [544, 263] width 390 height 496
click at [537, 388] on div "I confirm that I want to end this section and cannot return." at bounding box center [556, 390] width 281 height 17
click at [412, 399] on div "I confirm that I want to end this section and cannot return." at bounding box center [544, 390] width 307 height 17
click at [394, 384] on input "You must click this to continue" at bounding box center [399, 390] width 17 height 17
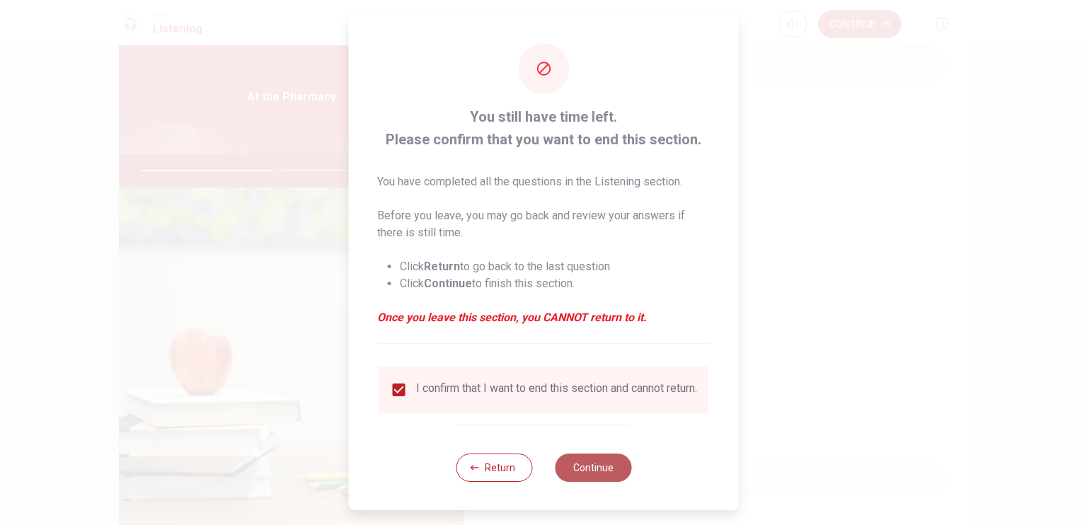
click at [600, 476] on button "Continue" at bounding box center [593, 468] width 76 height 28
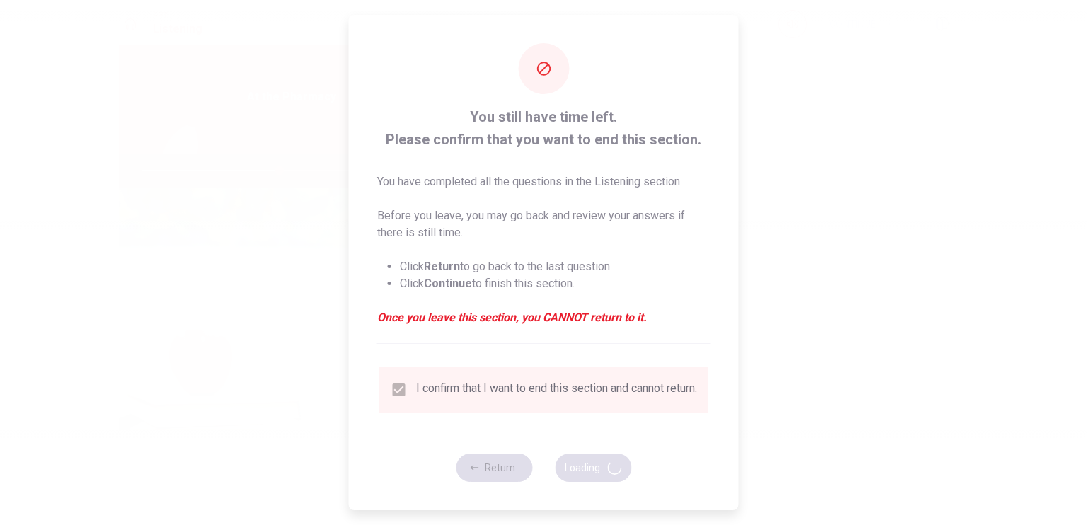
type input "54"
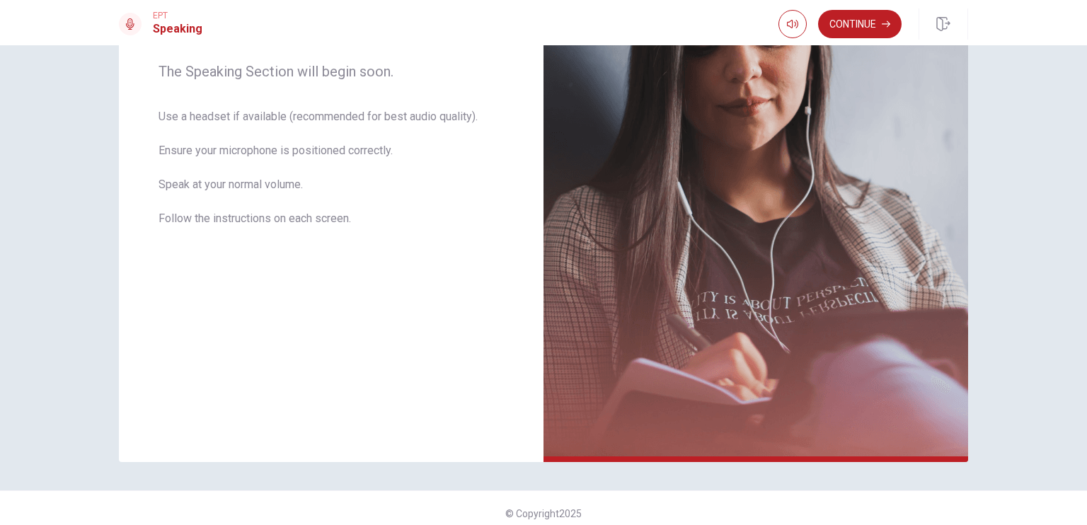
scroll to position [239, 0]
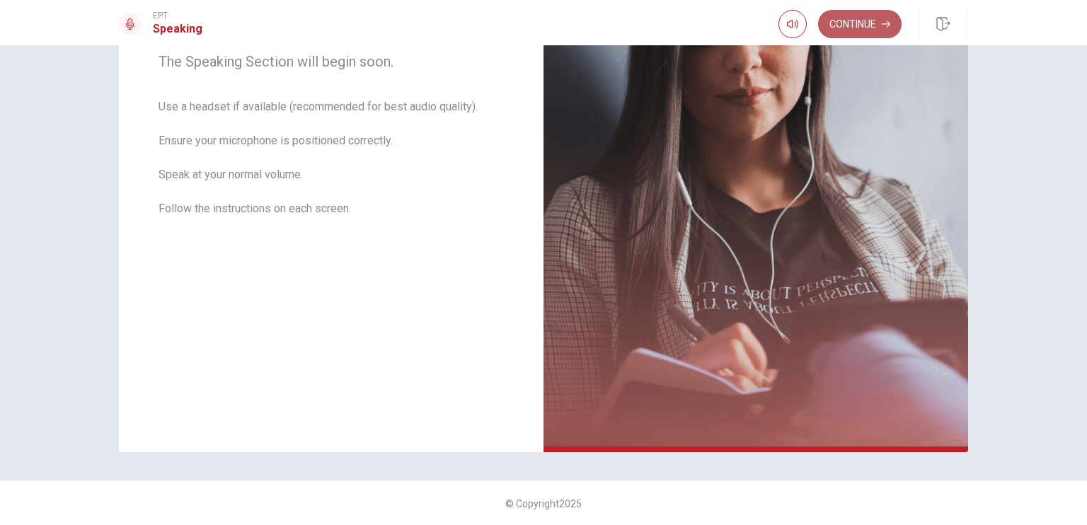
click at [871, 16] on button "Continue" at bounding box center [860, 24] width 84 height 28
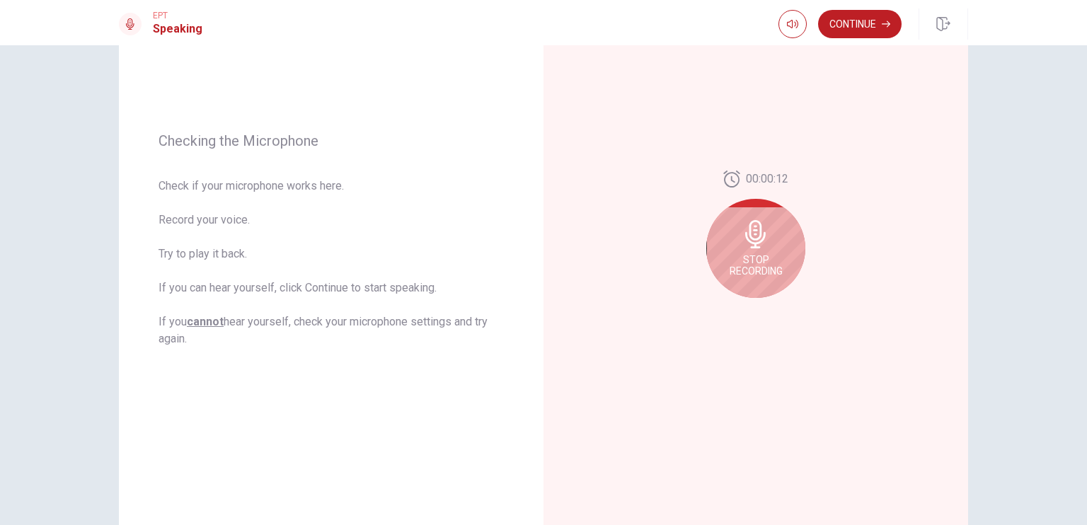
scroll to position [141, 0]
click at [742, 226] on icon at bounding box center [756, 236] width 28 height 28
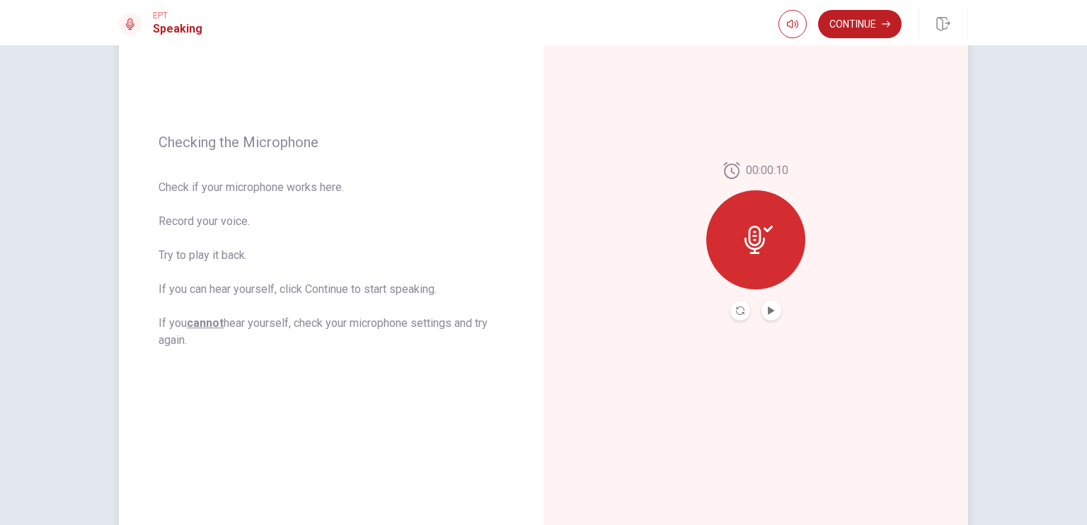
click at [738, 226] on div at bounding box center [755, 239] width 99 height 99
click at [738, 311] on icon "Record Again" at bounding box center [740, 311] width 8 height 8
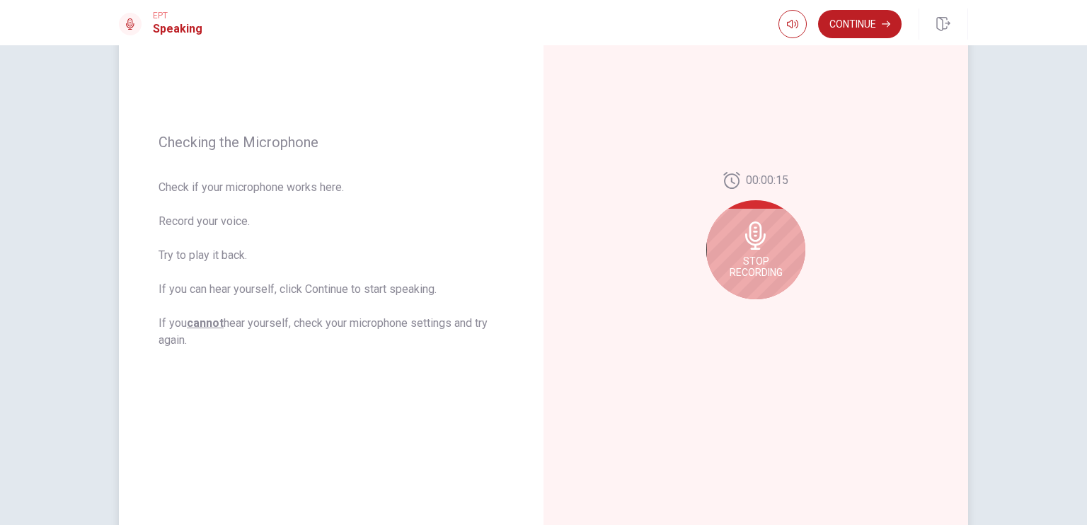
click at [757, 260] on span "Stop Recording" at bounding box center [756, 267] width 53 height 23
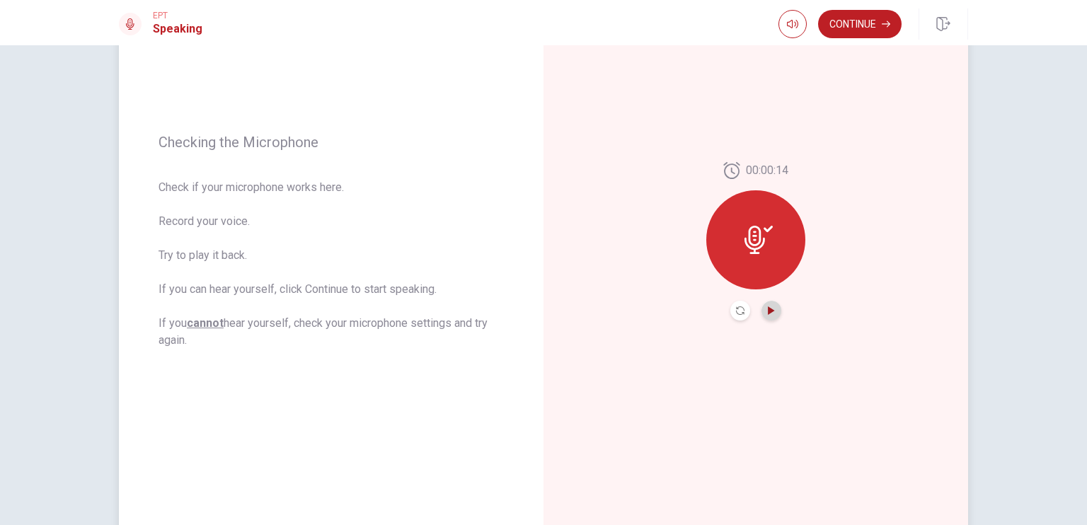
click at [767, 314] on icon "Play Audio" at bounding box center [771, 311] width 8 height 8
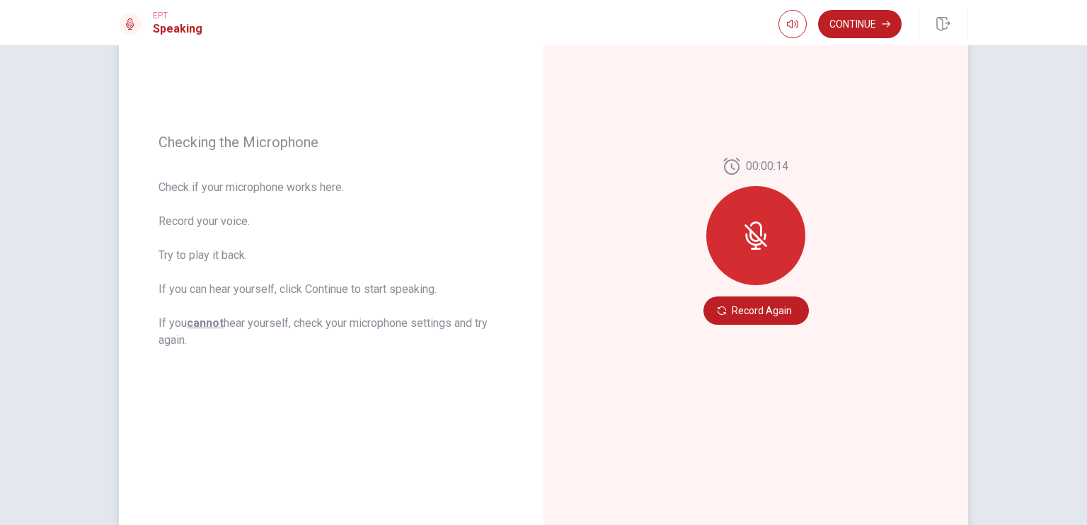
drag, startPoint x: 730, startPoint y: 306, endPoint x: 771, endPoint y: 236, distance: 81.2
click at [771, 236] on div "00:00:14 Record Again" at bounding box center [756, 241] width 105 height 167
click at [771, 236] on div at bounding box center [755, 235] width 99 height 99
click at [743, 309] on button "Record Again" at bounding box center [756, 311] width 105 height 28
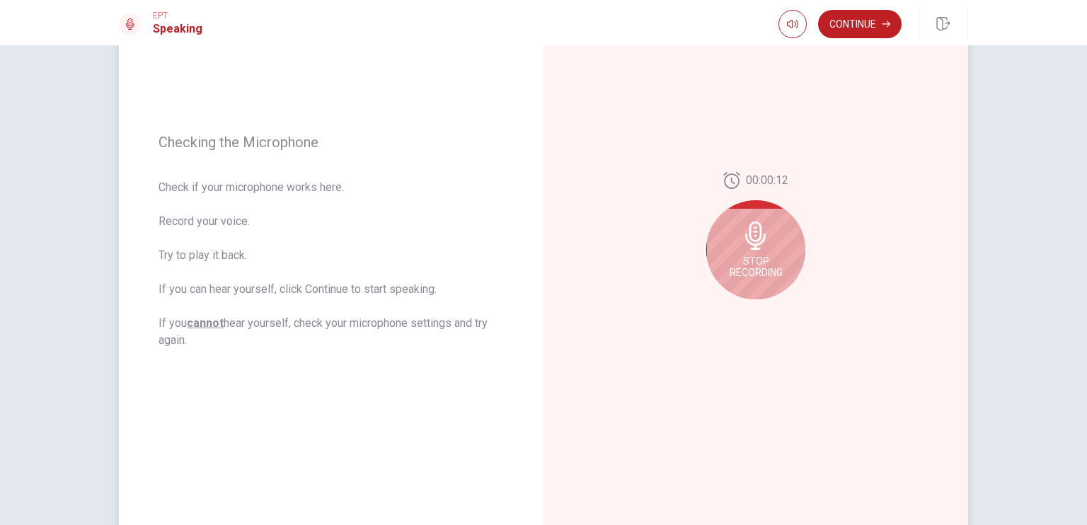
click at [750, 279] on div "Stop Recording" at bounding box center [755, 249] width 99 height 99
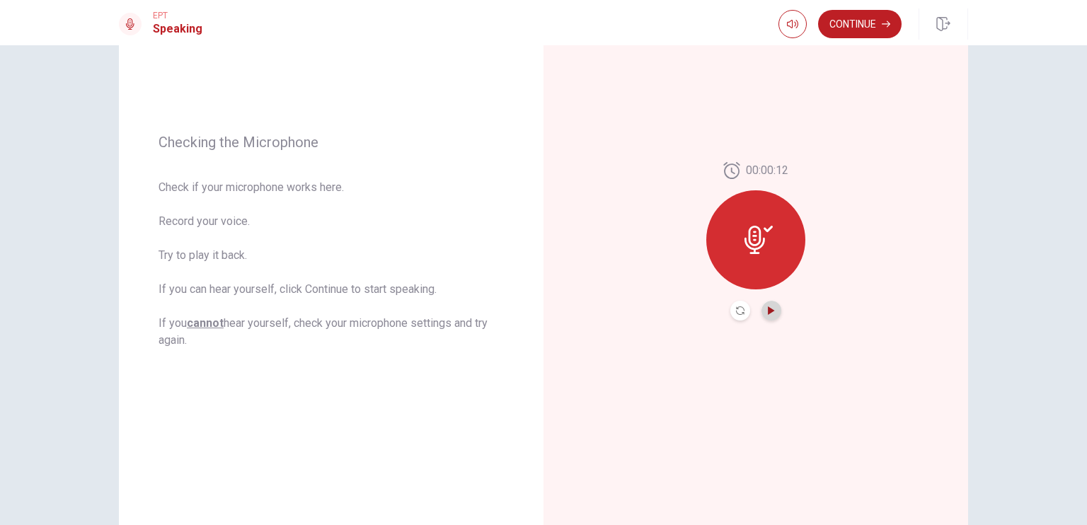
click at [768, 311] on icon "Play Audio" at bounding box center [771, 311] width 6 height 8
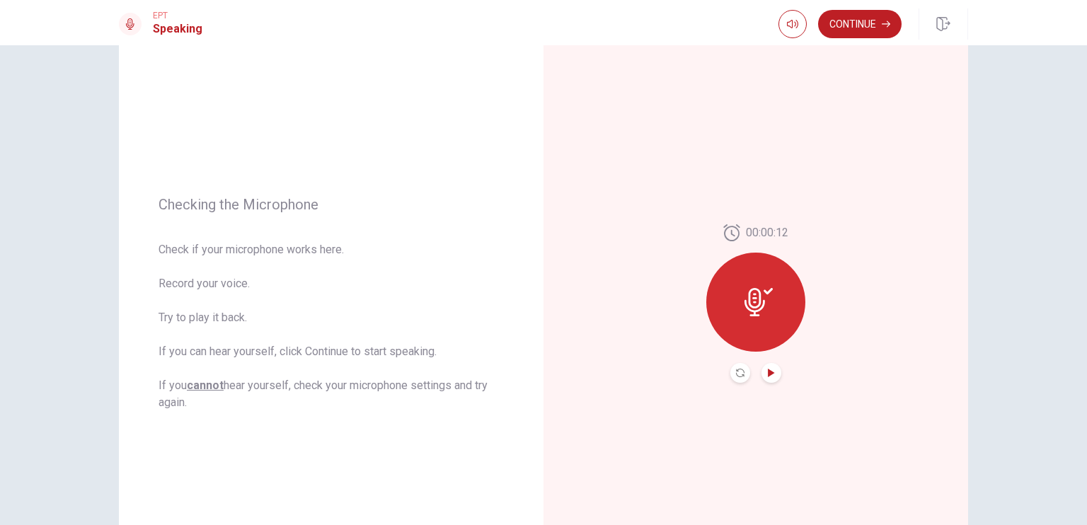
scroll to position [0, 0]
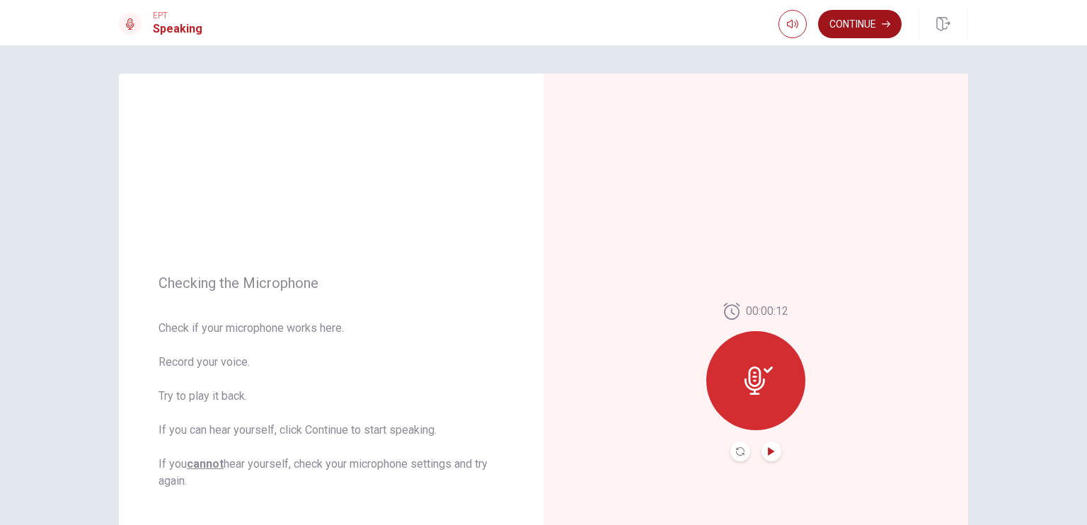
click at [848, 25] on button "Continue" at bounding box center [860, 24] width 84 height 28
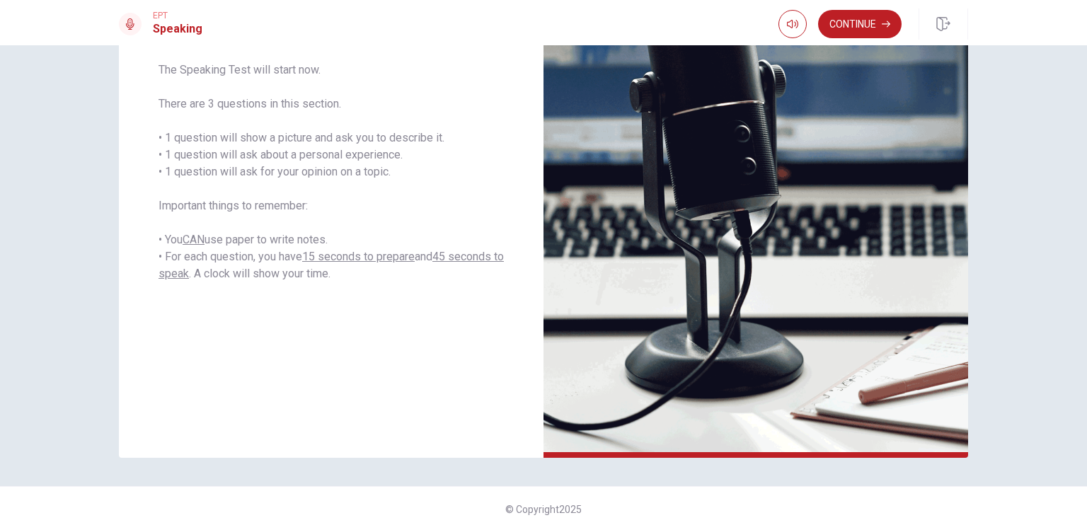
scroll to position [239, 0]
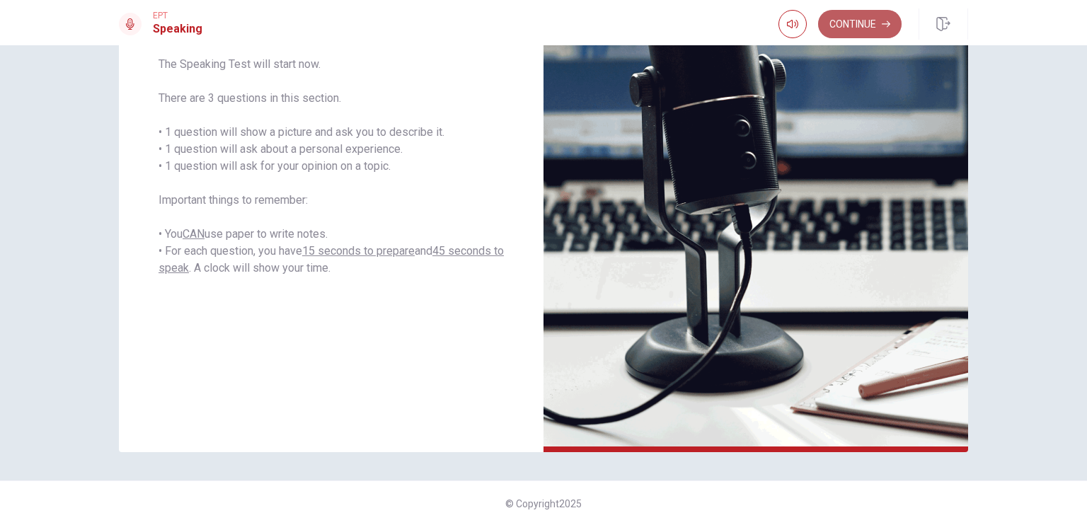
click at [855, 31] on button "Continue" at bounding box center [860, 24] width 84 height 28
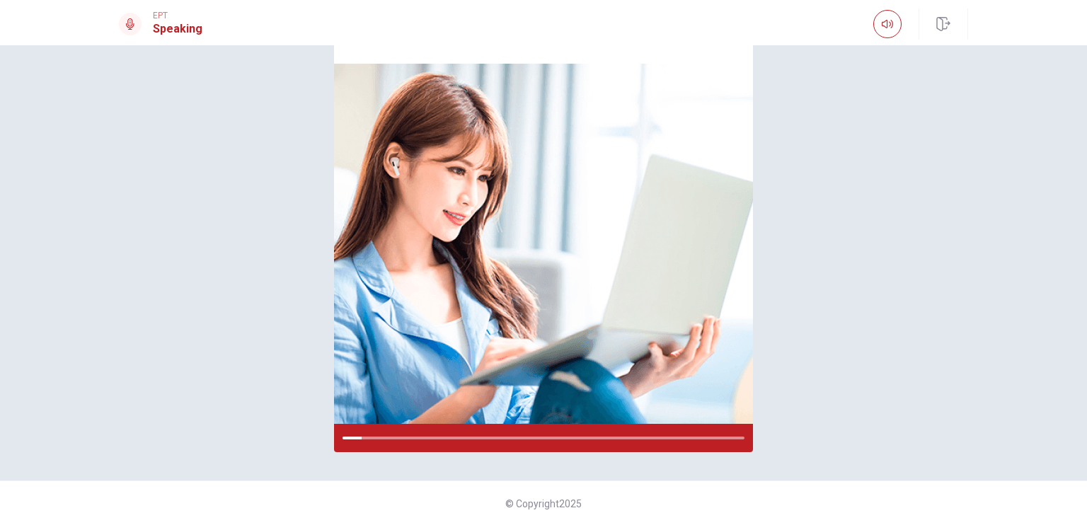
click at [1077, 164] on div "Please Listen Carefully © Copyright 2025" at bounding box center [543, 285] width 1087 height 480
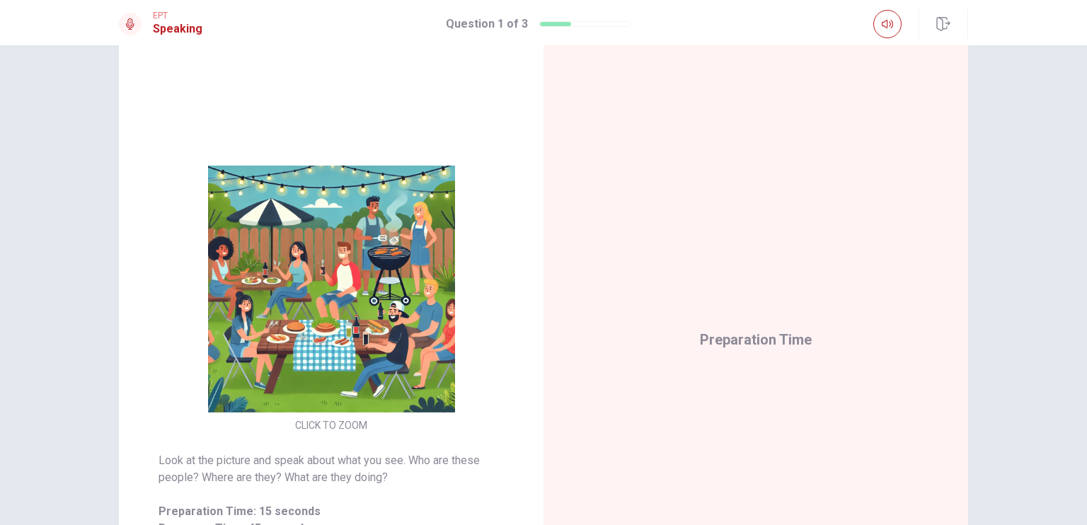
scroll to position [42, 0]
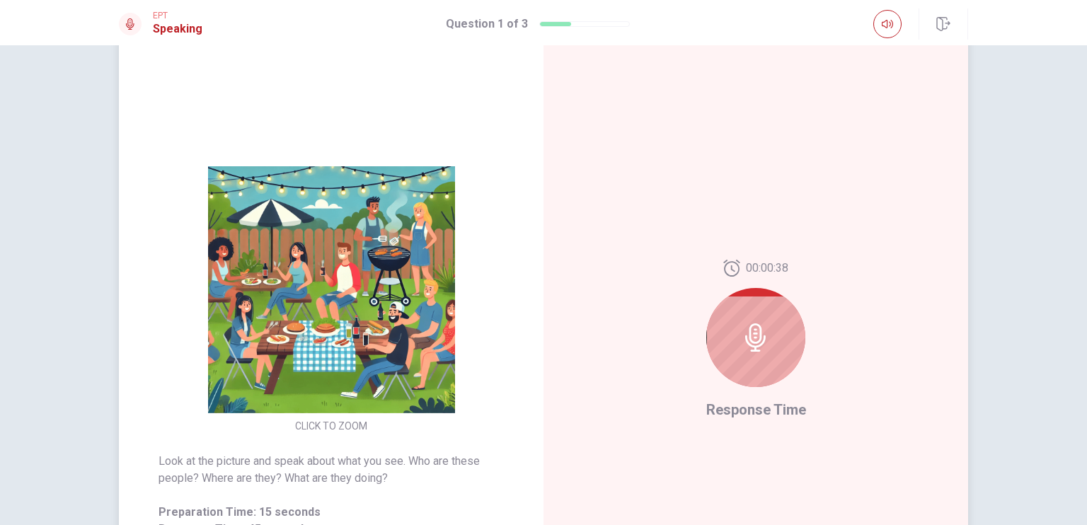
click at [784, 340] on div at bounding box center [755, 337] width 99 height 99
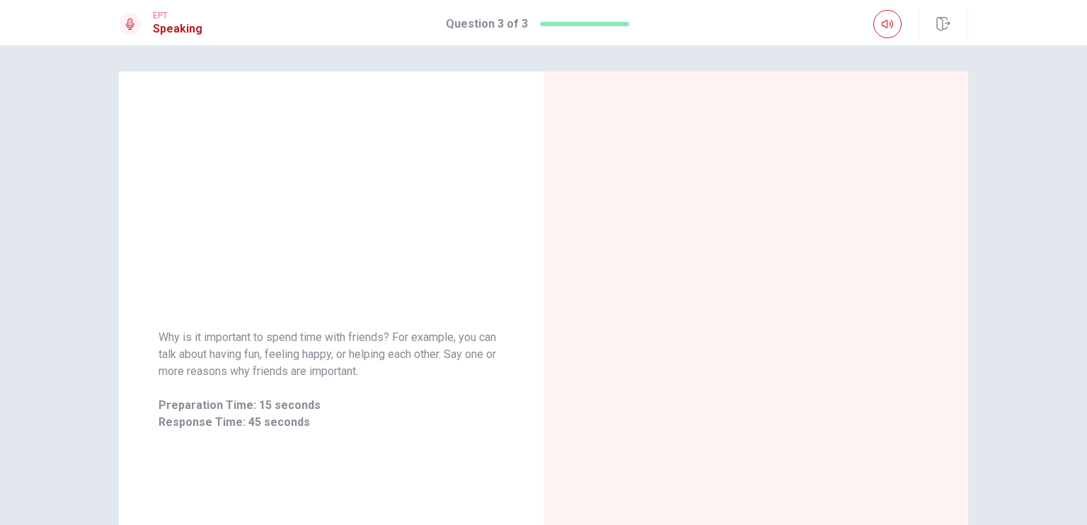
scroll to position [0, 0]
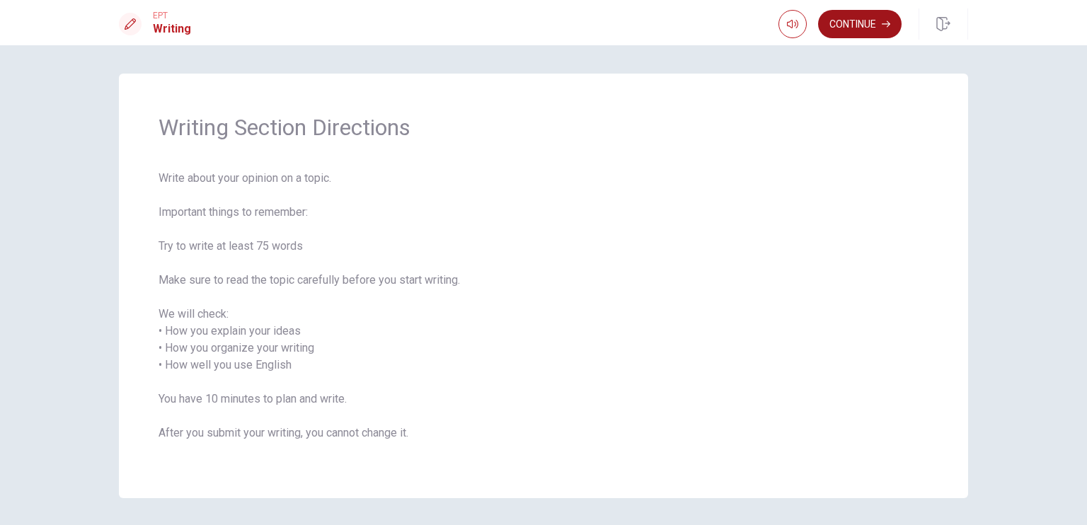
click at [852, 30] on button "Continue" at bounding box center [860, 24] width 84 height 28
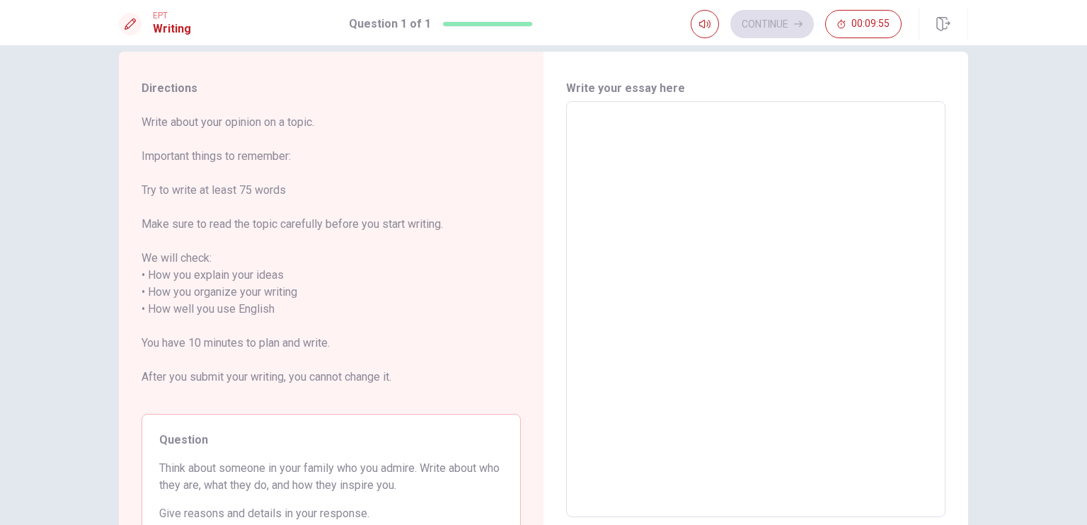
scroll to position [23, 0]
click at [706, 203] on textarea at bounding box center [756, 309] width 360 height 393
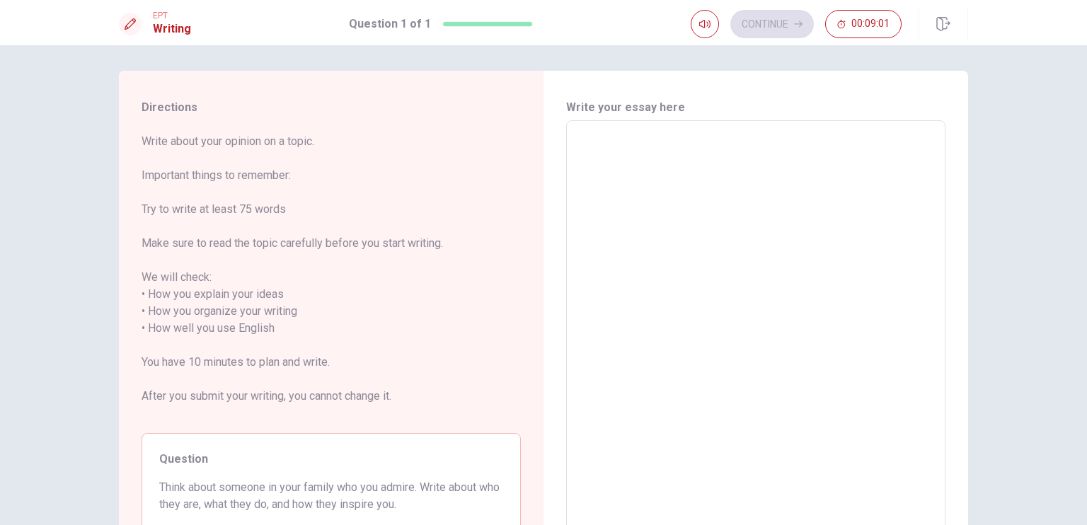
scroll to position [1, 0]
type textarea "i"
type textarea "x"
type textarea "i"
type textarea "x"
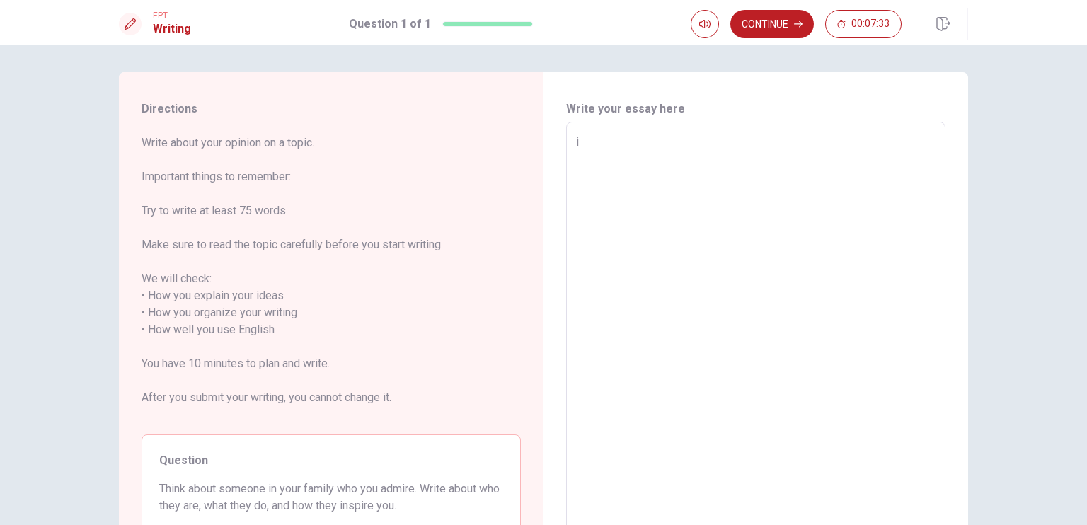
type textarea "i a"
type textarea "x"
type textarea "i ad"
type textarea "x"
type textarea "i adm"
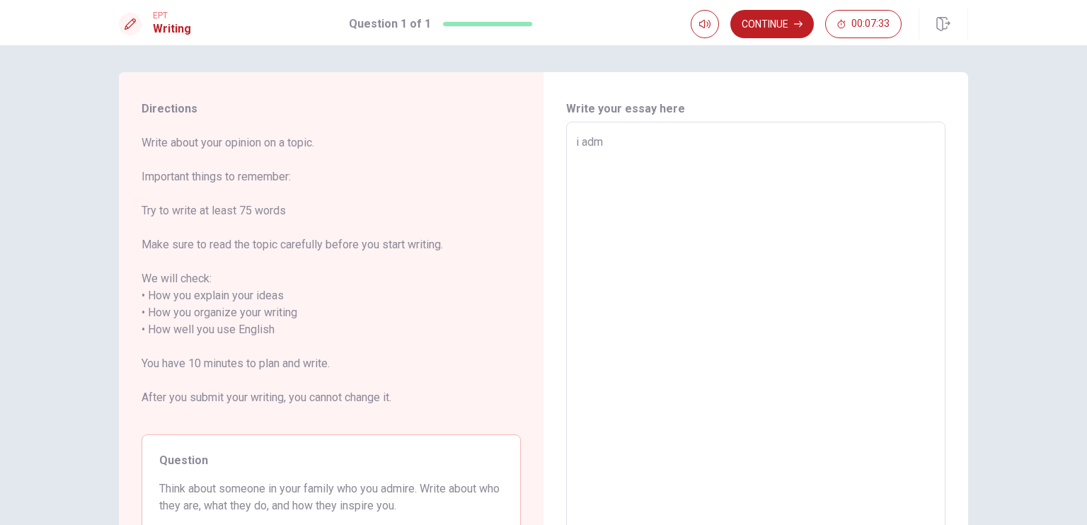
type textarea "x"
type textarea "i admi"
type textarea "x"
type textarea "i [PERSON_NAME]"
type textarea "x"
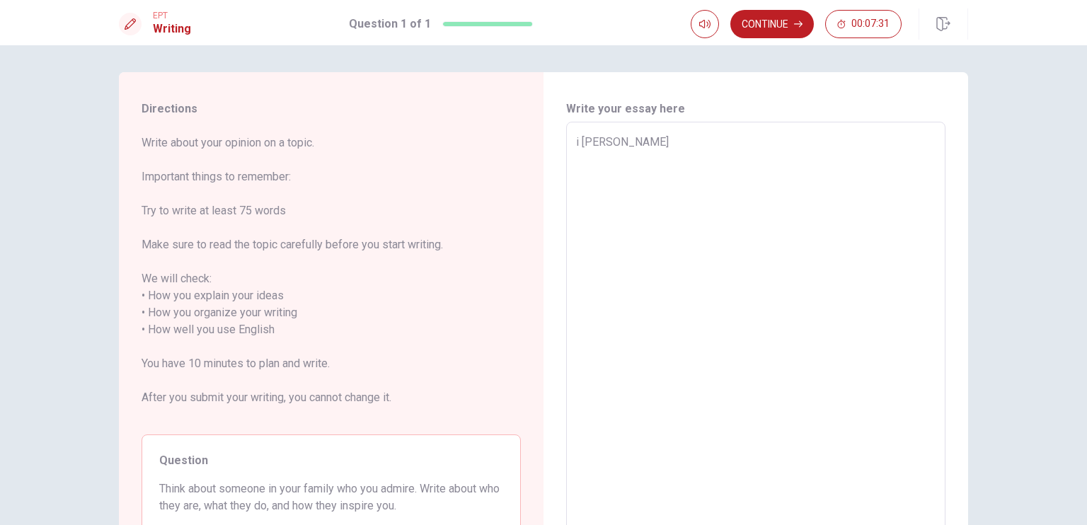
type textarea "i admire"
type textarea "x"
type textarea "i admire"
type textarea "x"
type textarea "i admire m"
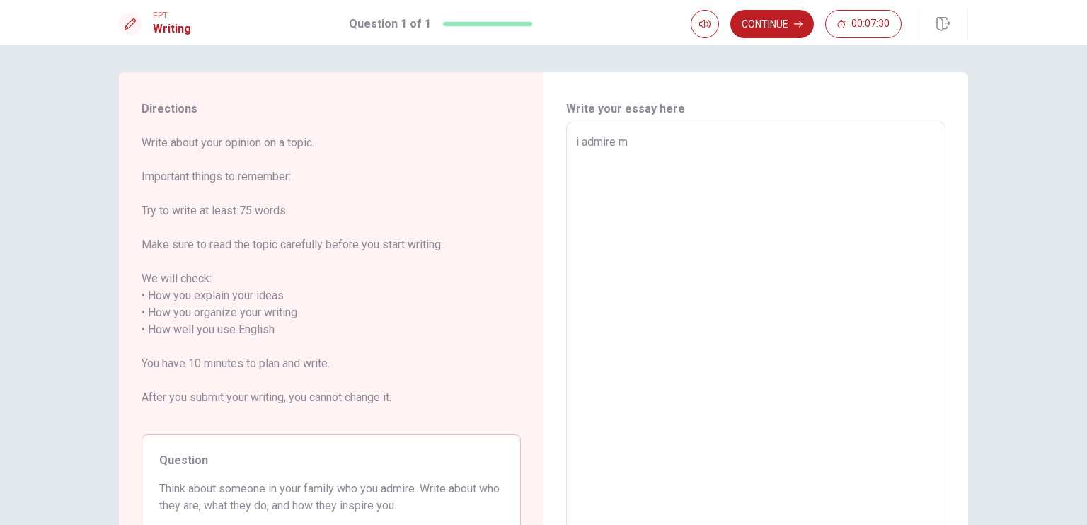
type textarea "x"
type textarea "i admire my"
type textarea "x"
type textarea "i admire my"
type textarea "x"
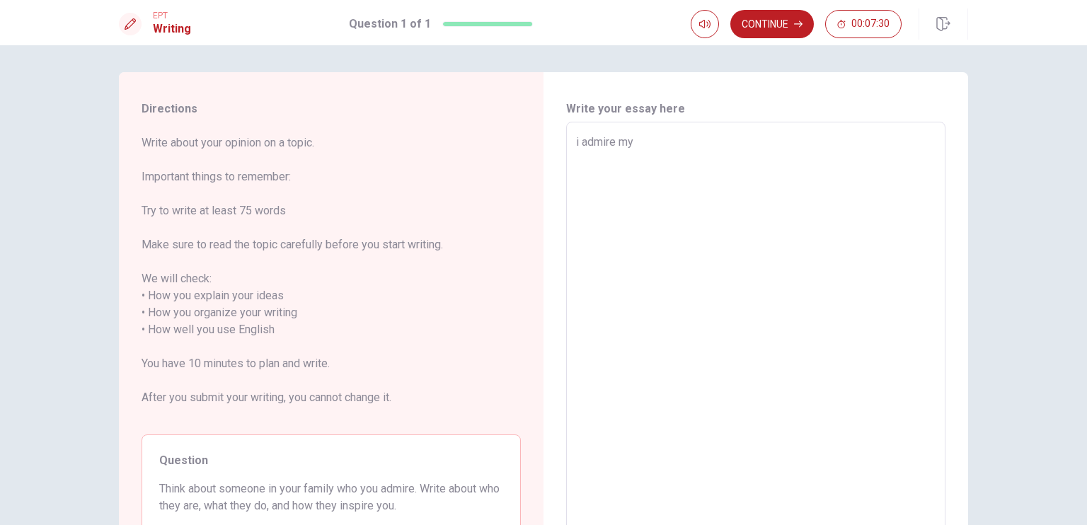
type textarea "i admire my m"
type textarea "x"
type textarea "i admire my mo"
type textarea "x"
type textarea "i admire my mom"
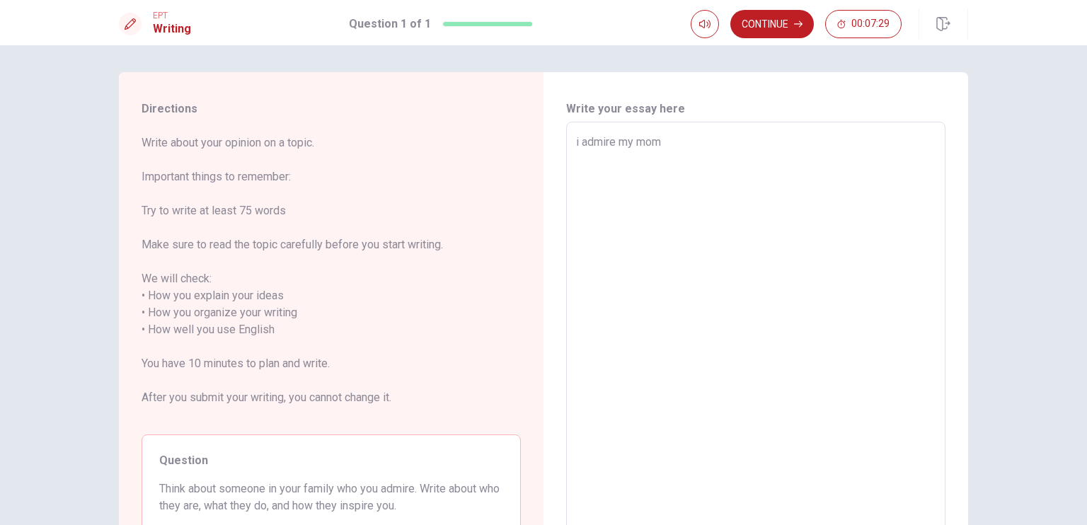
type textarea "x"
type textarea "i admire my mom"
type textarea "x"
type textarea "i admire my mom a"
type textarea "x"
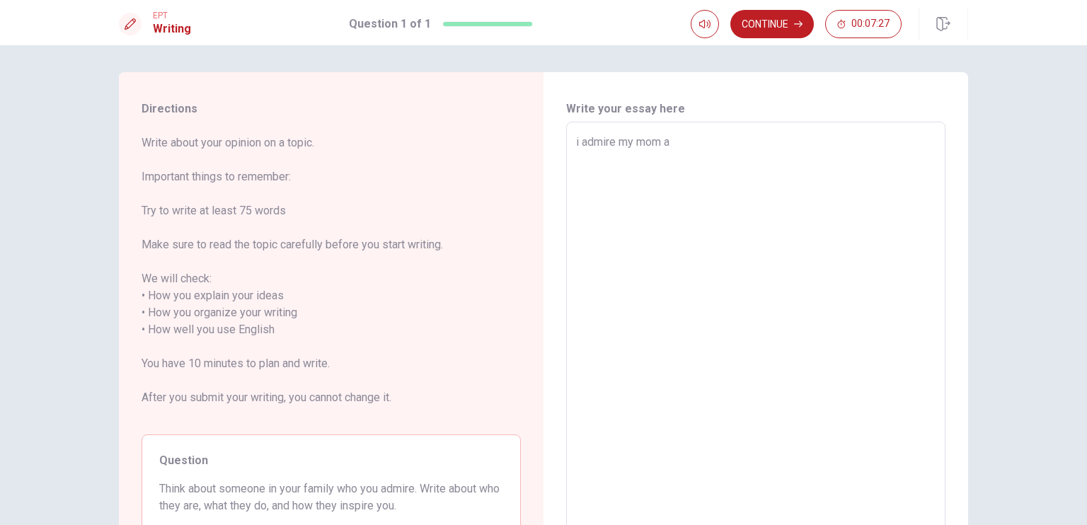
type textarea "i admire my mom a"
type textarea "x"
type textarea "i admire my mom a l"
type textarea "x"
type textarea "i admire my mom a lo"
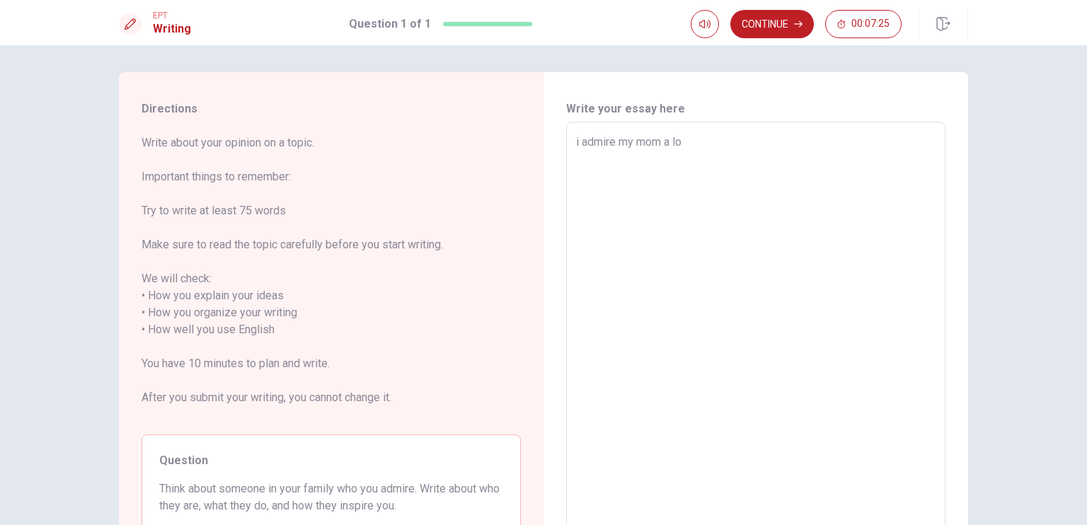
type textarea "x"
type textarea "i admire my mom a lot"
type textarea "x"
type textarea "i admire my mom a lot"
type textarea "x"
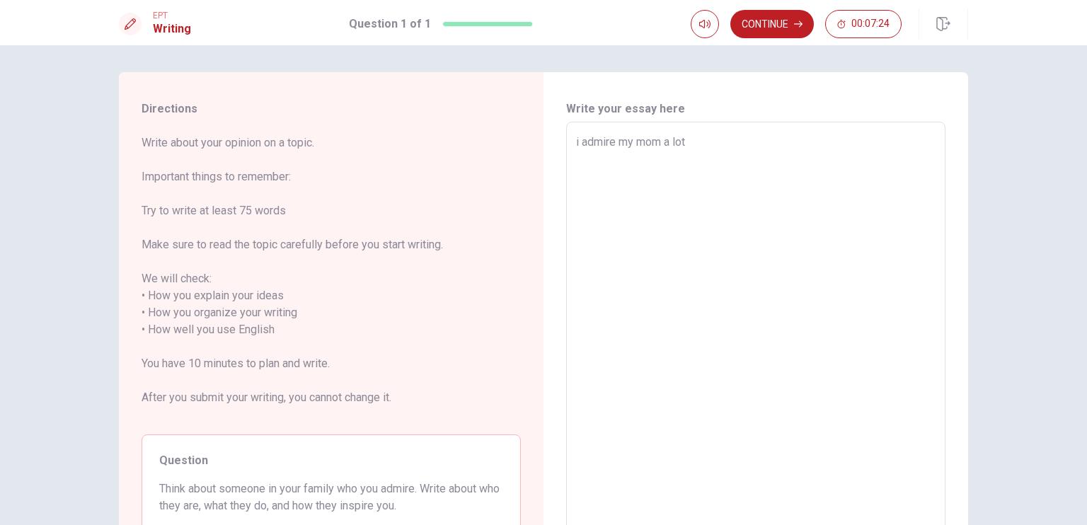
type textarea "i admire my mom a lot f"
type textarea "x"
type textarea "i admire my mom a lot fo"
type textarea "x"
type textarea "i admire my mom a lot for"
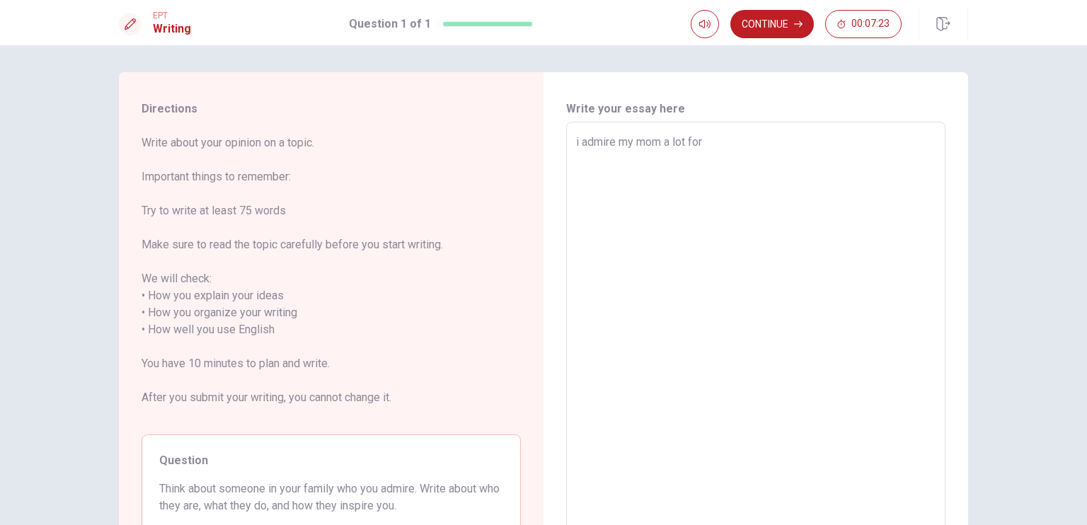
type textarea "x"
type textarea "i admire my mom a lot for"
type textarea "x"
type textarea "i admire my mom a lot for b"
type textarea "x"
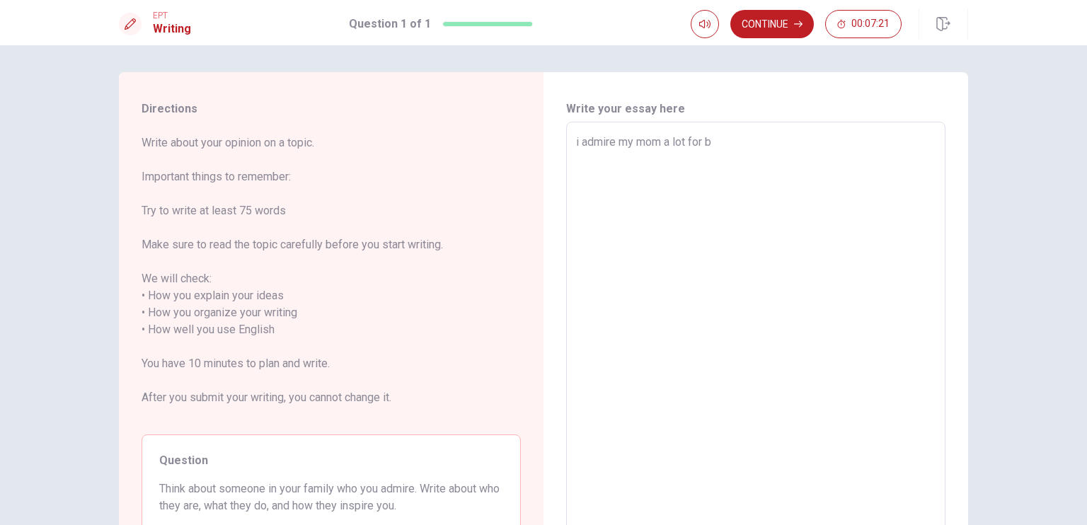
type textarea "i admire my mom a lot for be"
type textarea "x"
type textarea "i admire my mom a lot for bei"
type textarea "x"
type textarea "i admire my mom a lot for bein"
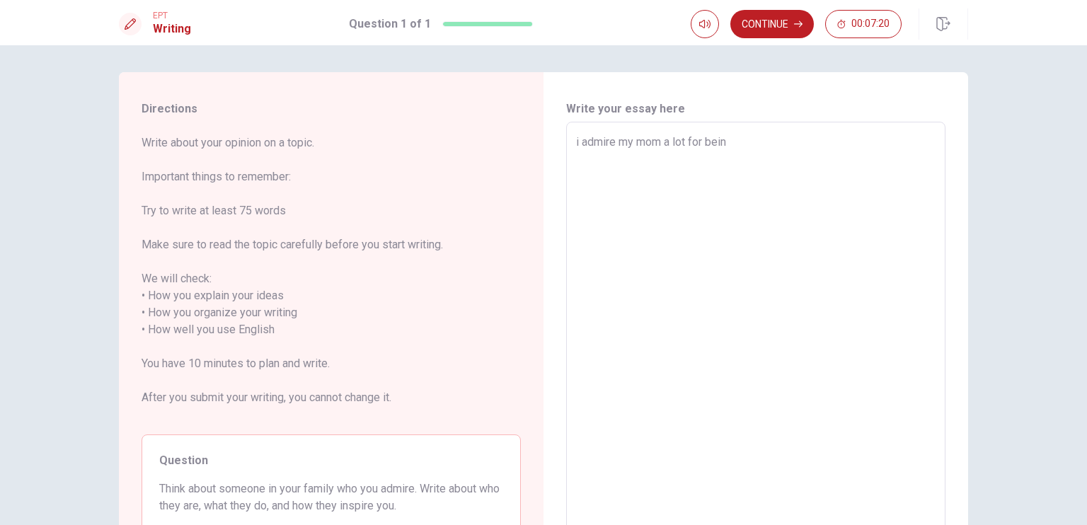
type textarea "x"
type textarea "i admire my mom a lot for being"
type textarea "x"
type textarea "i admire my mom a lot for being"
type textarea "x"
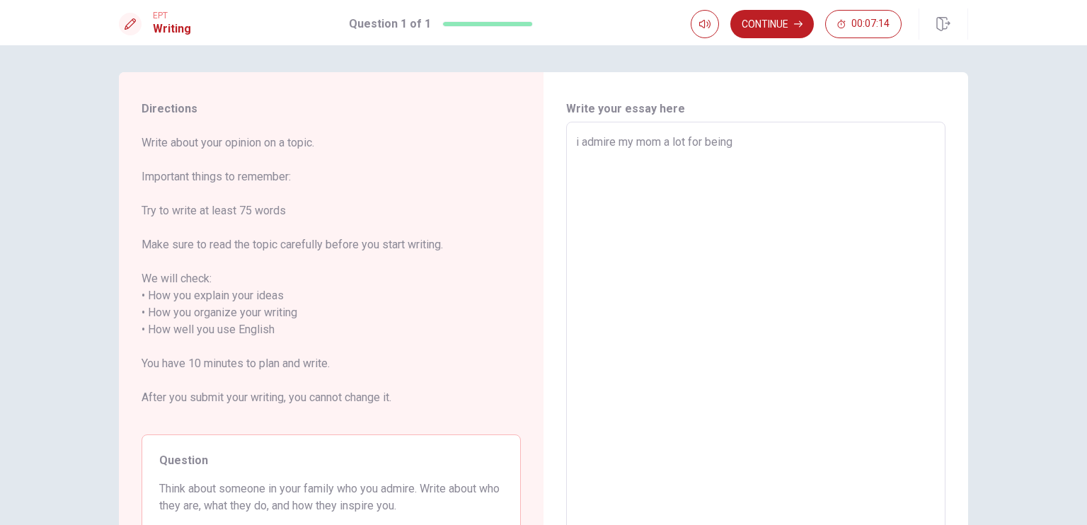
type textarea "i admire my mom a lot for being t"
type textarea "x"
type textarea "i admire my mom a lot for being th"
type textarea "x"
type textarea "i admire my mom a lot for being the"
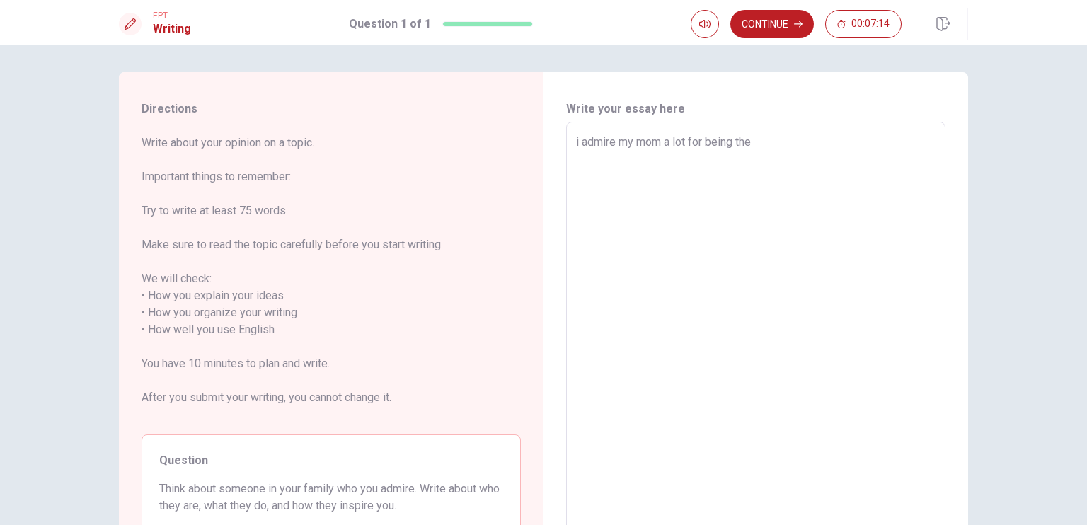
type textarea "x"
type textarea "i admire my mom a lot for being the"
type textarea "x"
type textarea "i admire my mom a lot for being the p"
type textarea "x"
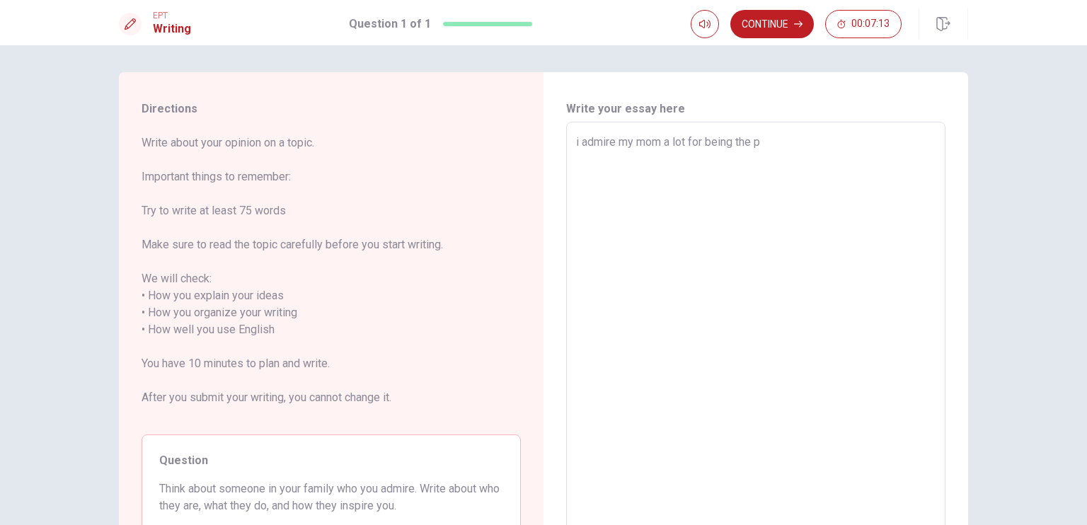
type textarea "i admire my mom a lot for being the pe"
type textarea "x"
type textarea "i admire my mom a lot for being the per"
type textarea "x"
type textarea "i admire my mom a lot for being the pers"
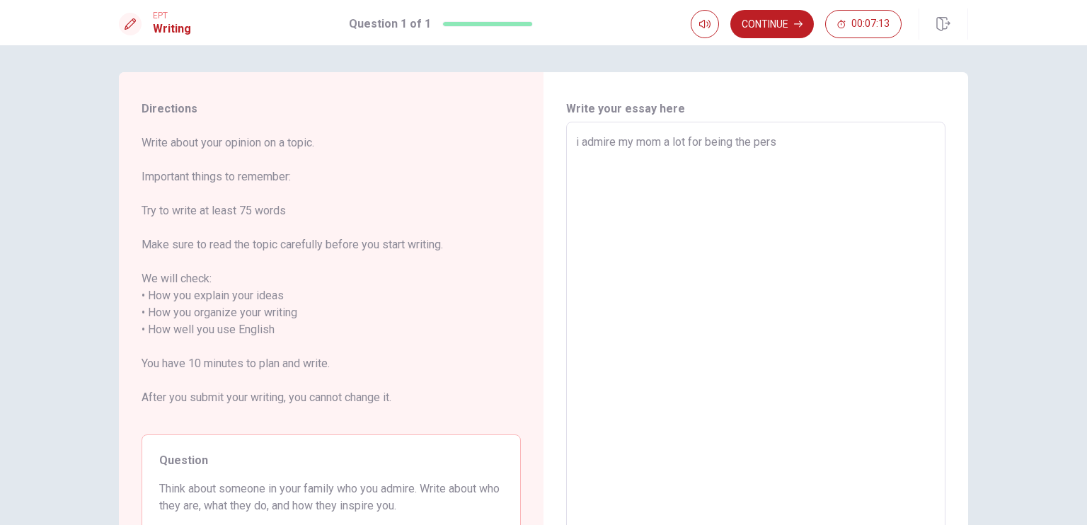
type textarea "x"
type textarea "i admire my mom a lot for being the perso"
type textarea "x"
type textarea "i admire my mom a lot for being the person"
type textarea "x"
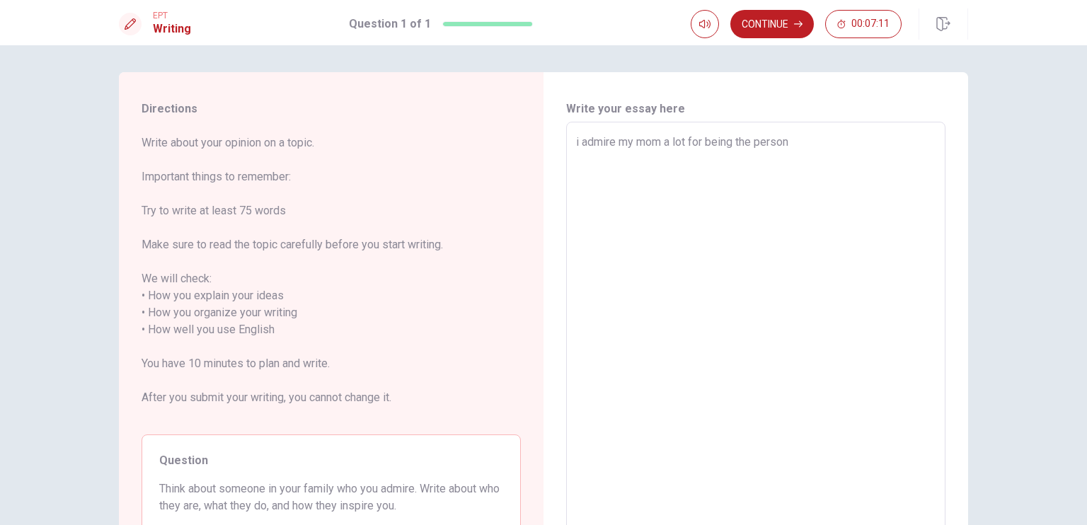
type textarea "i admire my mom a lot for being the person"
type textarea "x"
type textarea "i admire my mom a lot for being the person w"
type textarea "x"
type textarea "i admire my mom a lot for being the person wh"
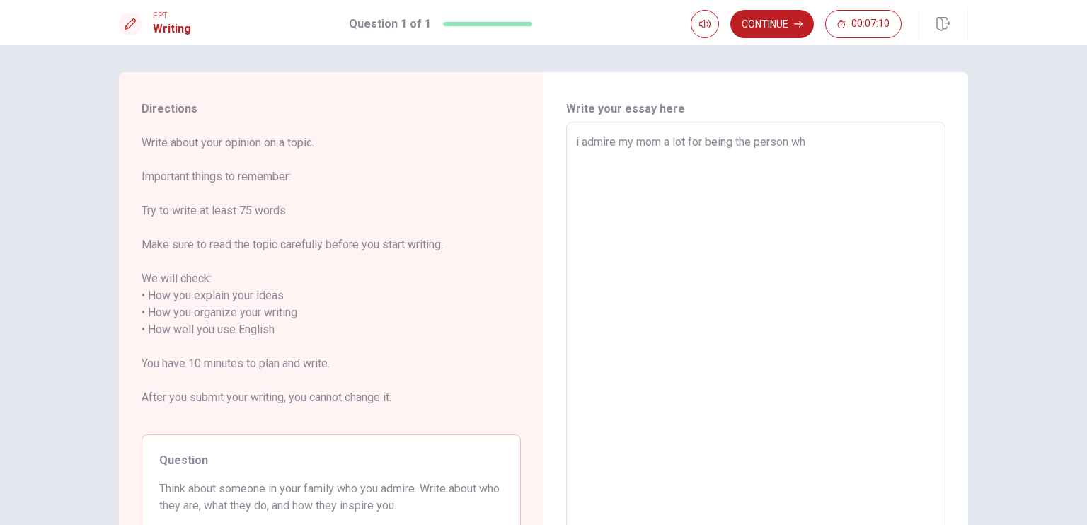
type textarea "x"
type textarea "i admire my mom a lot for being the person who"
type textarea "x"
type textarea "i admire my mom a lot for being the person who"
type textarea "x"
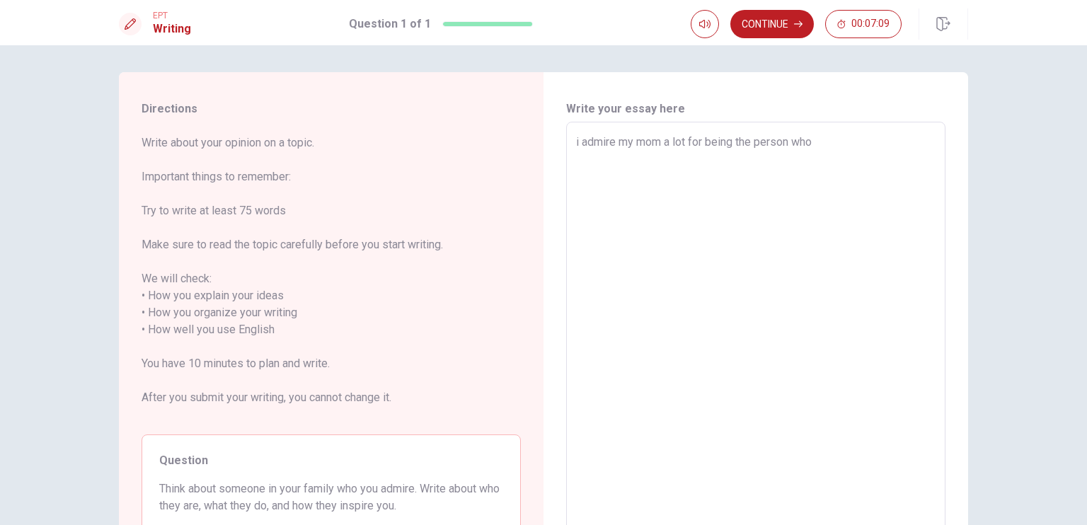
type textarea "i admire my mom a lot for being the person who a"
type textarea "x"
type textarea "i admire my mom a lot for being the person who al"
type textarea "x"
type textarea "i admire my mom a lot for being the person who alw"
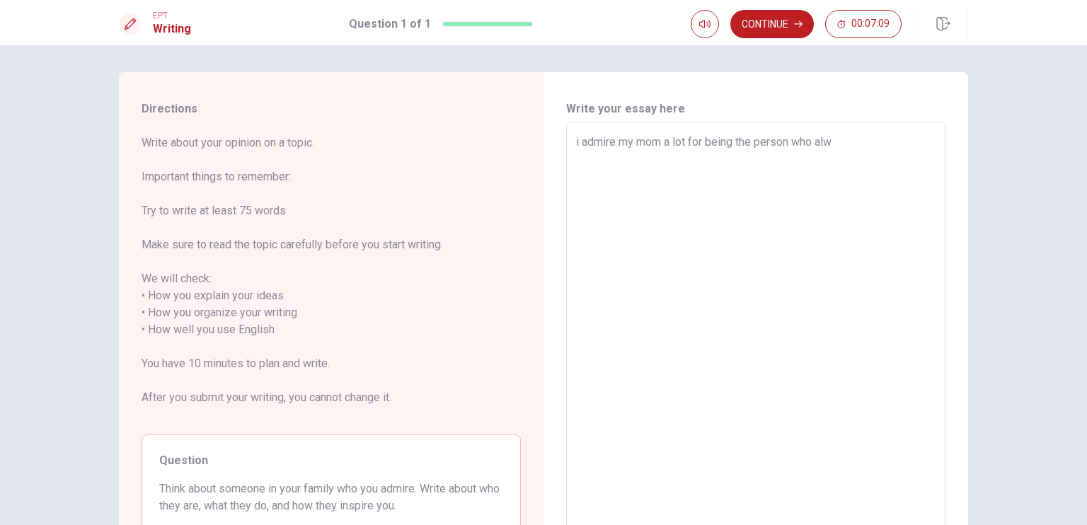
type textarea "x"
type textarea "i admire my mom a lot for being the person who [PERSON_NAME]"
type textarea "x"
type textarea "i admire my mom a lot for being the person who [PERSON_NAME]"
type textarea "x"
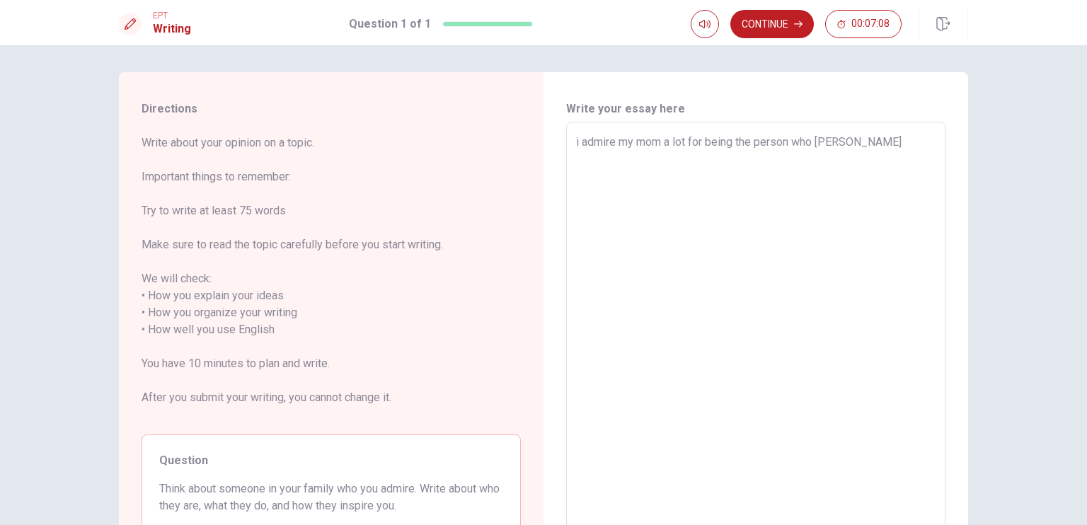
type textarea "i admire my mom a lot for being the person who always"
type textarea "x"
type textarea "i admire my mom a lot for being the person who always"
type textarea "x"
type textarea "i admire my mom a lot for being the person who always s"
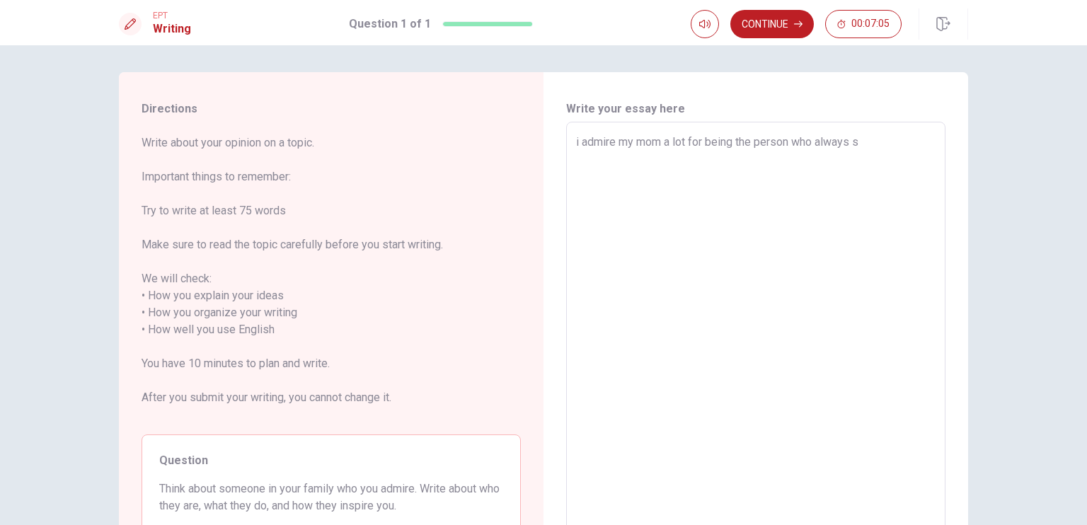
type textarea "x"
type textarea "i admire my mom a lot for being the person who always st"
type textarea "x"
type textarea "i admire my mom a lot for being the person who always str"
type textarea "x"
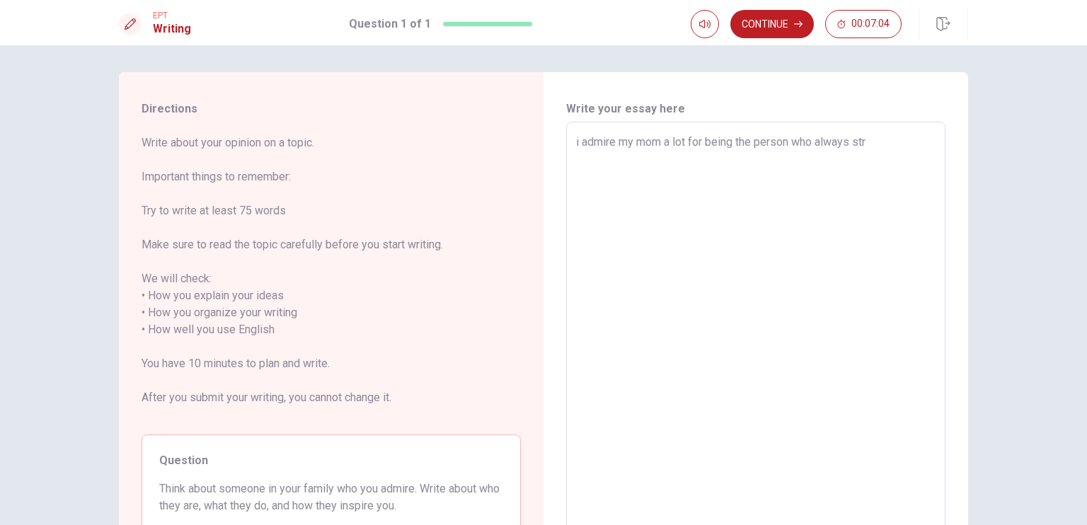
type textarea "i admire my mom a lot for being the person who always stri"
type textarea "x"
type textarea "i admire my mom a lot for being the person who always striv"
type textarea "x"
type textarea "i admire my mom a lot for being the person who always strive"
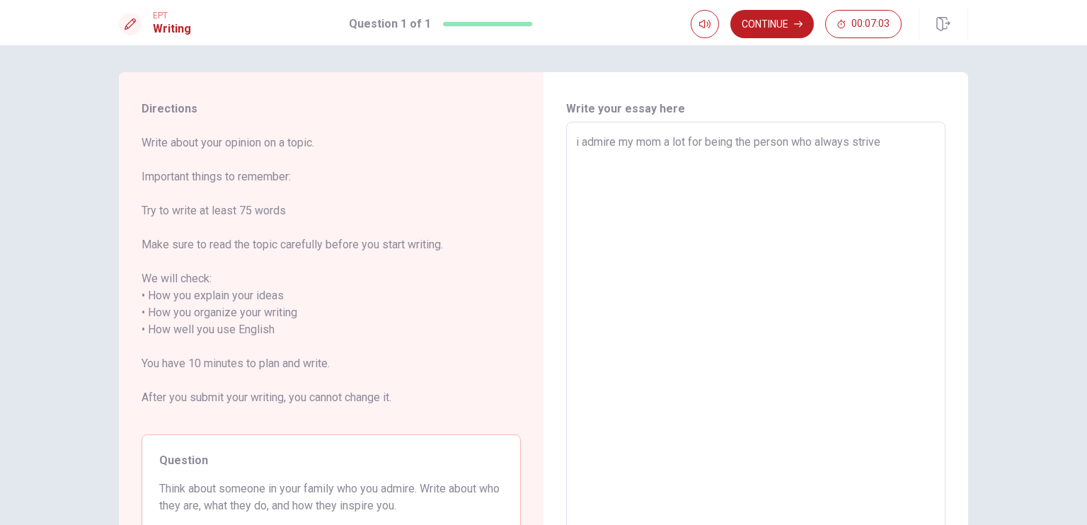
type textarea "x"
type textarea "i admire my mom a lot for being the person who always strives"
type textarea "x"
type textarea "i admire my mom a lot for being the person who always strives"
type textarea "x"
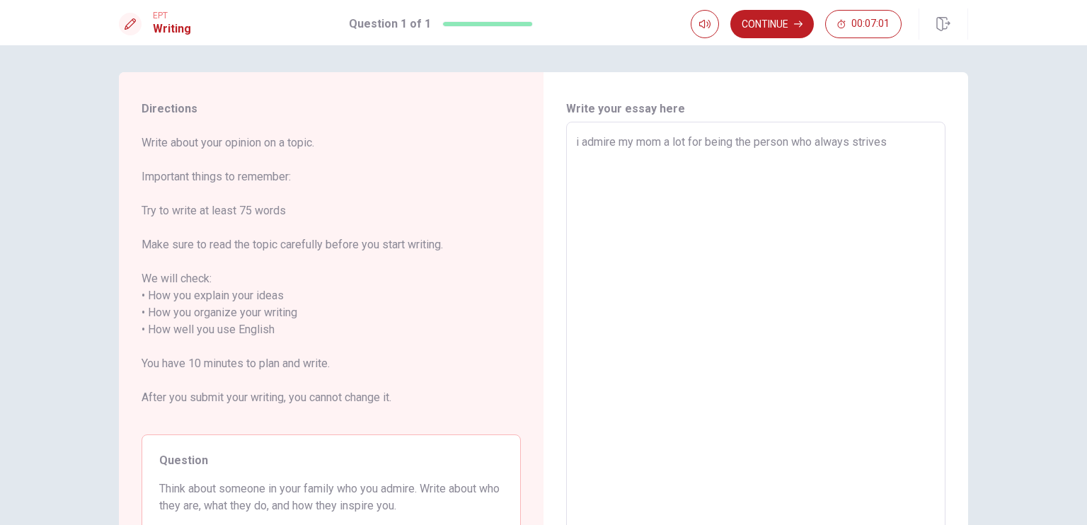
type textarea "i admire my mom a lot for being the person who always strives f"
type textarea "x"
type textarea "i admire my mom a lot for being the person who always strives fo"
type textarea "x"
type textarea "i admire my mom a lot for being the person who always strives for"
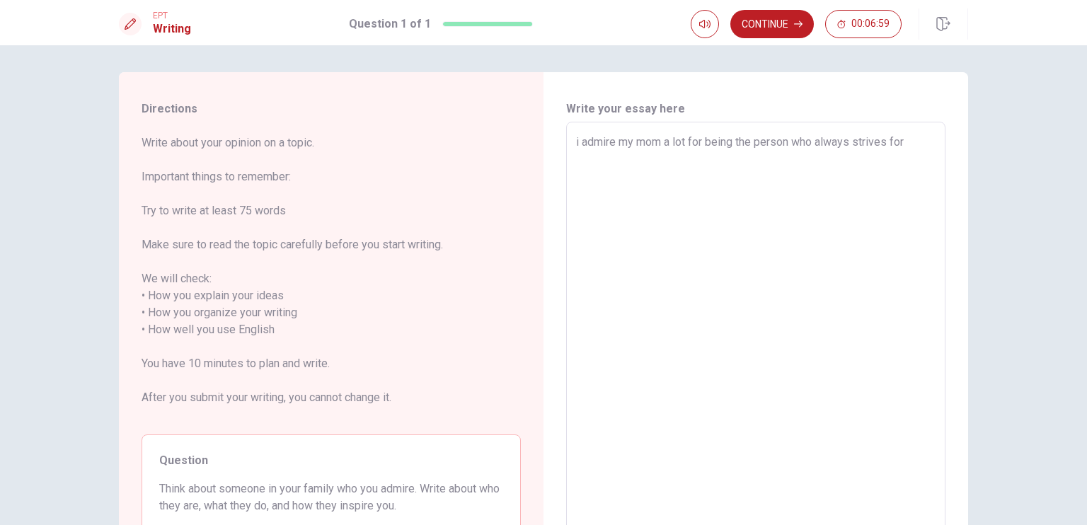
type textarea "x"
type textarea "i admire my mom a lot for being the person who always strives for"
type textarea "x"
type textarea "i admire my mom a lot for being the person who always strives for u"
type textarea "x"
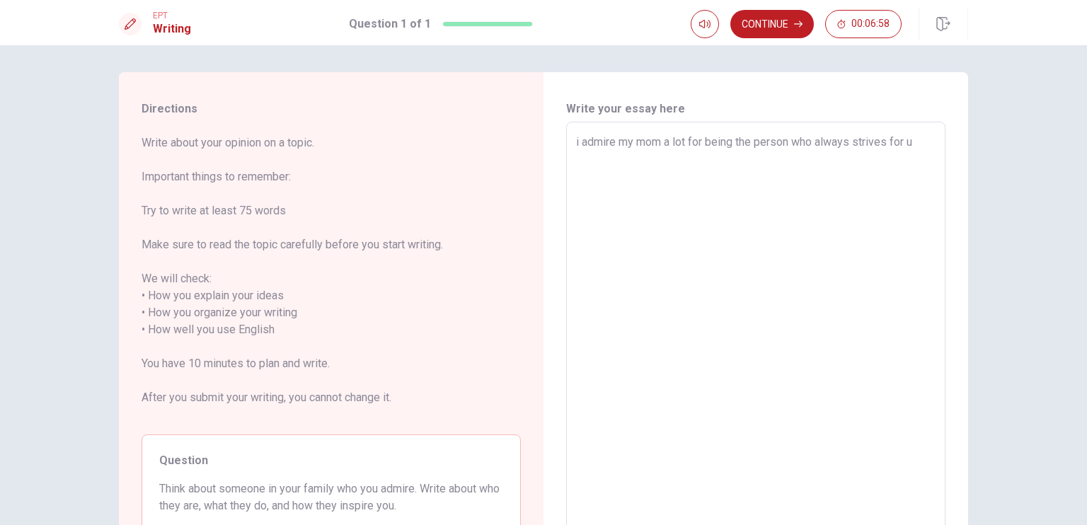
type textarea "i admire my mom a lot for being the person who always strives for us"
type textarea "x"
type textarea "i admire my mom a lot for being the person who always strives for us"
type textarea "x"
type textarea "i admire my mom a lot for being the person who always strives for us a"
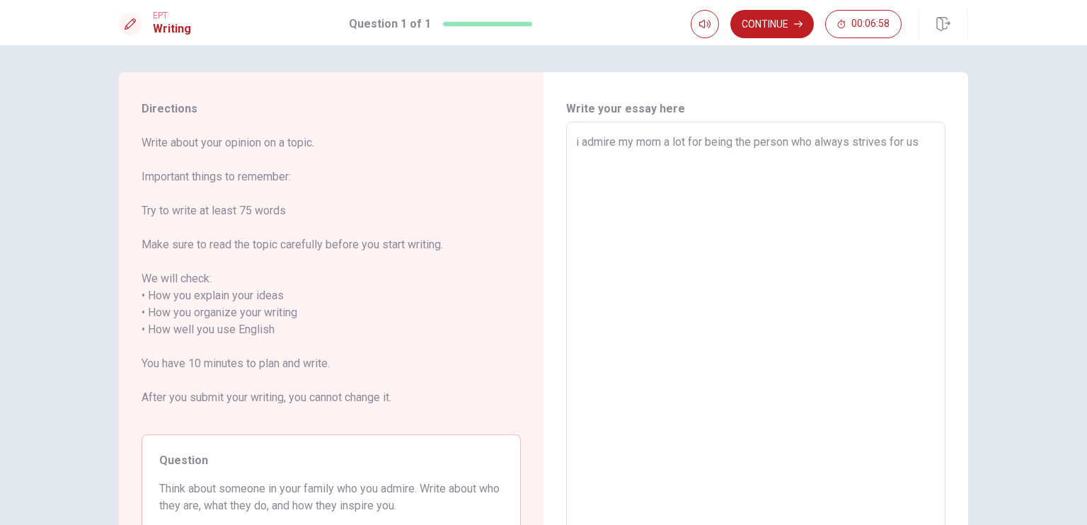
type textarea "x"
type textarea "i admire my mom a lot for being the person who always strives for us an"
type textarea "x"
type textarea "i admire my mom a lot for being the person who always strives for us and"
type textarea "x"
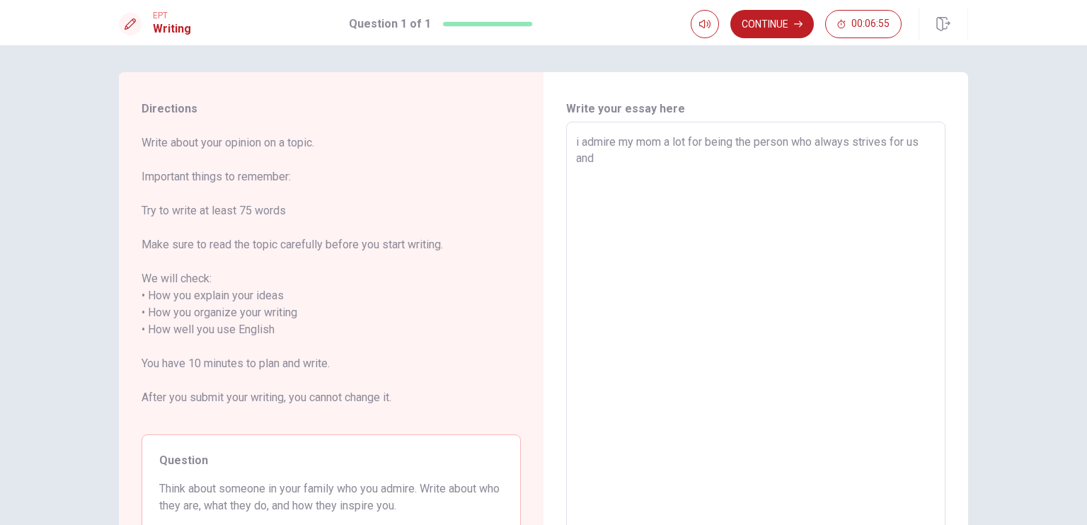
type textarea "i admire my mom a lot for being the person who always strives for us and"
type textarea "x"
type textarea "i admire my mom a lot for being the person who always strives for us and f"
type textarea "x"
type textarea "i admire my mom a lot for being the person who always strives for us and fo"
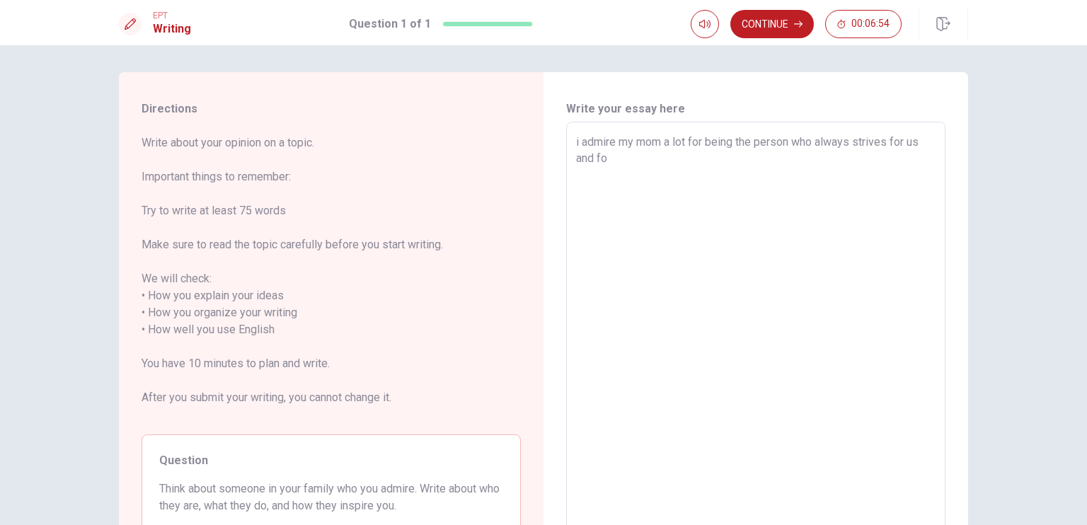
type textarea "x"
type textarea "i admire my mom a lot for being the person who always strives for us and for"
type textarea "x"
type textarea "i admire my mom a lot for being the person who always strives for us and for"
type textarea "x"
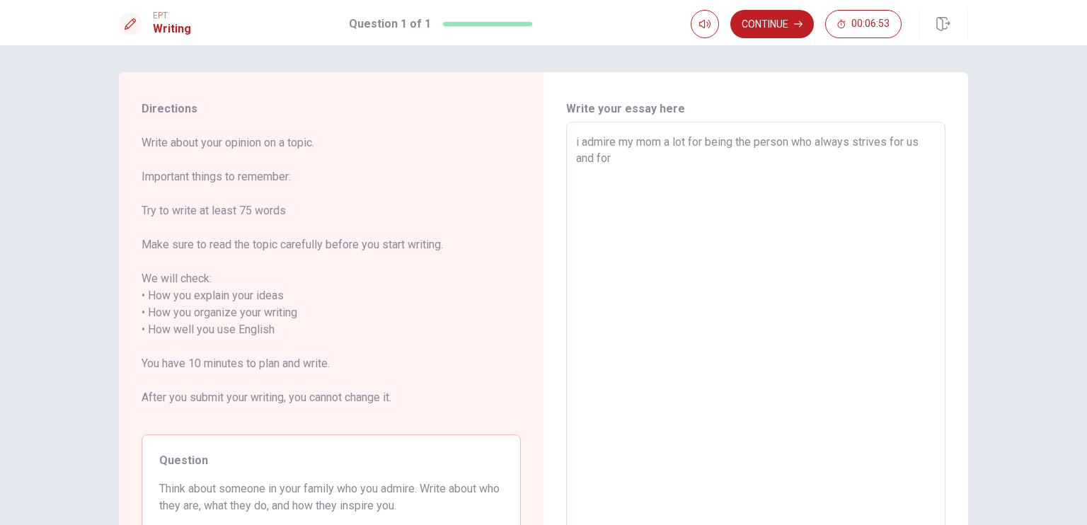
type textarea "i admire my mom a lot for being the person who always strives for us and for n"
type textarea "x"
type textarea "i admire my mom a lot for being the person who always strives for us and for nv"
type textarea "x"
type textarea "i admire my mom a lot for being the person who always strives for us and for nve"
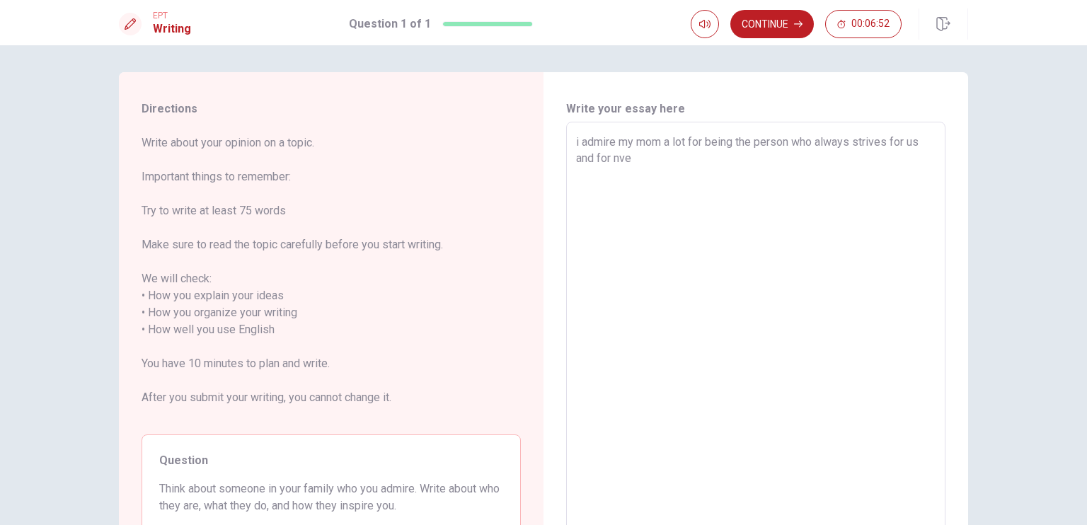
type textarea "x"
type textarea "i admire my mom a lot for being the person who always strives for us and for nv…"
type textarea "x"
type textarea "i admire my mom a lot for being the person who always strives for us and for nv…"
type textarea "x"
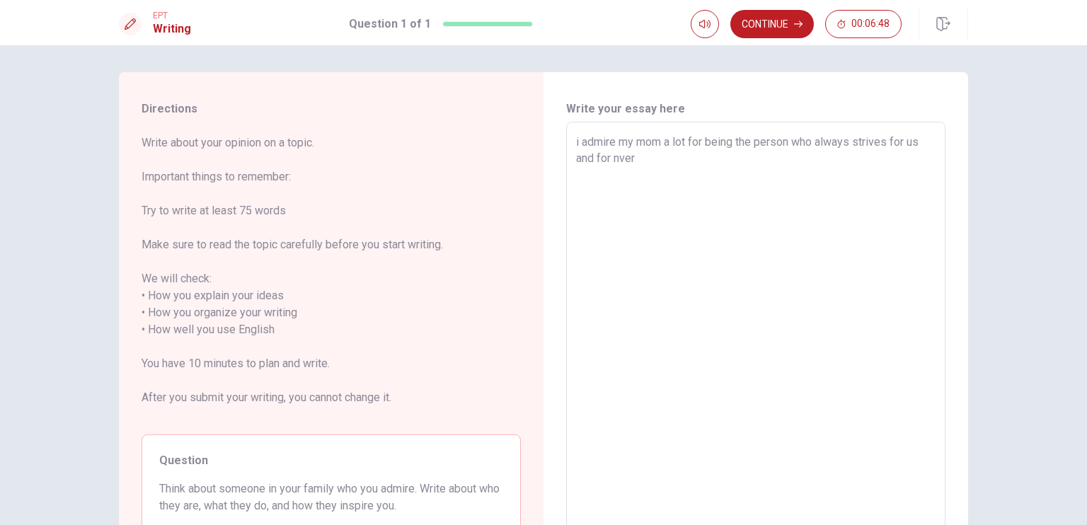
type textarea "i admire my mom a lot for being the person who always strives for us and for nv…"
type textarea "x"
type textarea "i admire my mom a lot for being the person who always strives for us and for nv…"
type textarea "x"
type textarea "i admire my mom a lot for being the person who always strives for us and for nv…"
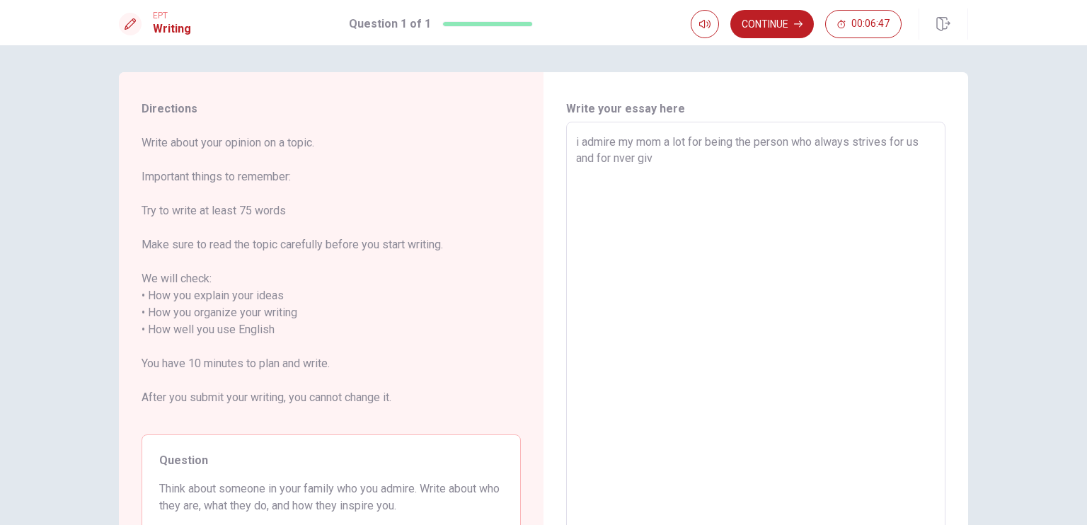
type textarea "x"
type textarea "i admire my mom a lot for being the person who always strives for us and for nv…"
type textarea "x"
type textarea "i admire my mom a lot for being the person who always strives for us and for nv…"
type textarea "x"
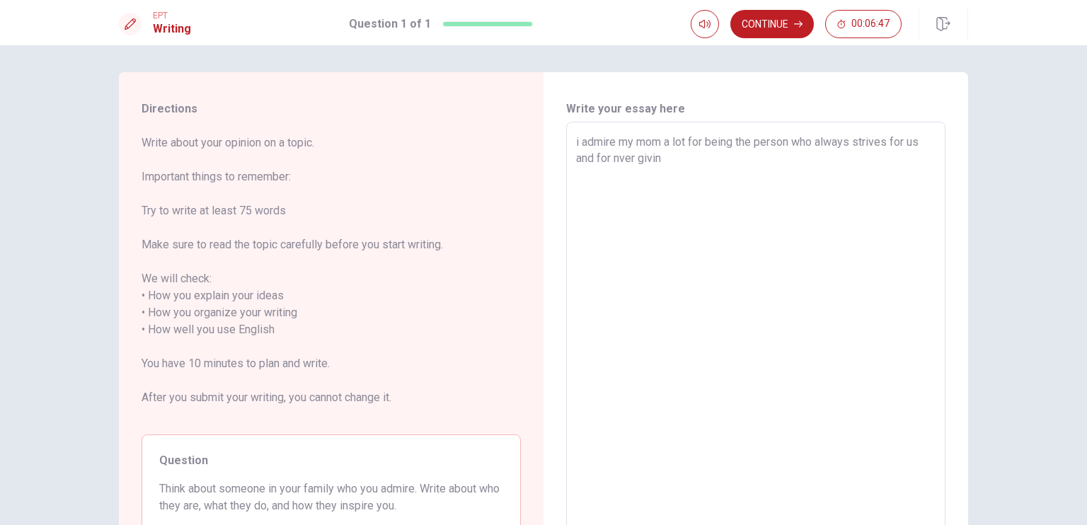
type textarea "i admire my mom a lot for being the person who always strives for us and for nv…"
type textarea "x"
type textarea "i admire my mom a lot for being the person who always strives for us and for nv…"
type textarea "x"
type textarea "i admire my mom a lot for being the person who always strives for us and for nv…"
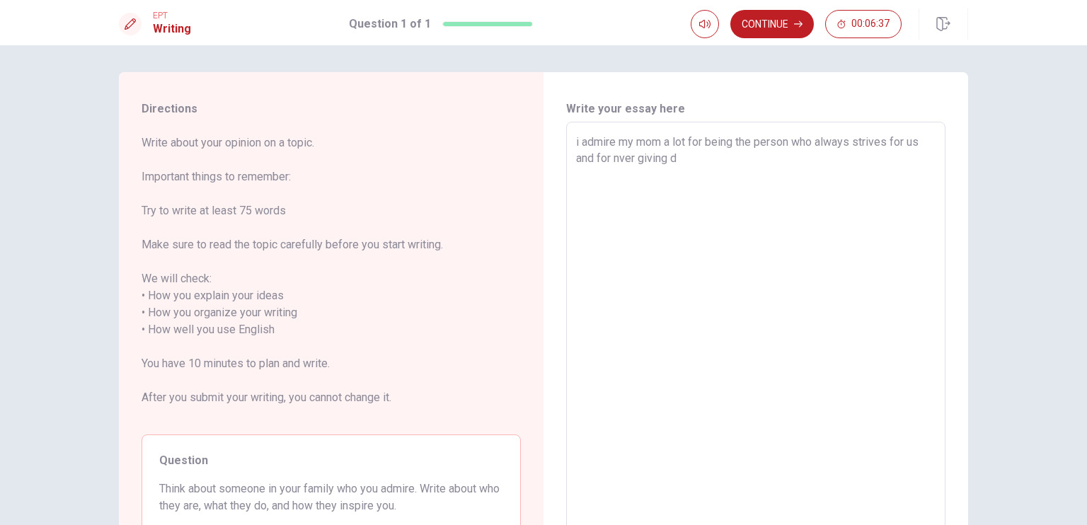
type textarea "x"
type textarea "i admire my mom a lot for being the person who always strives for us and for nv…"
type textarea "x"
type textarea "i admire my mom a lot for being the person who always strives for us and for nv…"
type textarea "x"
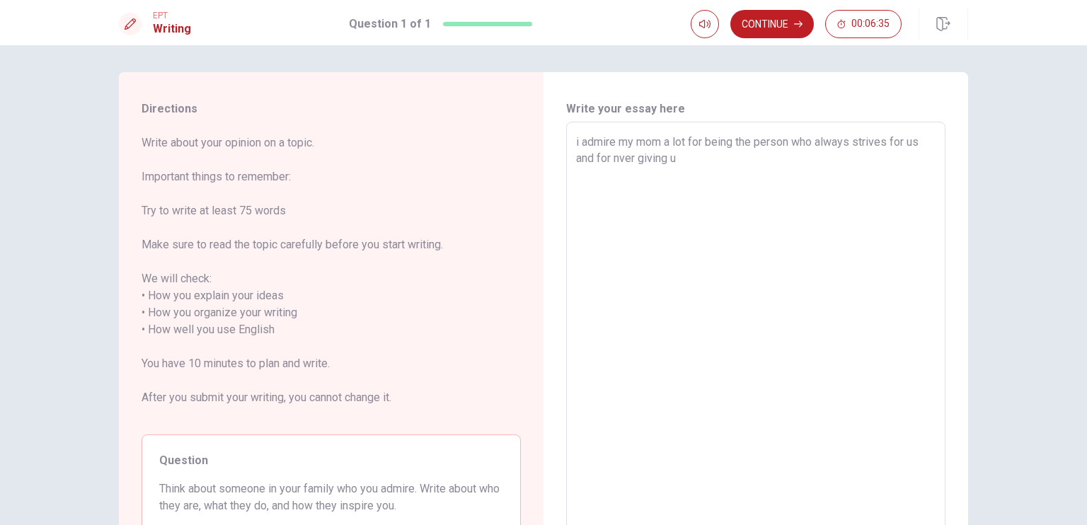
type textarea "i admire my mom a lot for being the person who always strives for us and for nv…"
type textarea "x"
type textarea "i admire my mom a lot for being the person who always strives for us and for nv…"
type textarea "x"
type textarea "i admire my mom a lot for being the person who always strives for us and for nv…"
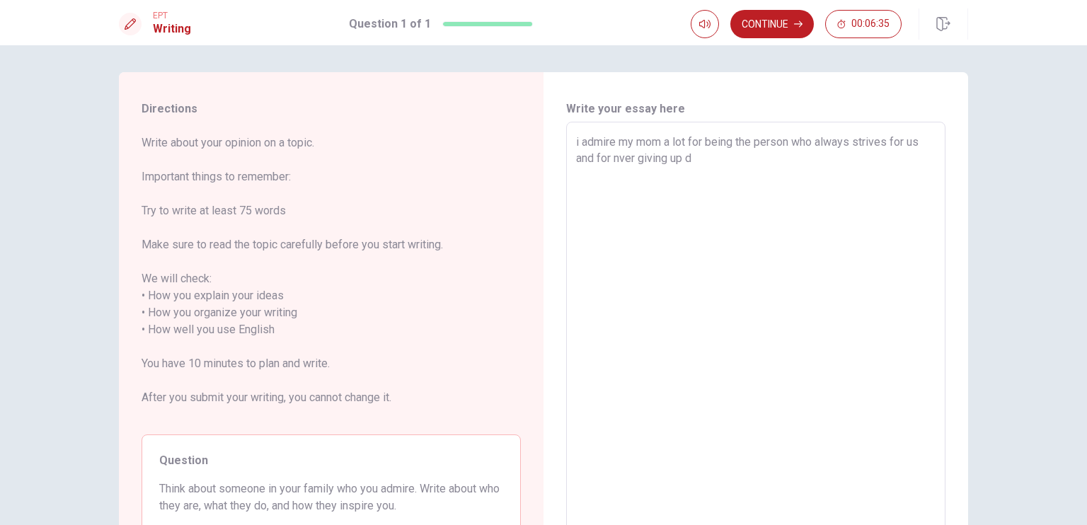
type textarea "x"
type textarea "i admire my mom a lot for being the person who always strives for us and for nv…"
type textarea "x"
type textarea "i admire my mom a lot for being the person who always strives for us and for nv…"
type textarea "x"
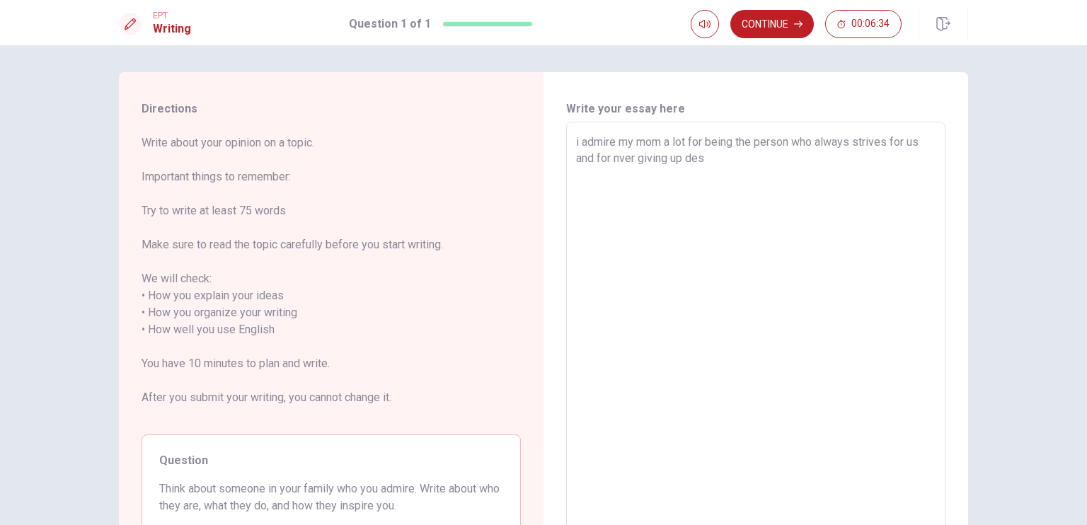
type textarea "i admire my mom a lot for being the person who always strives for us and for nv…"
type textarea "x"
type textarea "i admire my mom a lot for being the person who always strives for us and for nv…"
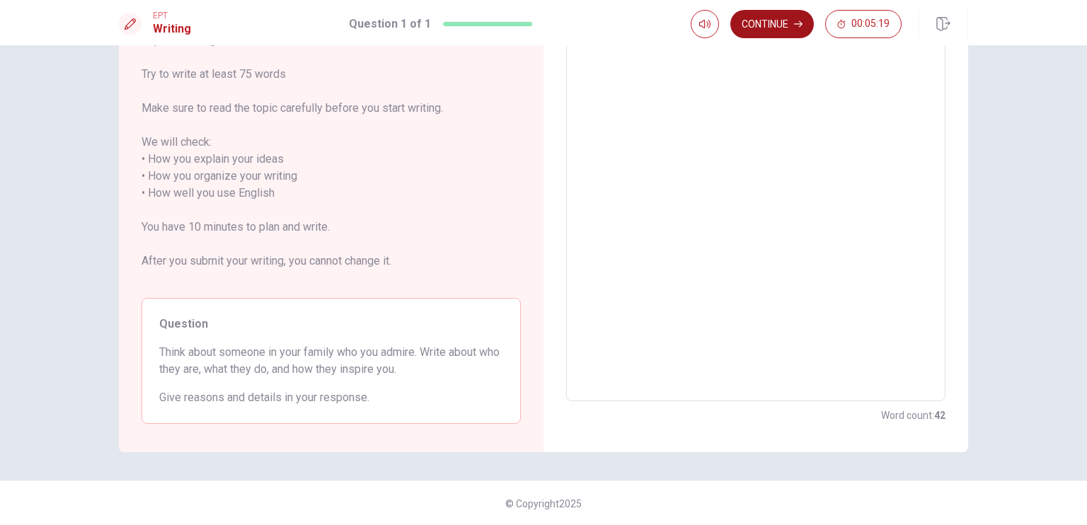
click at [763, 23] on button "Continue" at bounding box center [773, 24] width 84 height 28
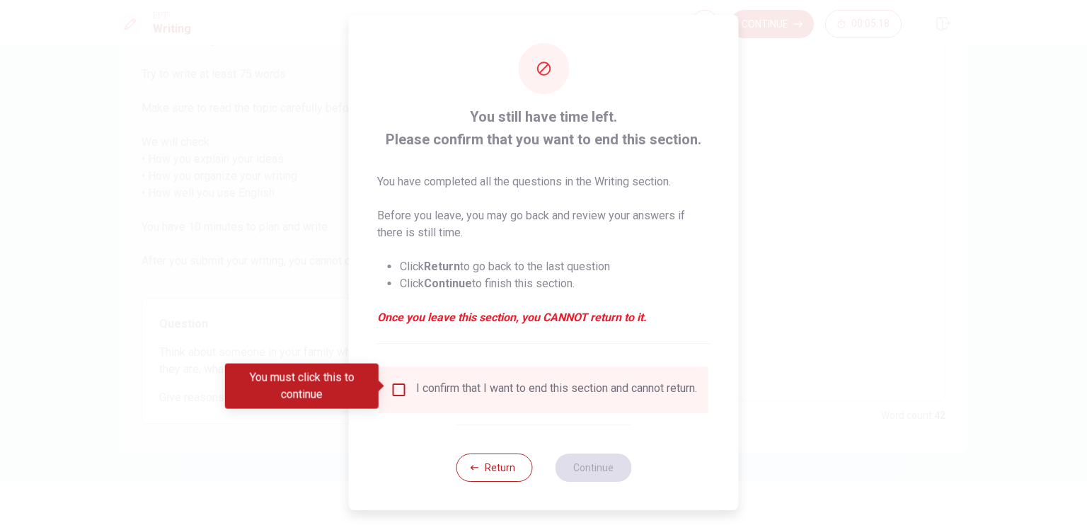
click at [542, 399] on div "I confirm that I want to end this section and cannot return." at bounding box center [556, 390] width 281 height 17
click at [403, 393] on input "You must click this to continue" at bounding box center [399, 390] width 17 height 17
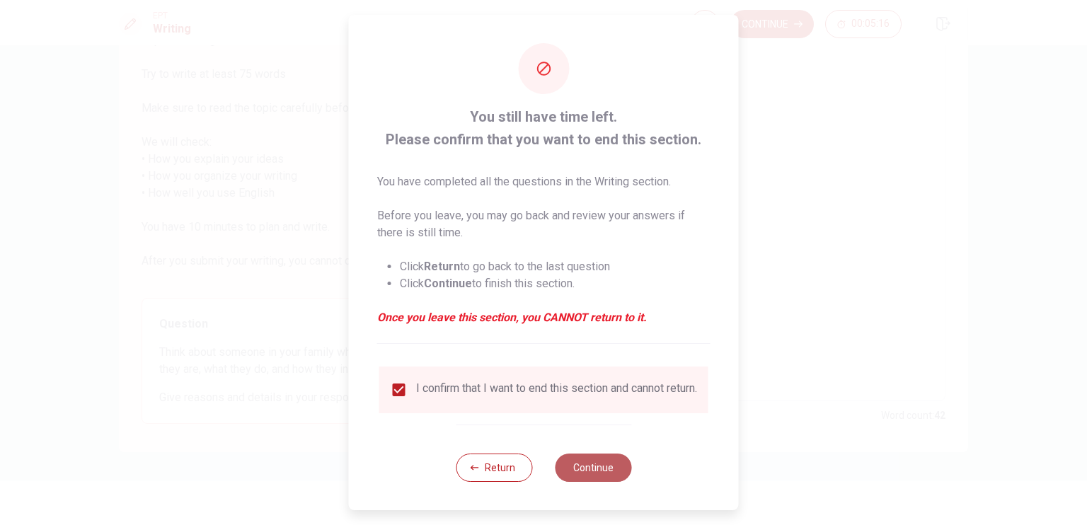
click at [600, 474] on button "Continue" at bounding box center [593, 468] width 76 height 28
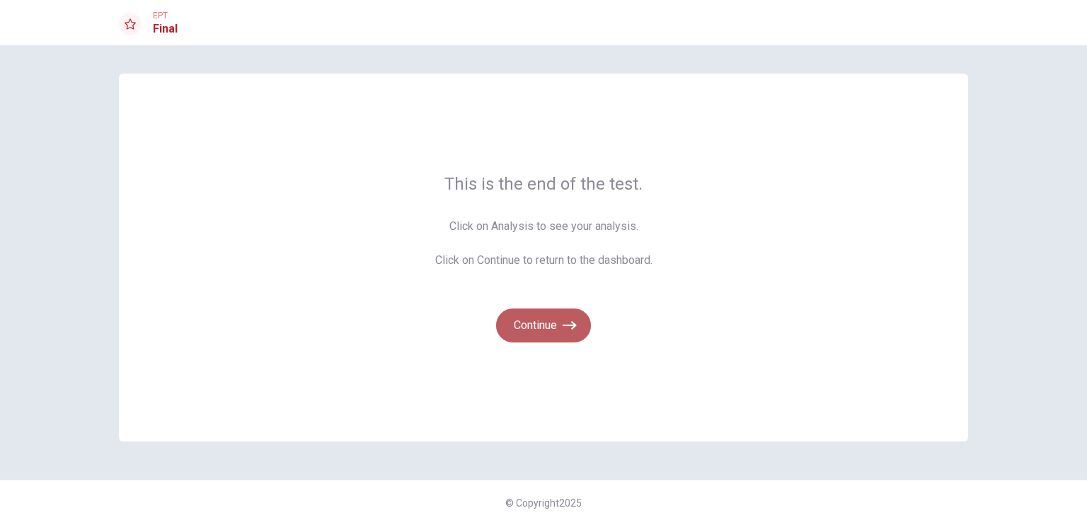
click at [538, 333] on button "Continue" at bounding box center [543, 326] width 95 height 34
